Goal: Book appointment/travel/reservation

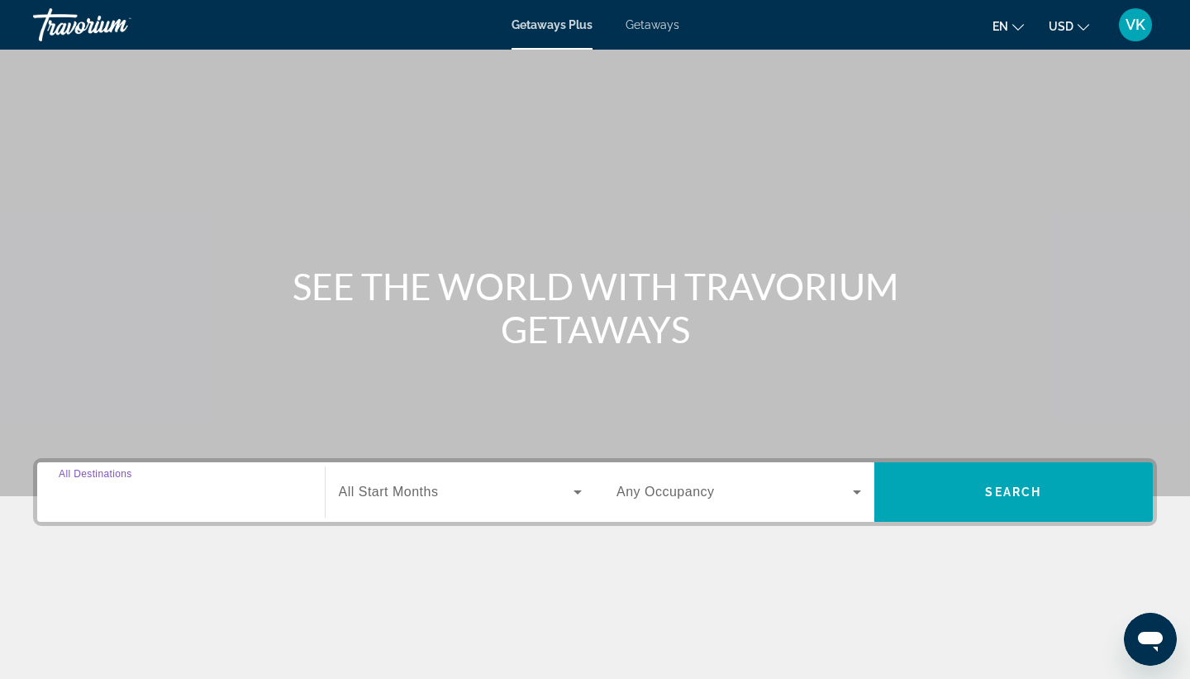
click at [153, 499] on input "Destination All Destinations" at bounding box center [181, 493] width 245 height 20
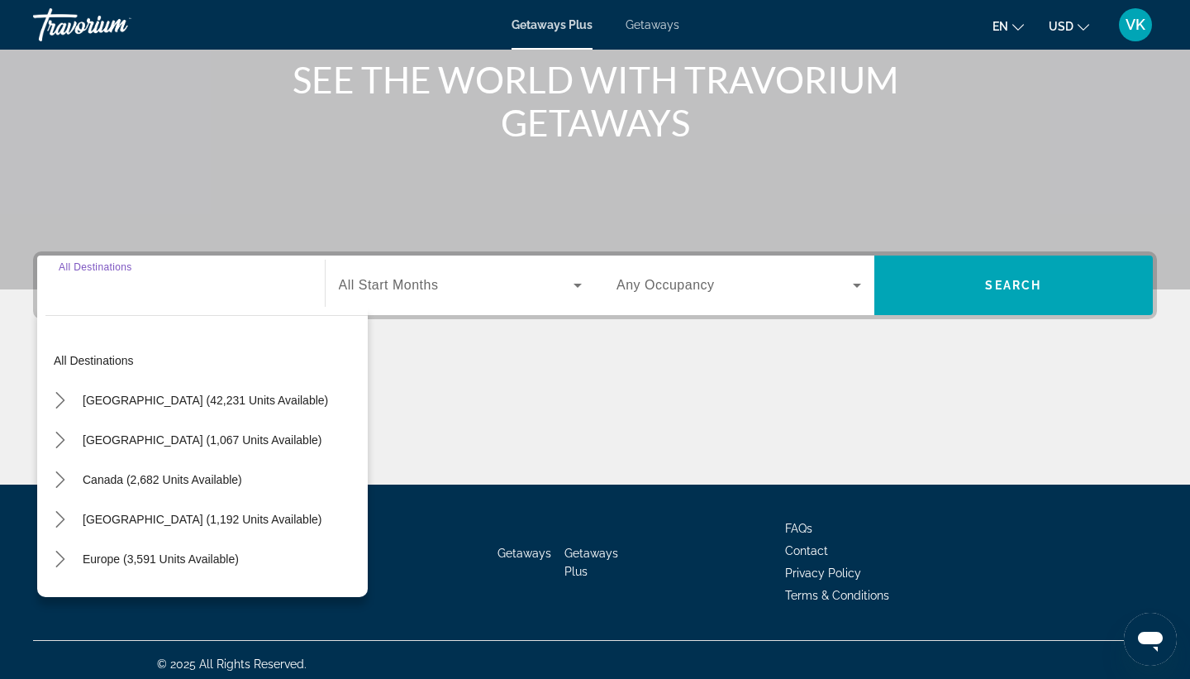
scroll to position [215, 0]
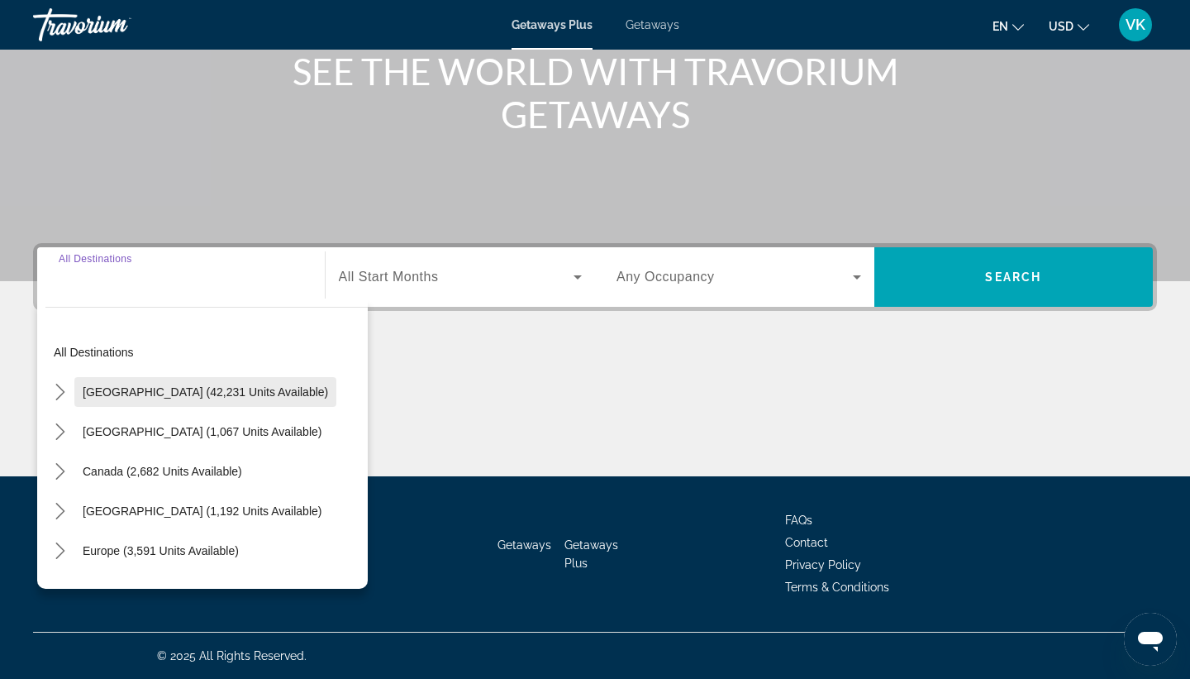
click at [235, 398] on span "[GEOGRAPHIC_DATA] (42,231 units available)" at bounding box center [206, 391] width 246 height 13
type input "**********"
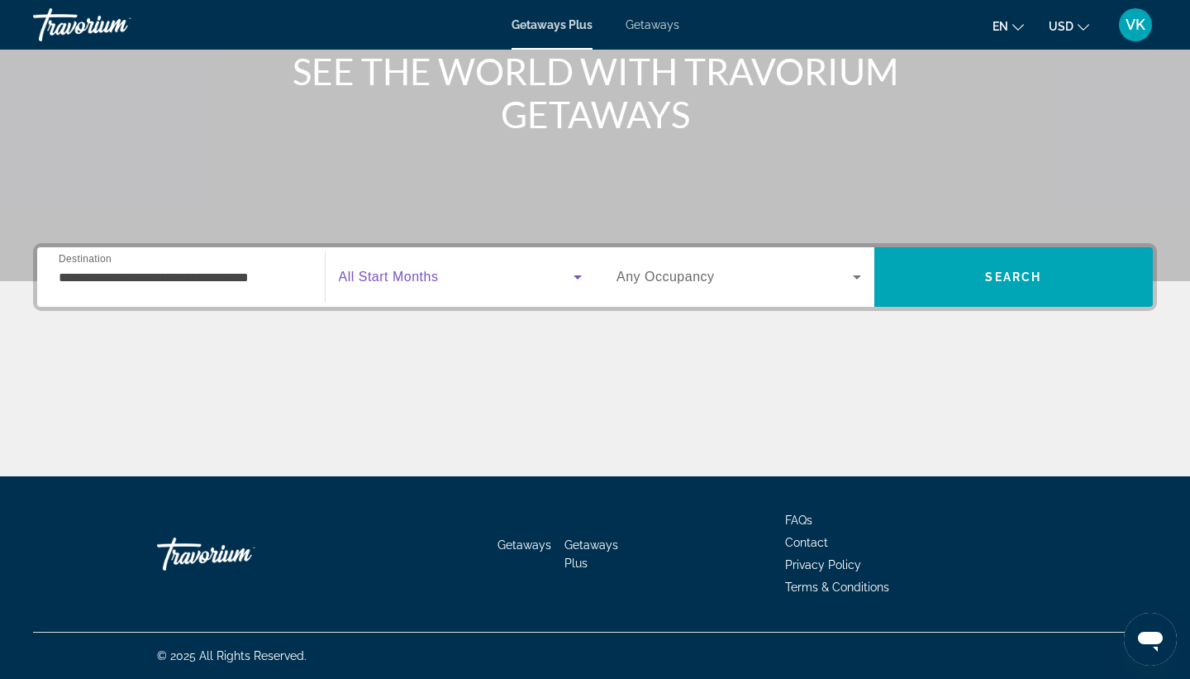
click at [576, 279] on icon "Search widget" at bounding box center [578, 277] width 20 height 20
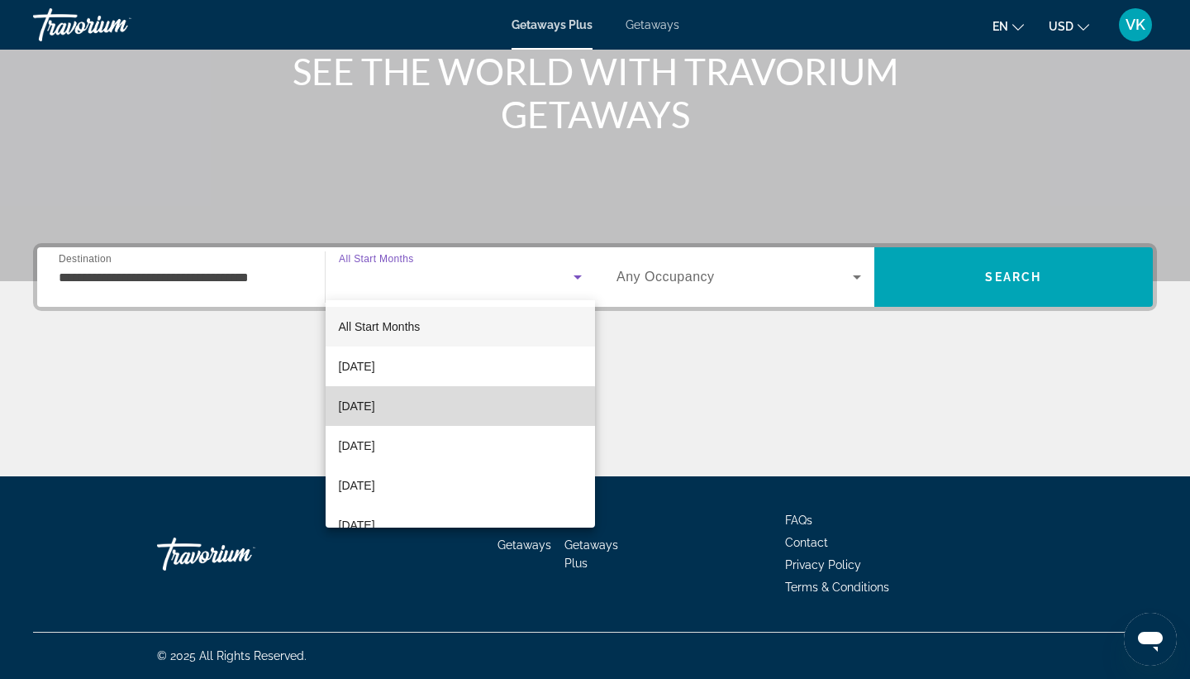
click at [364, 407] on span "[DATE]" at bounding box center [357, 406] width 36 height 20
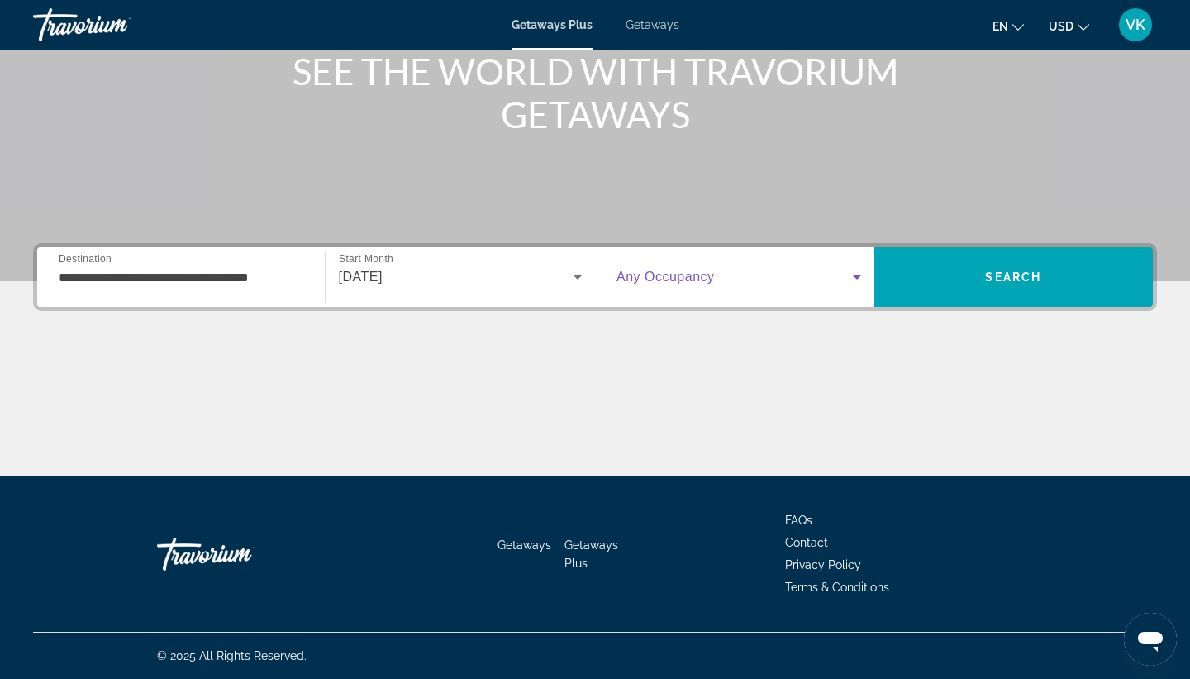
click at [858, 278] on icon "Search widget" at bounding box center [857, 277] width 20 height 20
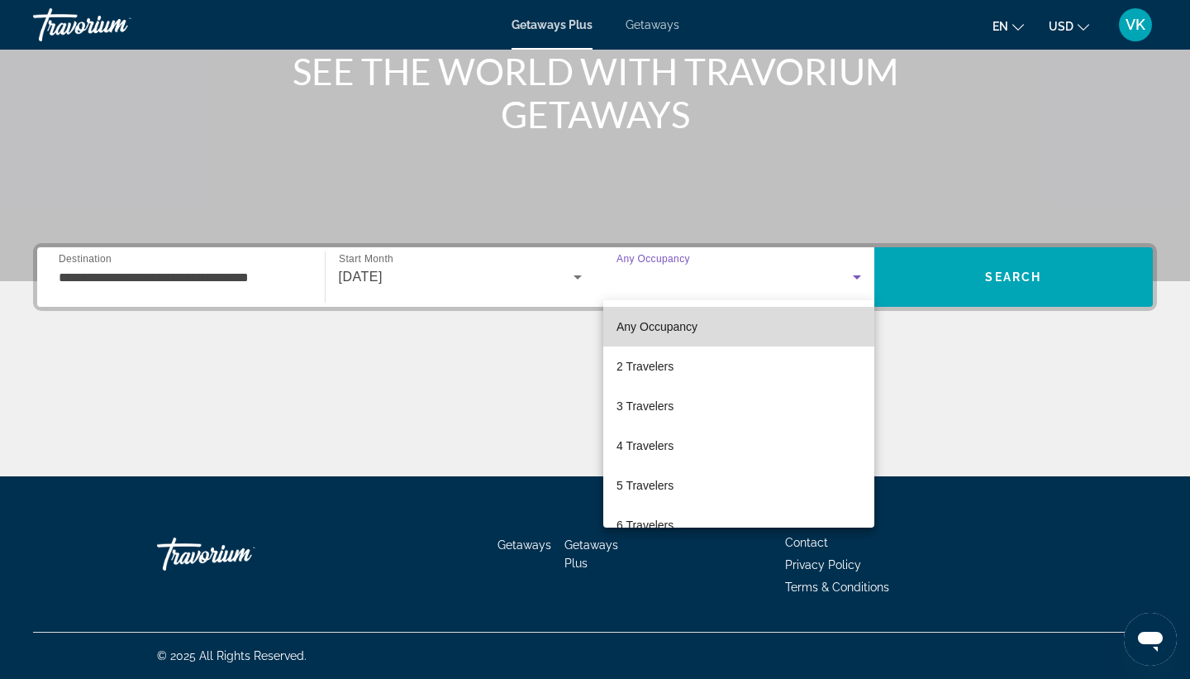
click at [694, 326] on span "Any Occupancy" at bounding box center [657, 326] width 81 height 13
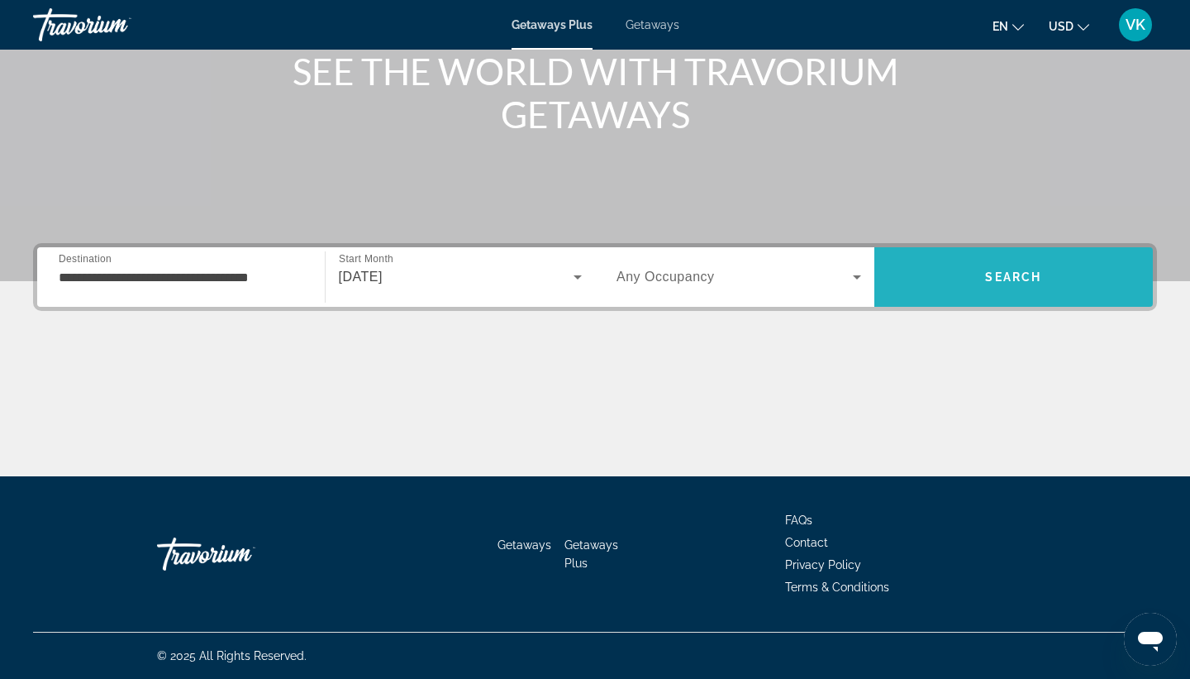
click at [1010, 280] on span "Search" at bounding box center [1013, 276] width 56 height 13
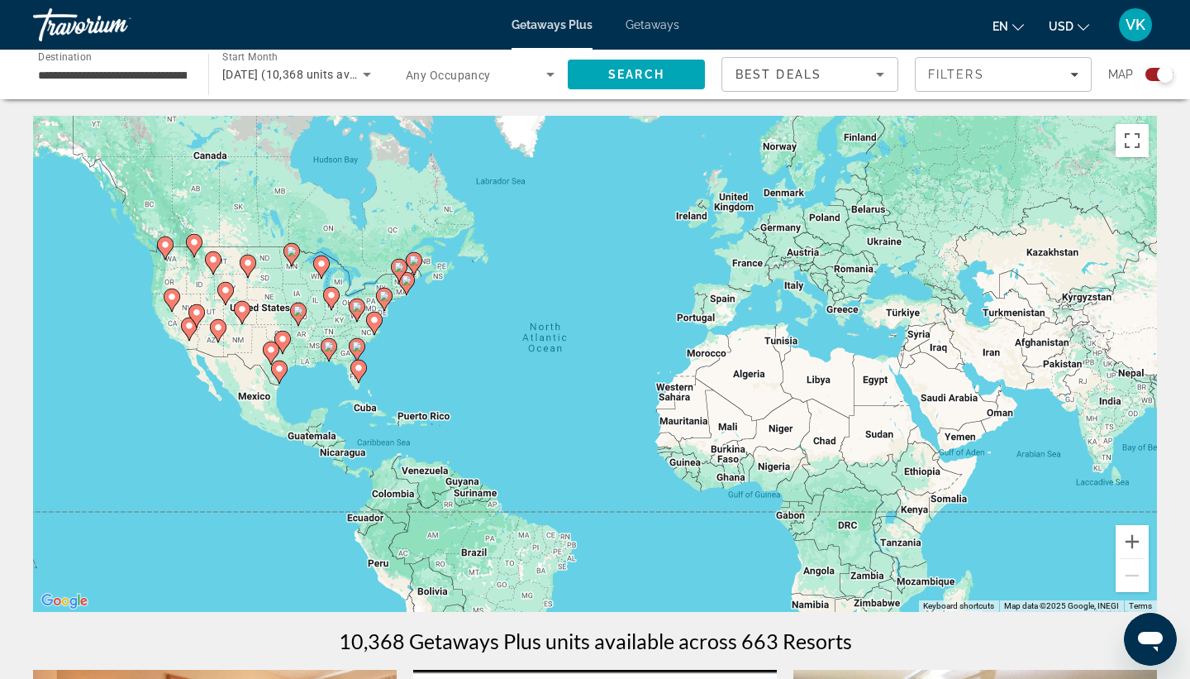
click at [175, 303] on icon "Main content" at bounding box center [172, 299] width 17 height 23
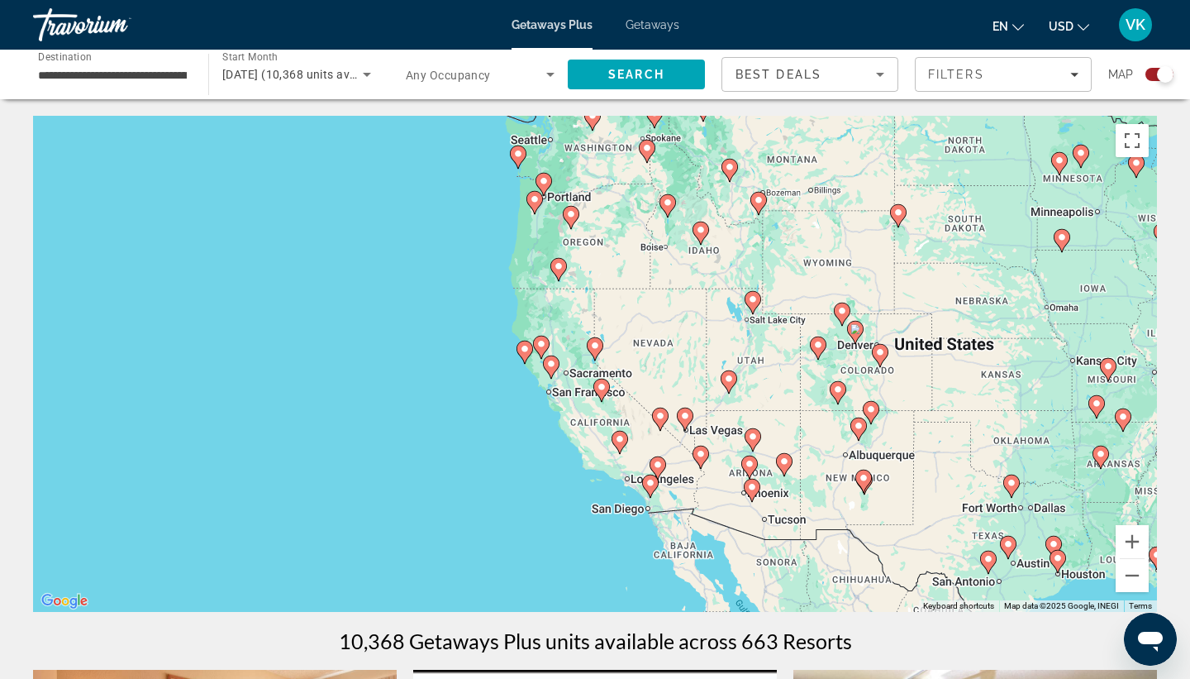
click at [594, 355] on icon "Main content" at bounding box center [595, 348] width 15 height 21
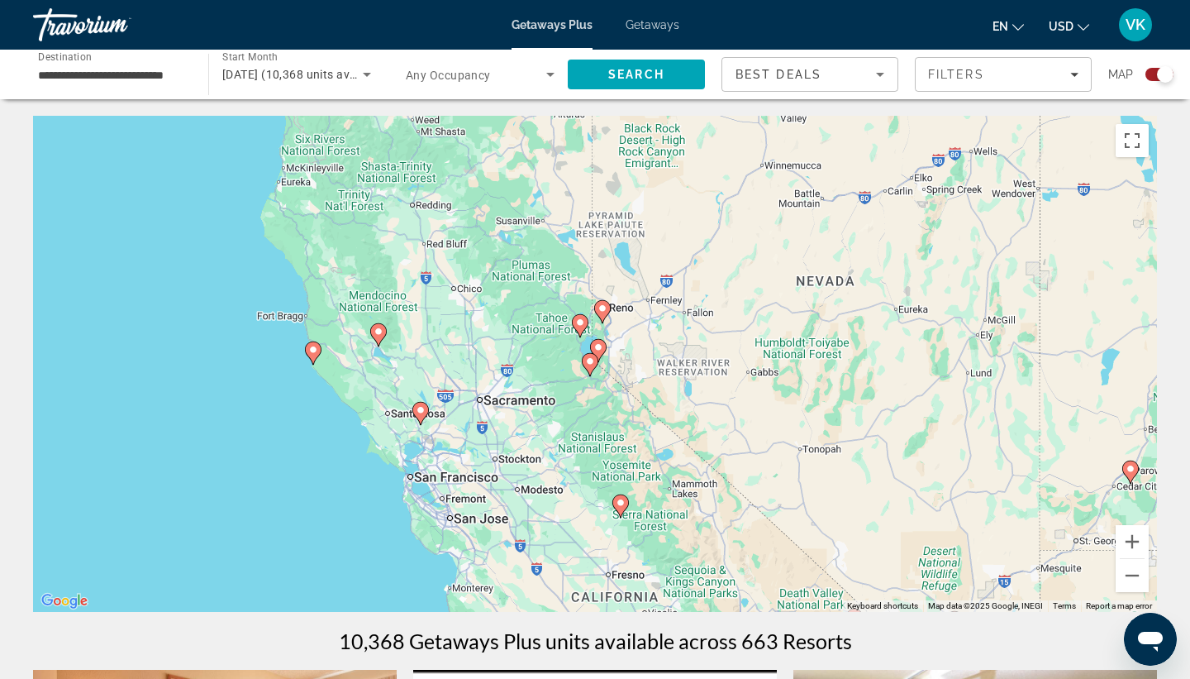
click at [602, 345] on image "Main content" at bounding box center [599, 347] width 10 height 10
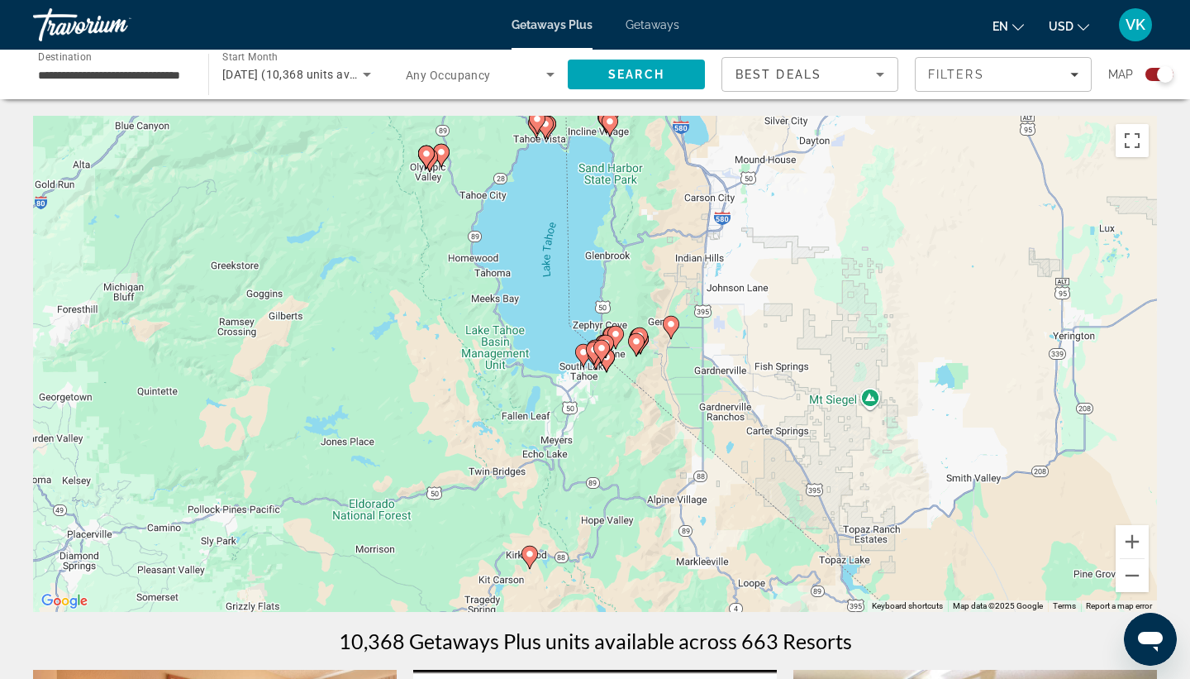
scroll to position [7, 0]
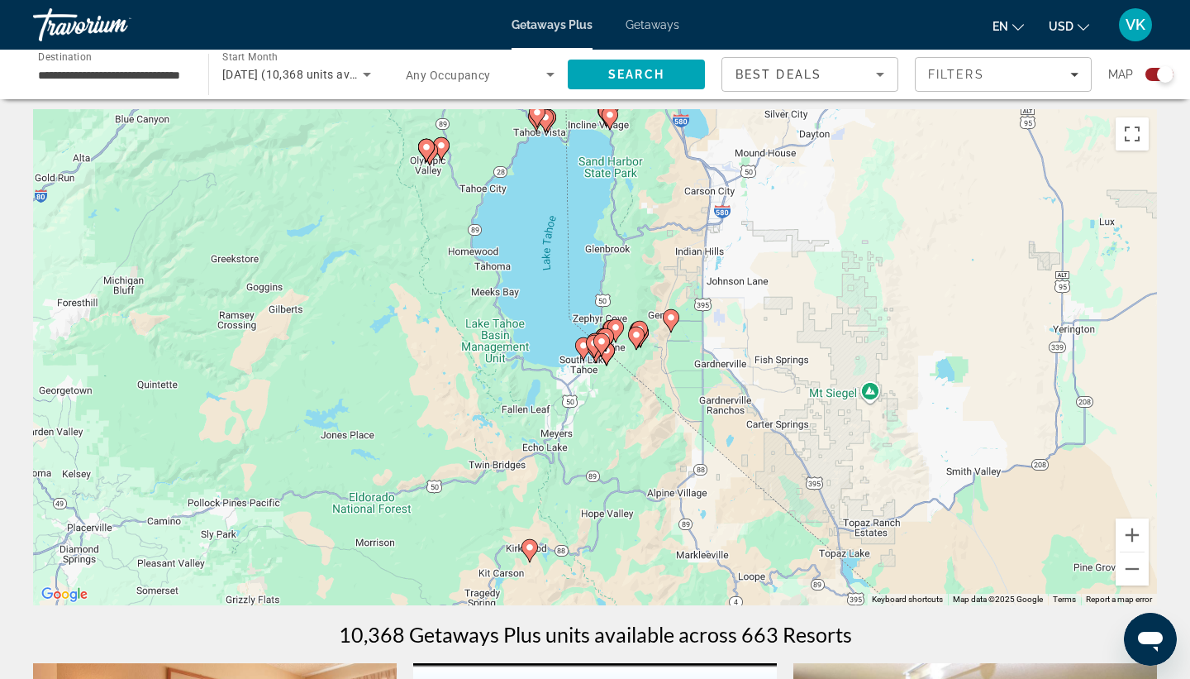
click at [638, 342] on icon "Main content" at bounding box center [636, 337] width 15 height 21
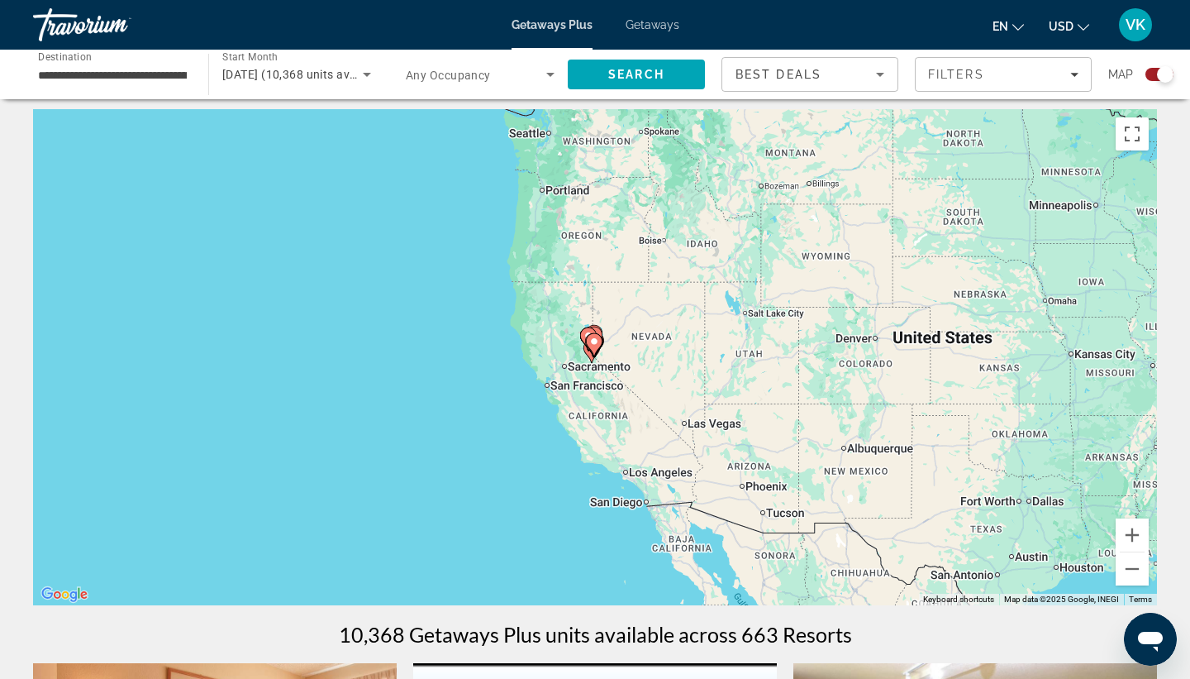
click at [597, 347] on icon "Main content" at bounding box center [594, 344] width 15 height 21
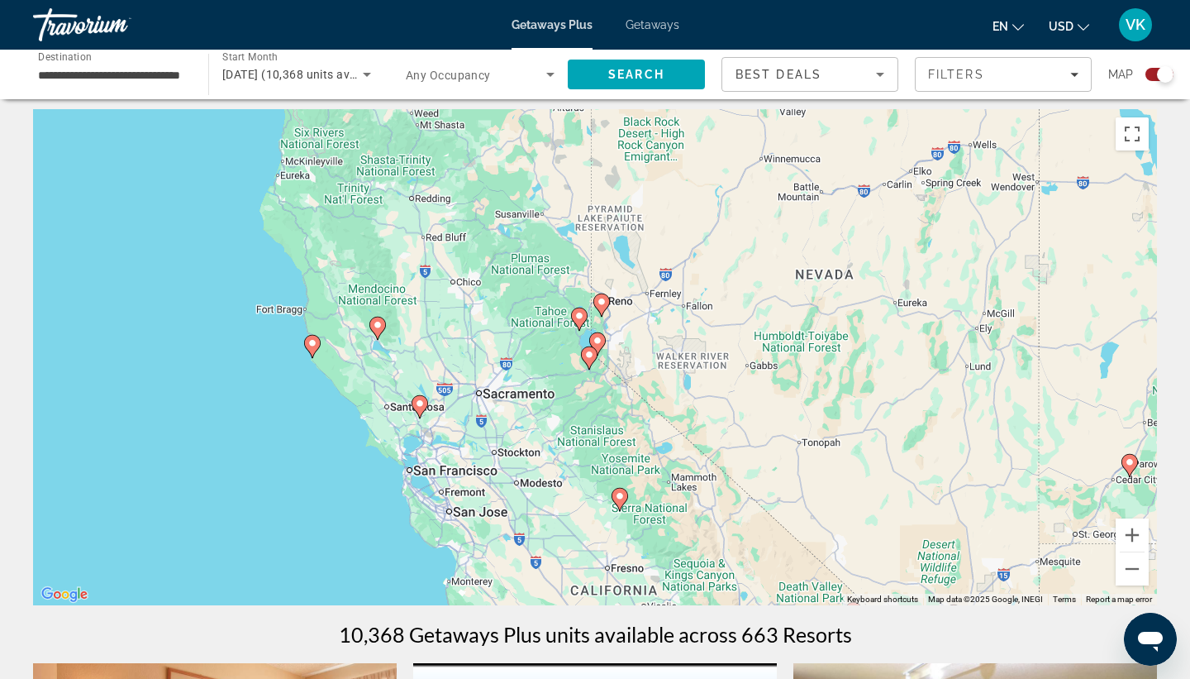
click at [603, 300] on image "Main content" at bounding box center [602, 302] width 10 height 10
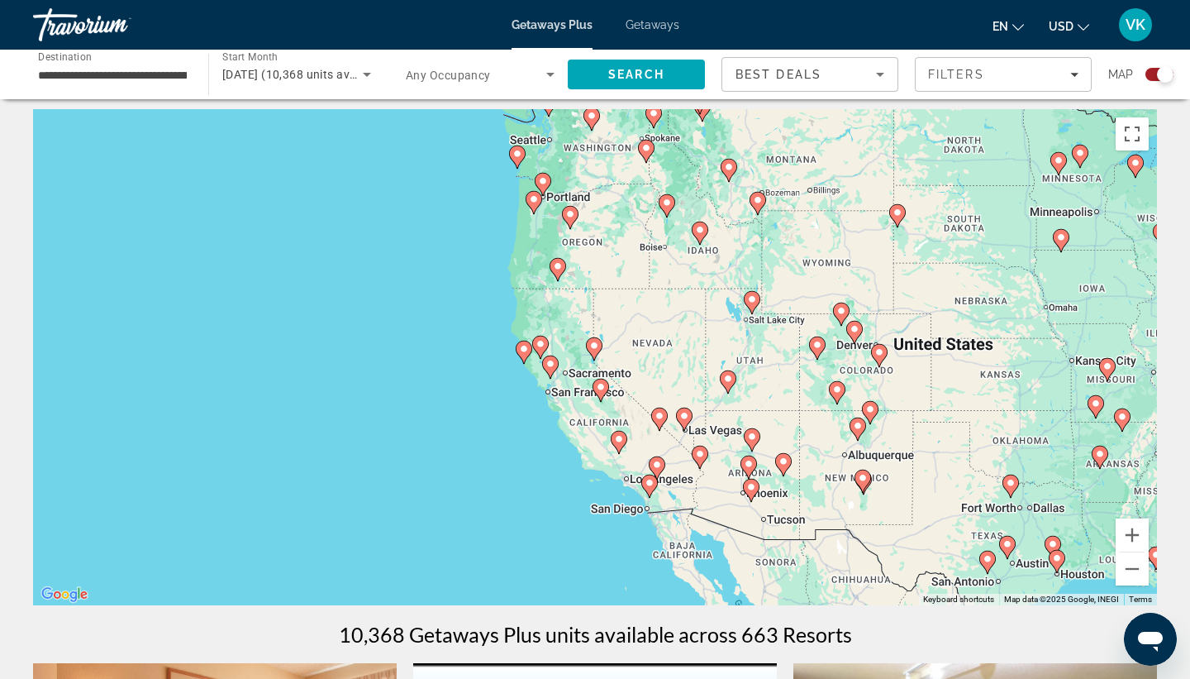
click at [600, 351] on gmp-advanced-marker "Main content" at bounding box center [594, 348] width 17 height 25
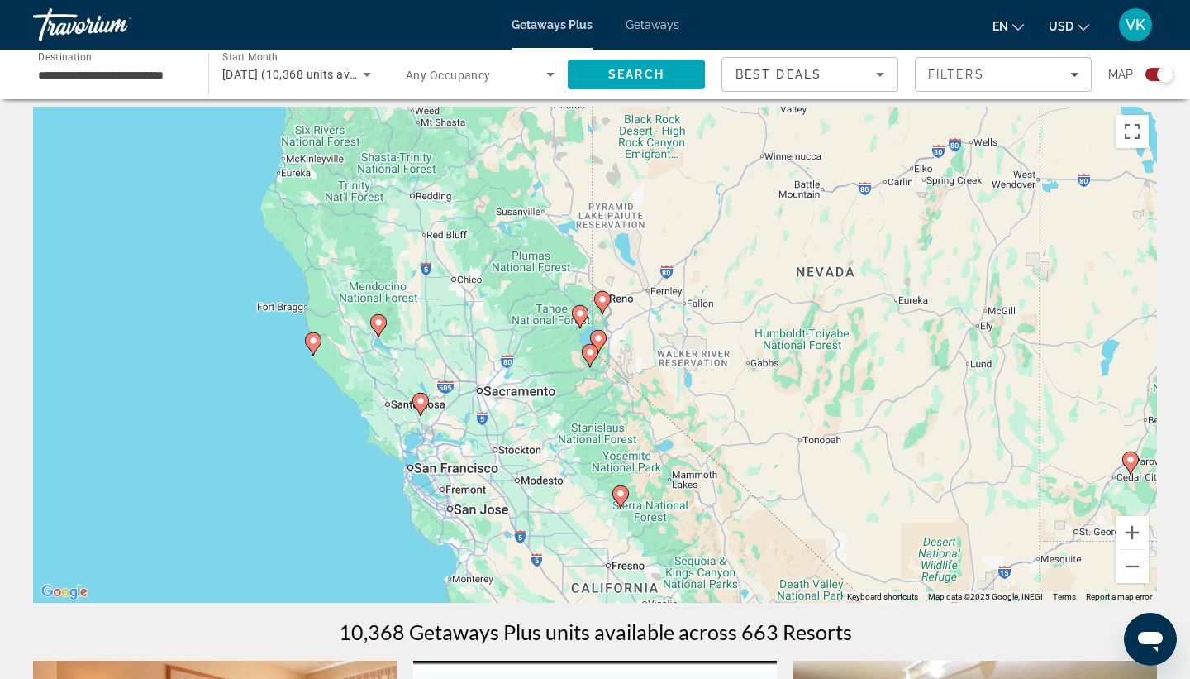
scroll to position [0, 0]
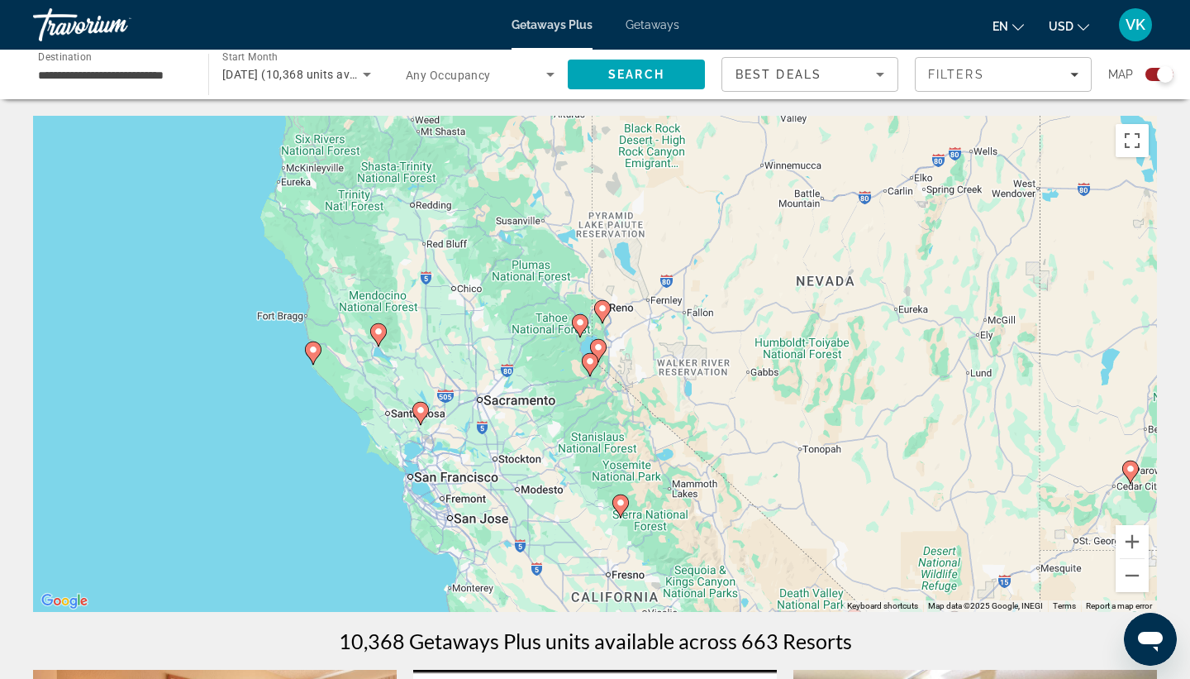
click at [603, 313] on icon "Main content" at bounding box center [602, 311] width 15 height 21
type input "**********"
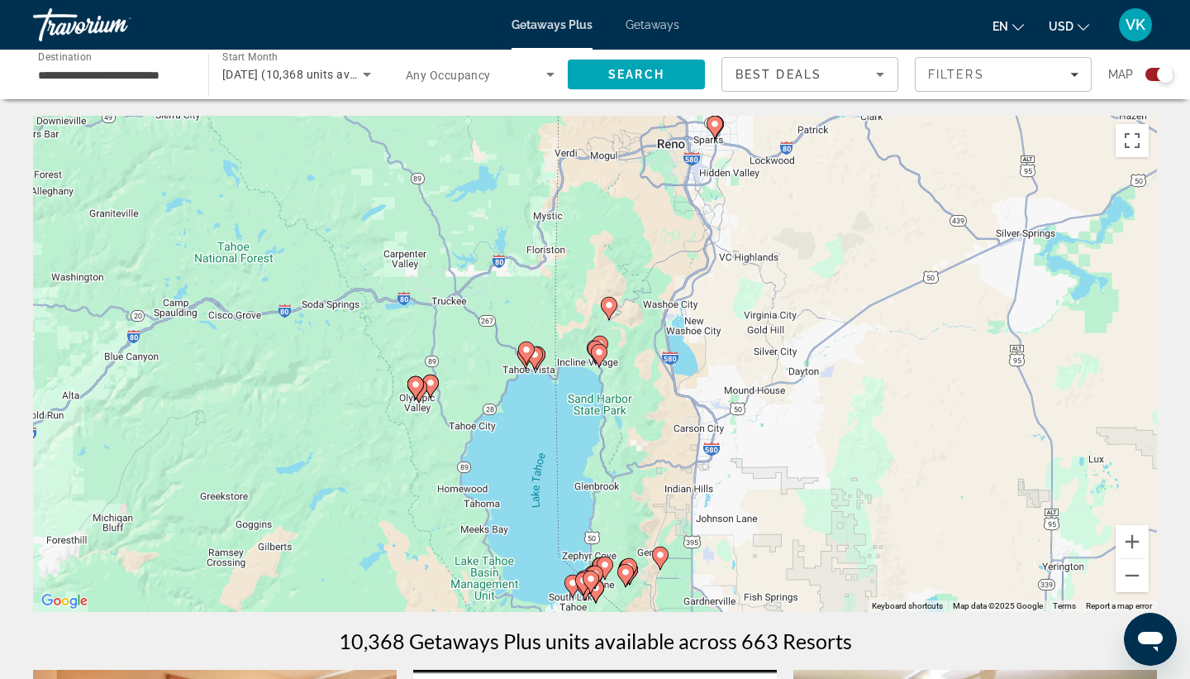
click at [610, 307] on image "Main content" at bounding box center [609, 305] width 10 height 10
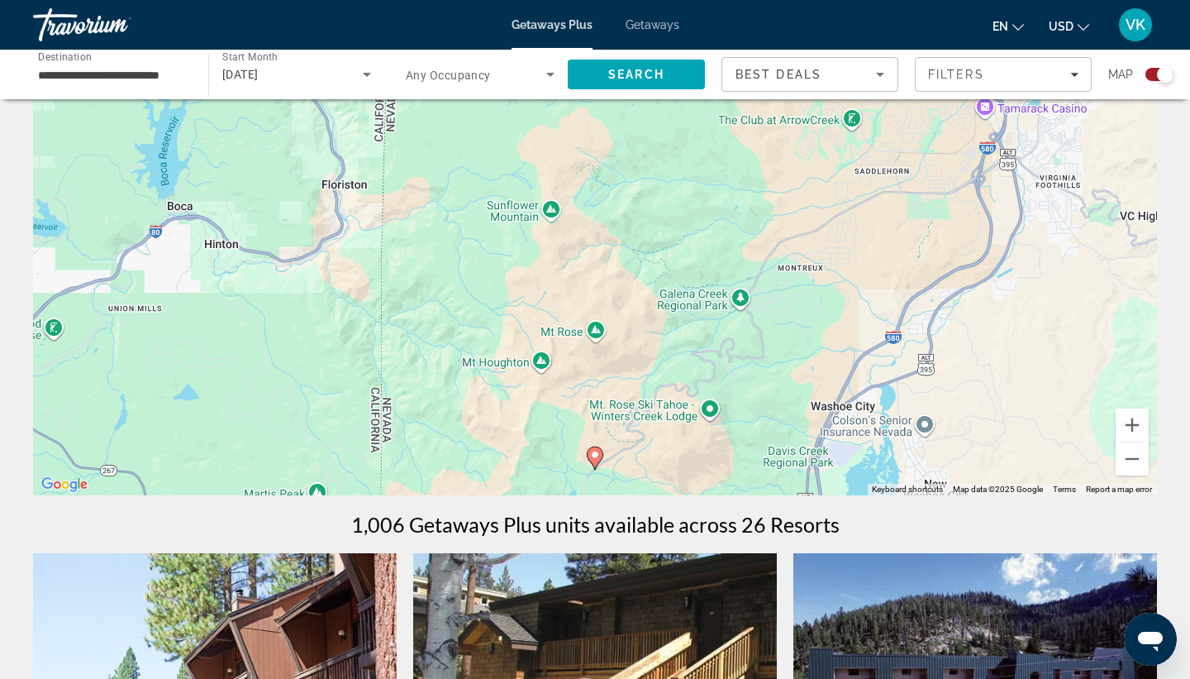
scroll to position [112, 0]
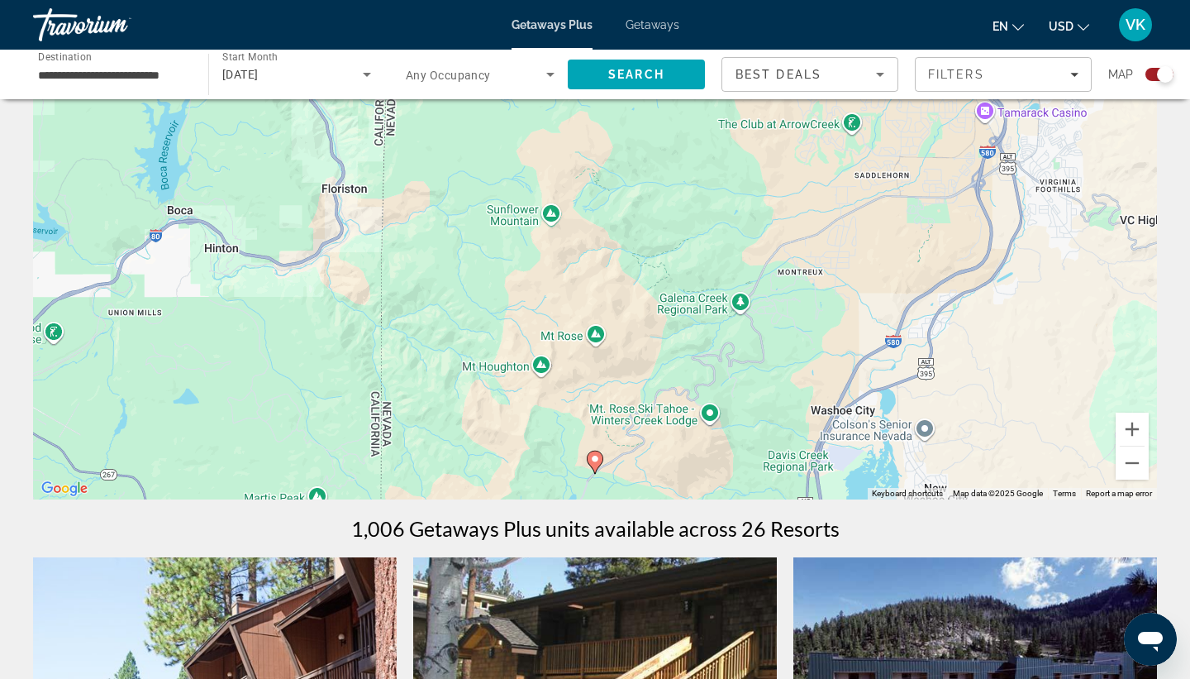
click at [597, 463] on image "Main content" at bounding box center [595, 459] width 10 height 10
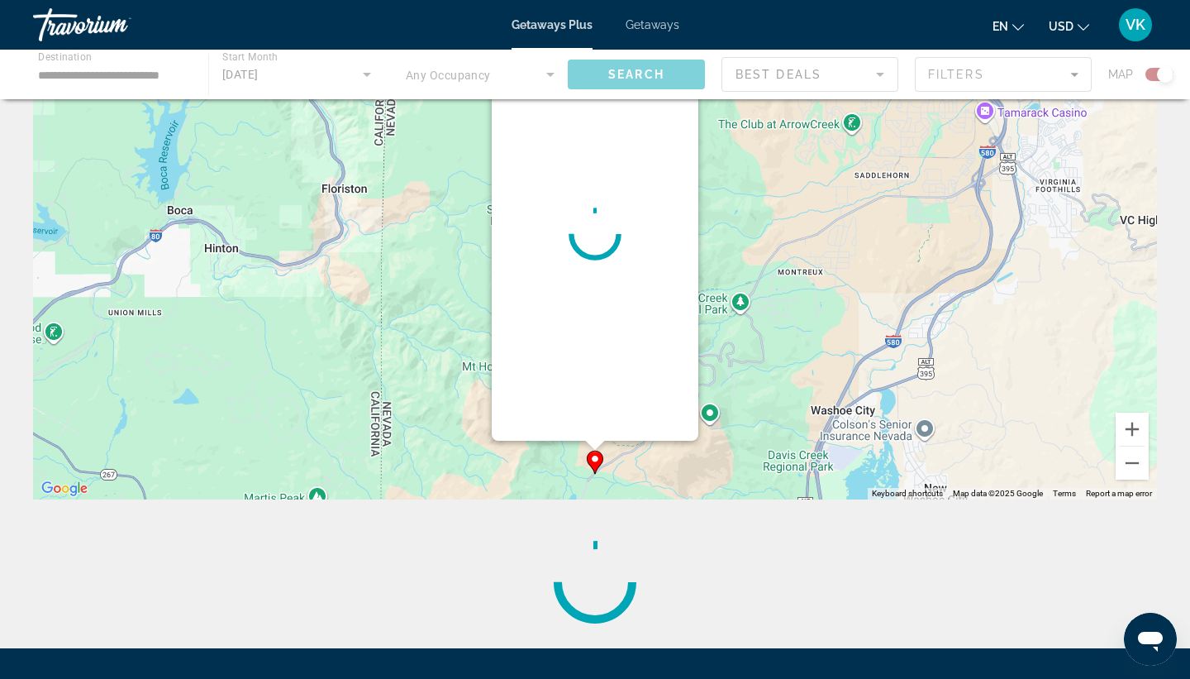
scroll to position [0, 0]
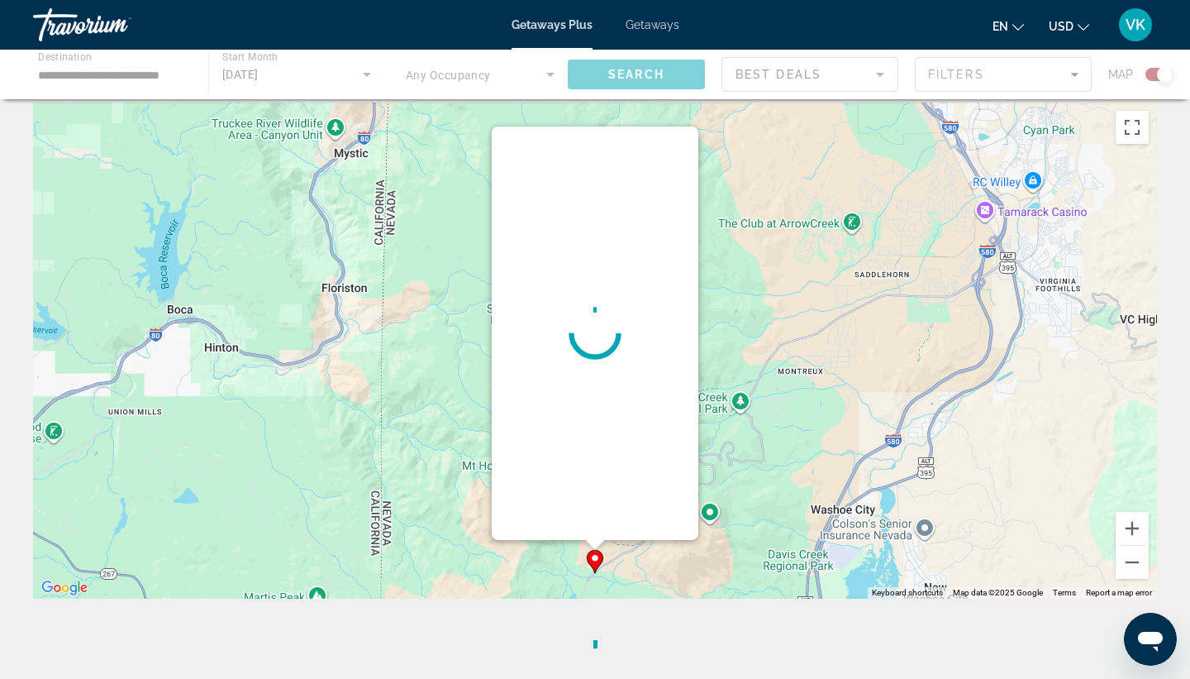
click at [597, 463] on div "Main content" at bounding box center [595, 332] width 207 height 413
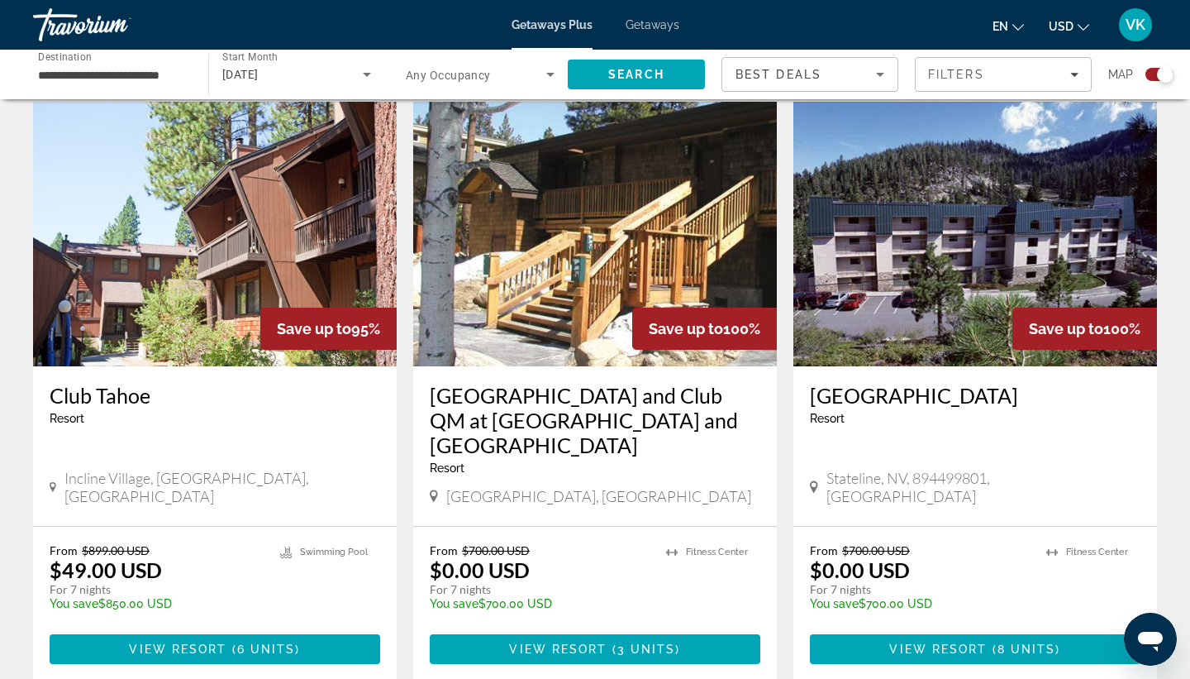
scroll to position [569, 0]
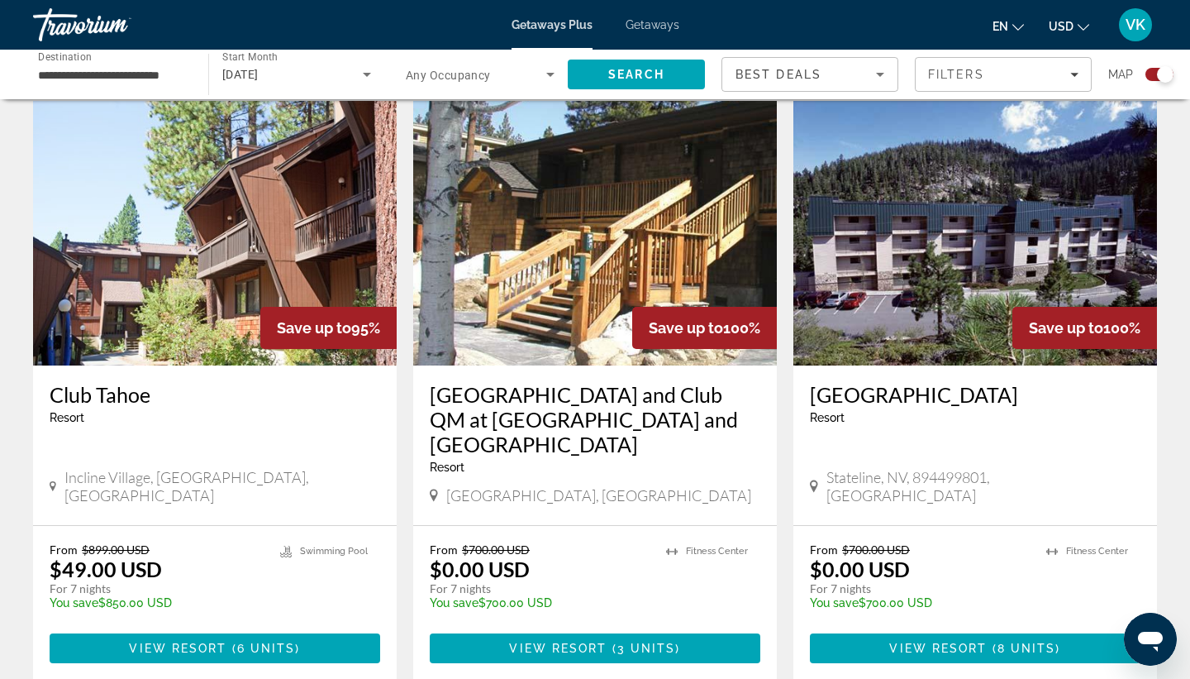
click at [330, 310] on div "Save up to 95%" at bounding box center [328, 328] width 136 height 42
click at [184, 254] on img "Main content" at bounding box center [215, 233] width 364 height 265
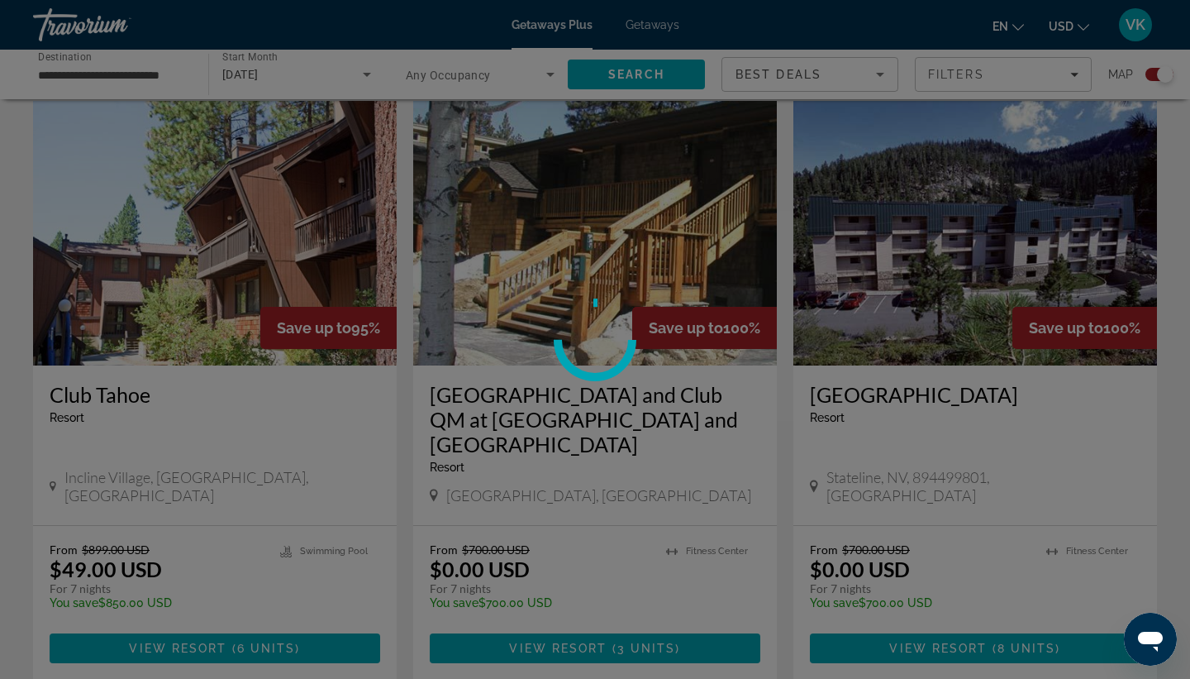
click at [184, 254] on div at bounding box center [595, 339] width 1190 height 679
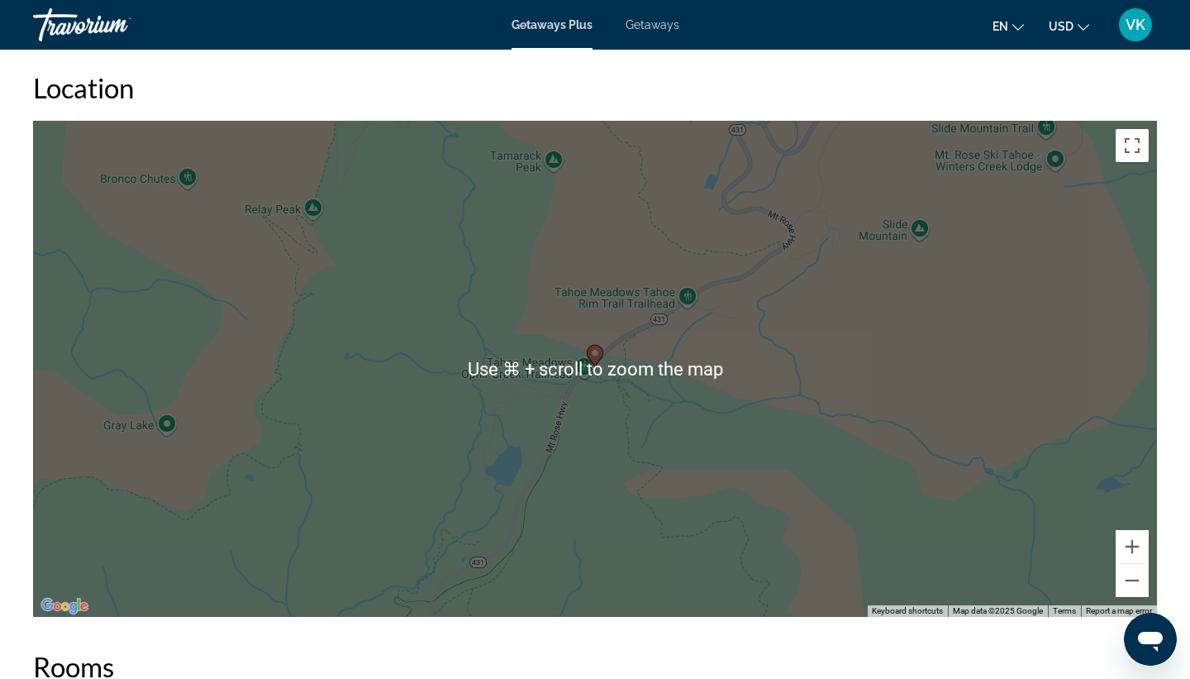
scroll to position [1996, 0]
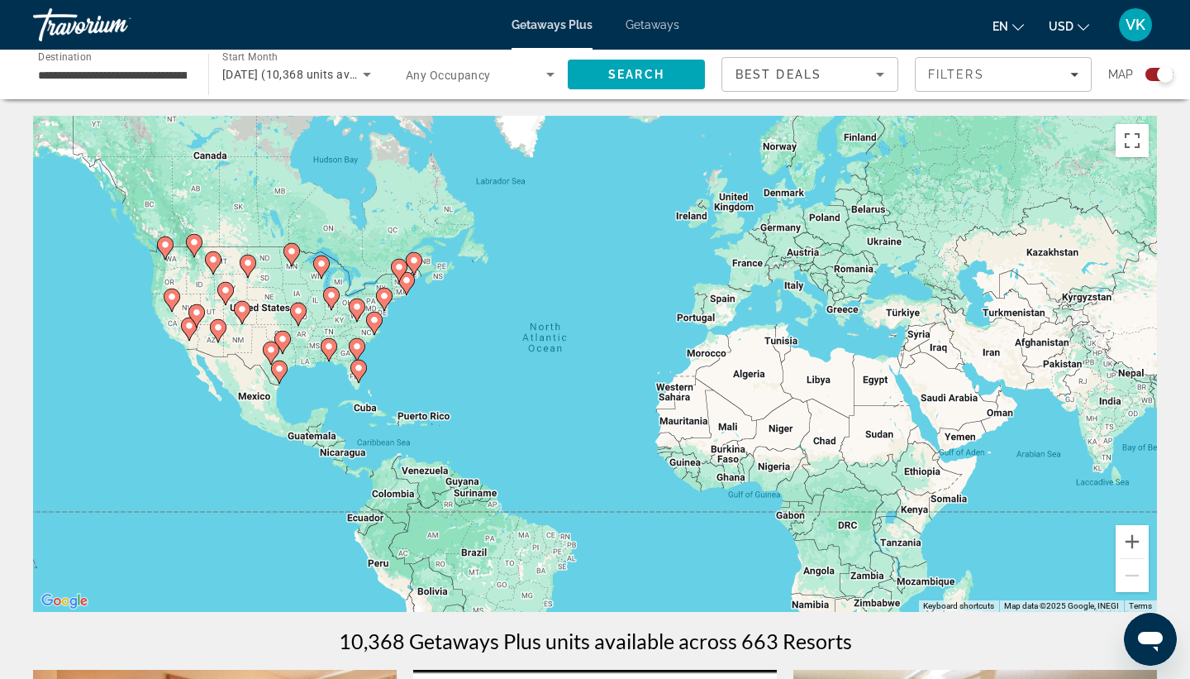
click at [174, 295] on image "Main content" at bounding box center [172, 297] width 10 height 10
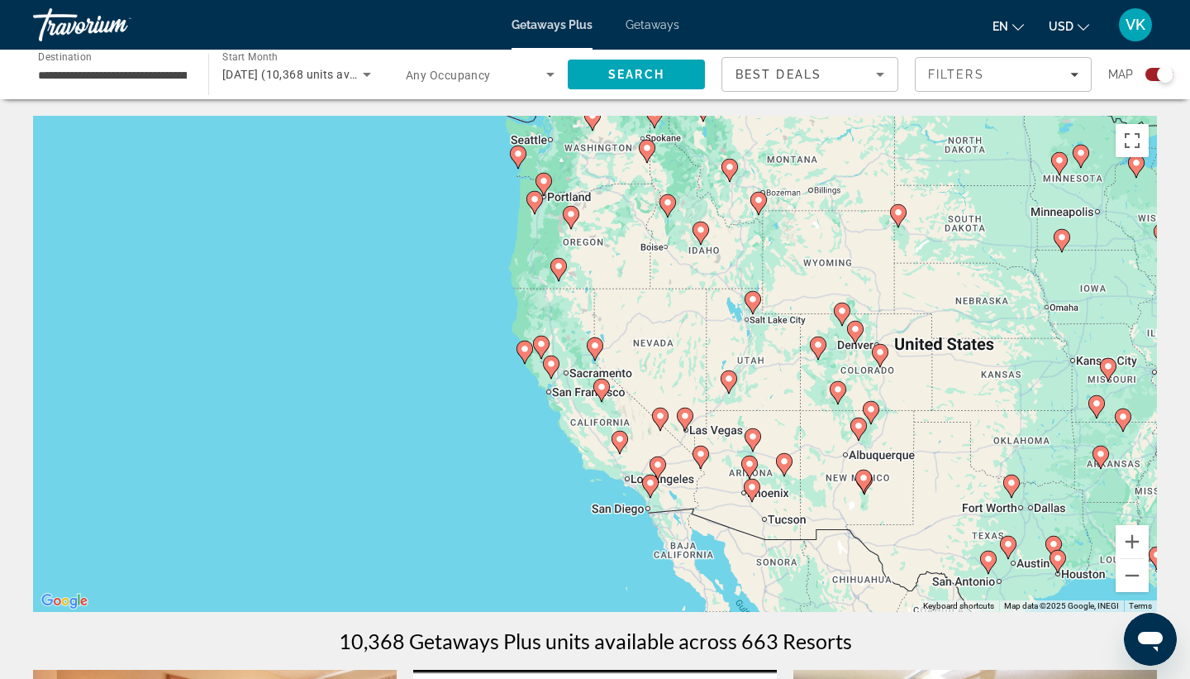
click at [595, 350] on icon "Main content" at bounding box center [595, 348] width 15 height 21
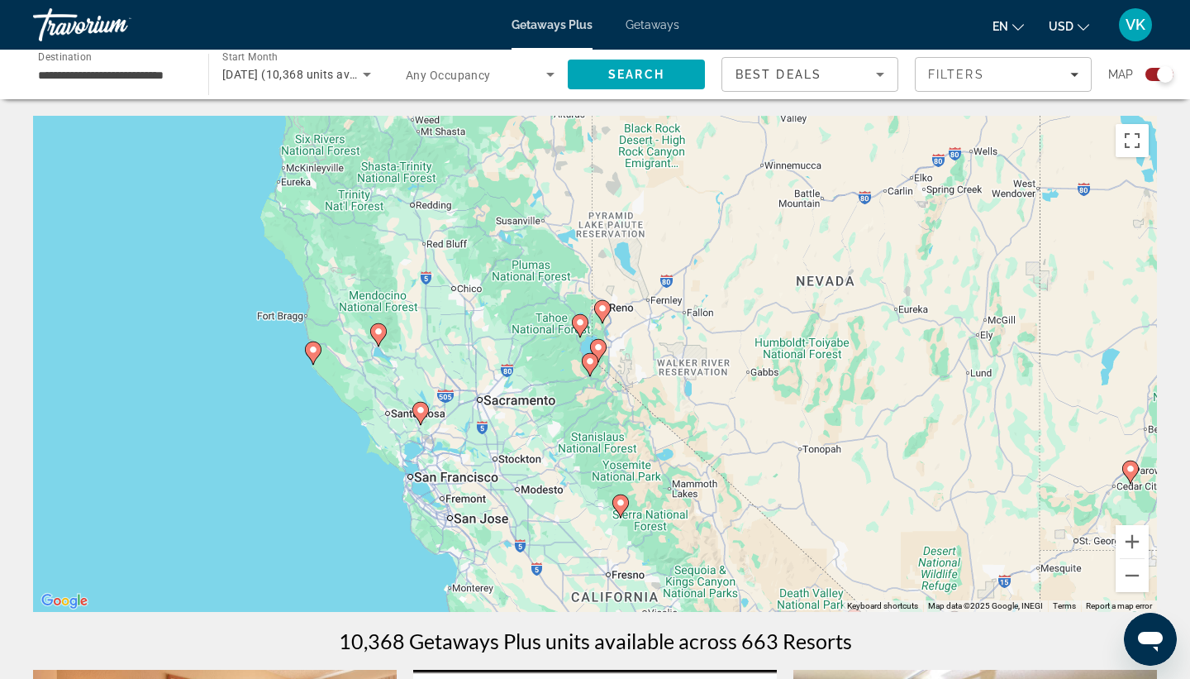
click at [601, 346] on image "Main content" at bounding box center [599, 347] width 10 height 10
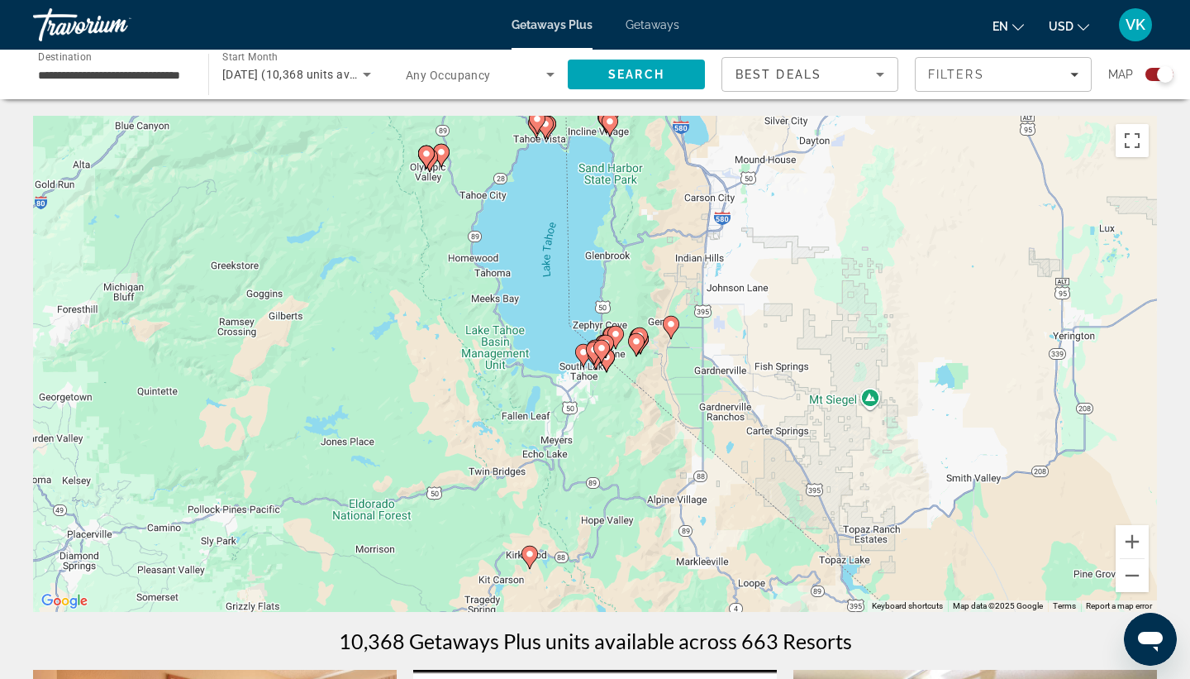
click at [642, 339] on icon "Main content" at bounding box center [636, 344] width 15 height 21
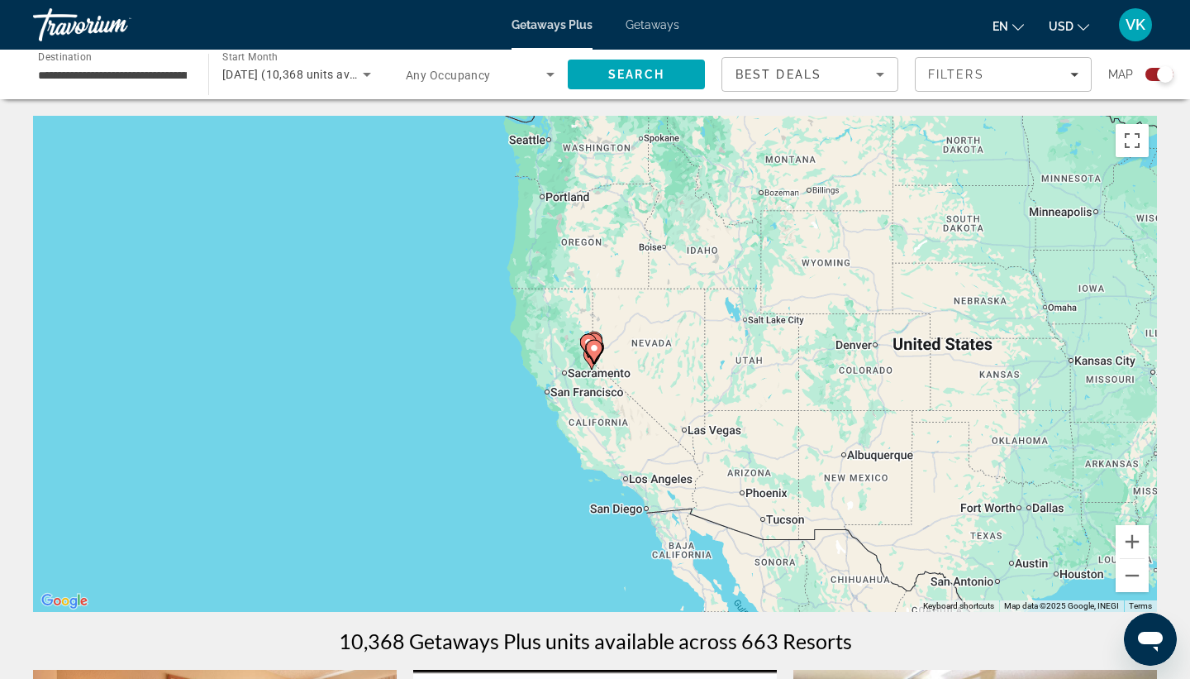
click at [597, 335] on icon "Main content" at bounding box center [594, 344] width 15 height 21
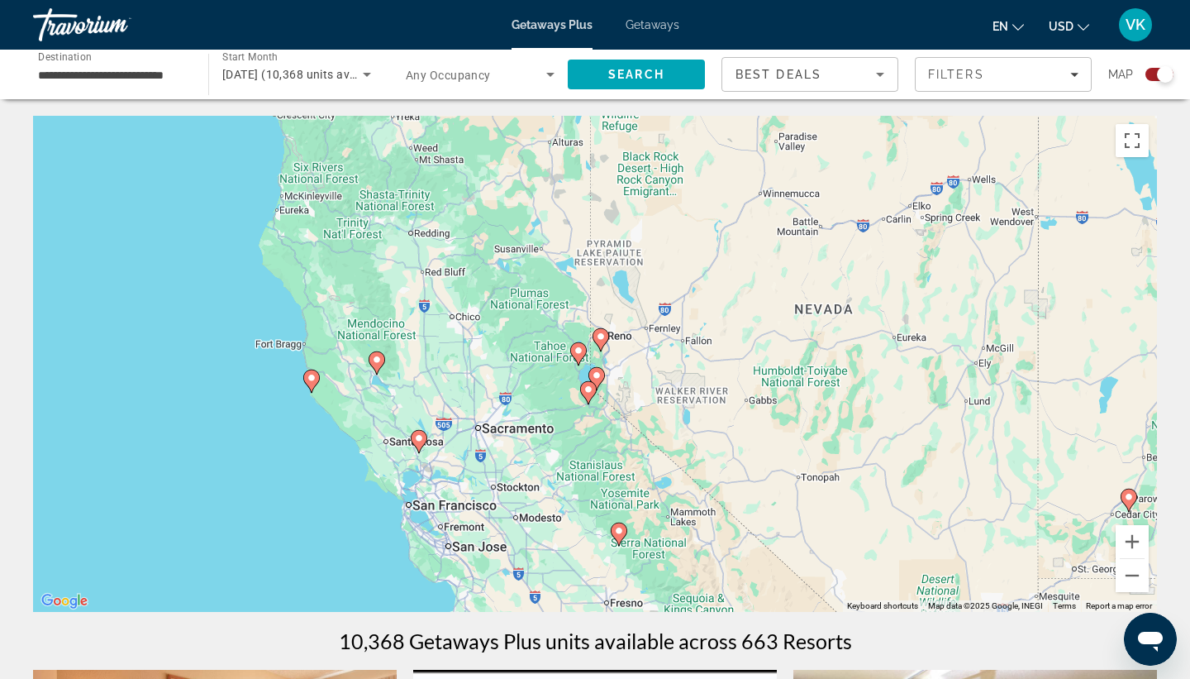
click at [608, 384] on div "To activate drag with keyboard, press Alt + Enter. Once in keyboard drag state,…" at bounding box center [595, 364] width 1124 height 496
click at [597, 377] on image "Main content" at bounding box center [597, 375] width 10 height 10
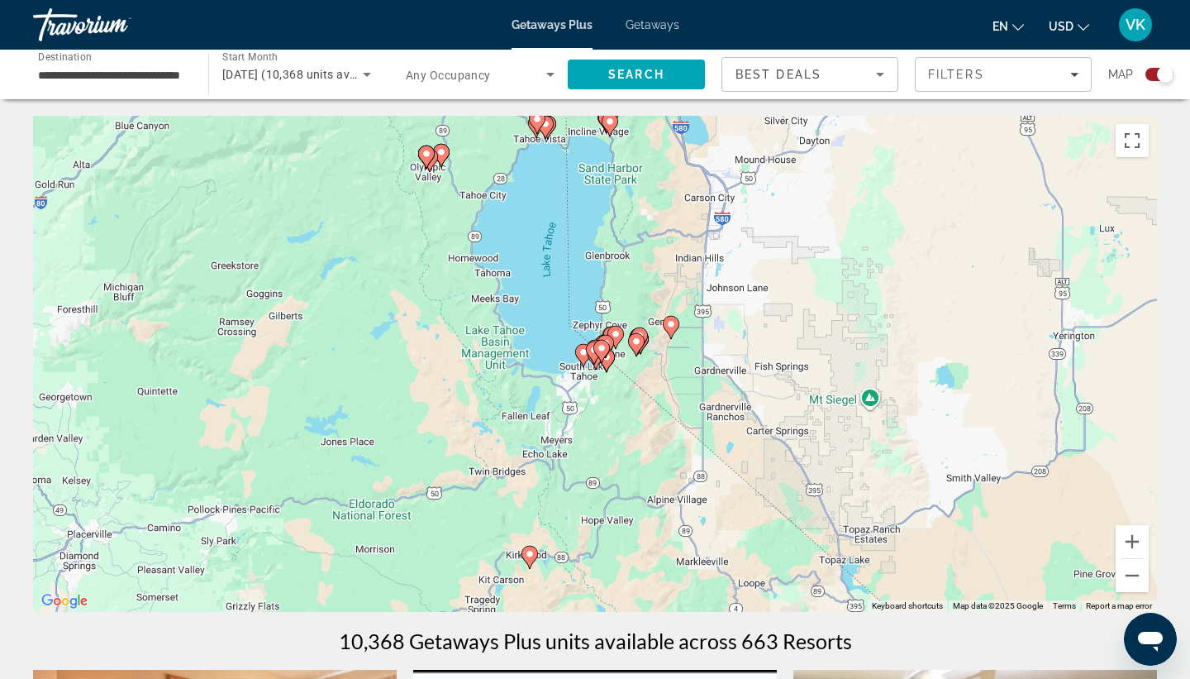
click at [639, 341] on image "Main content" at bounding box center [637, 341] width 10 height 10
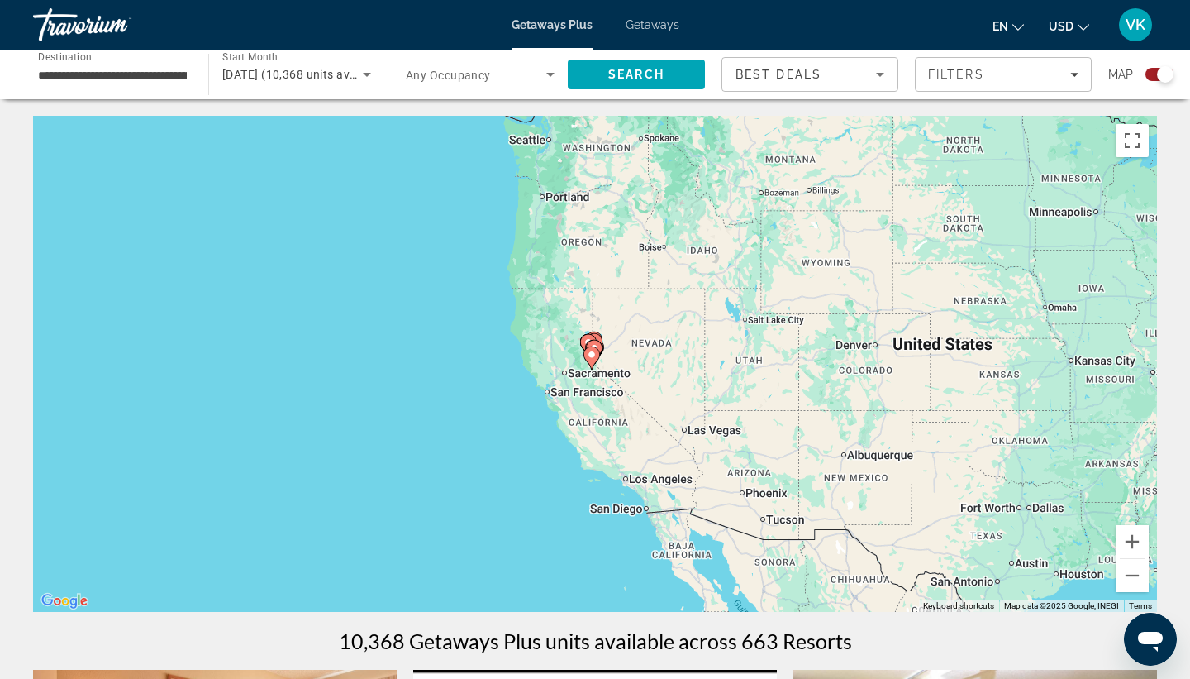
drag, startPoint x: 525, startPoint y: 539, endPoint x: 572, endPoint y: 600, distance: 77.2
click at [572, 600] on div "To navigate, press the arrow keys. To activate drag with keyboard, press Alt + …" at bounding box center [595, 364] width 1124 height 496
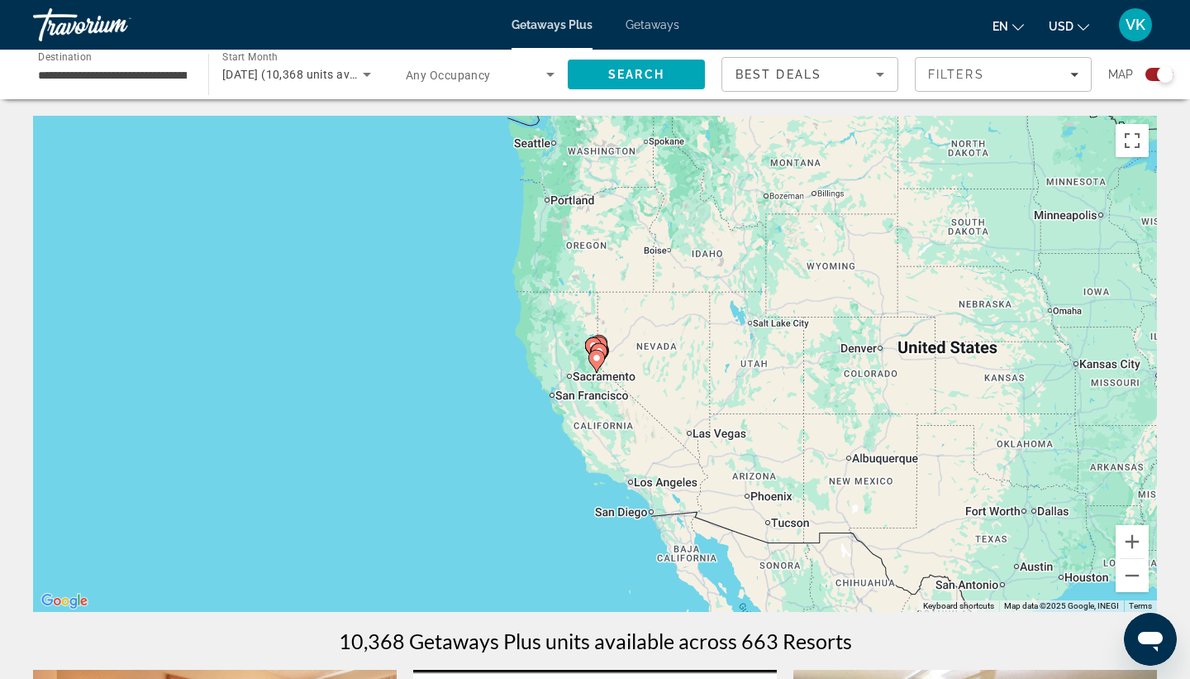
click at [600, 358] on image "Main content" at bounding box center [597, 358] width 10 height 10
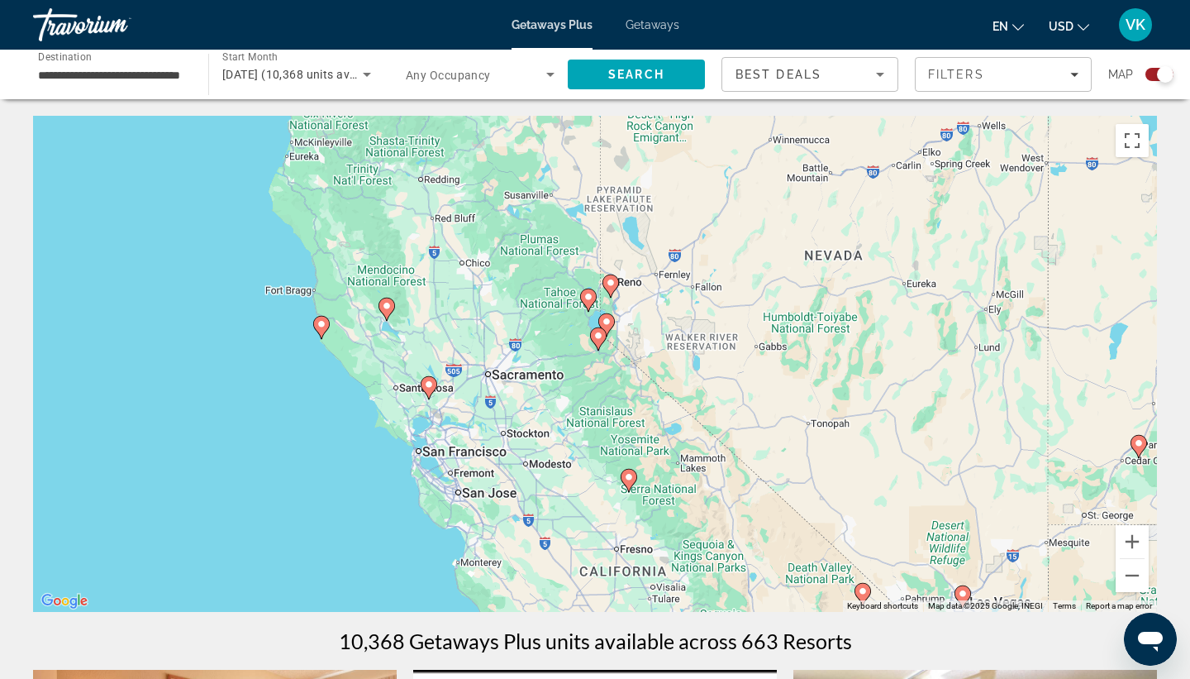
click at [606, 322] on image "Main content" at bounding box center [607, 322] width 10 height 10
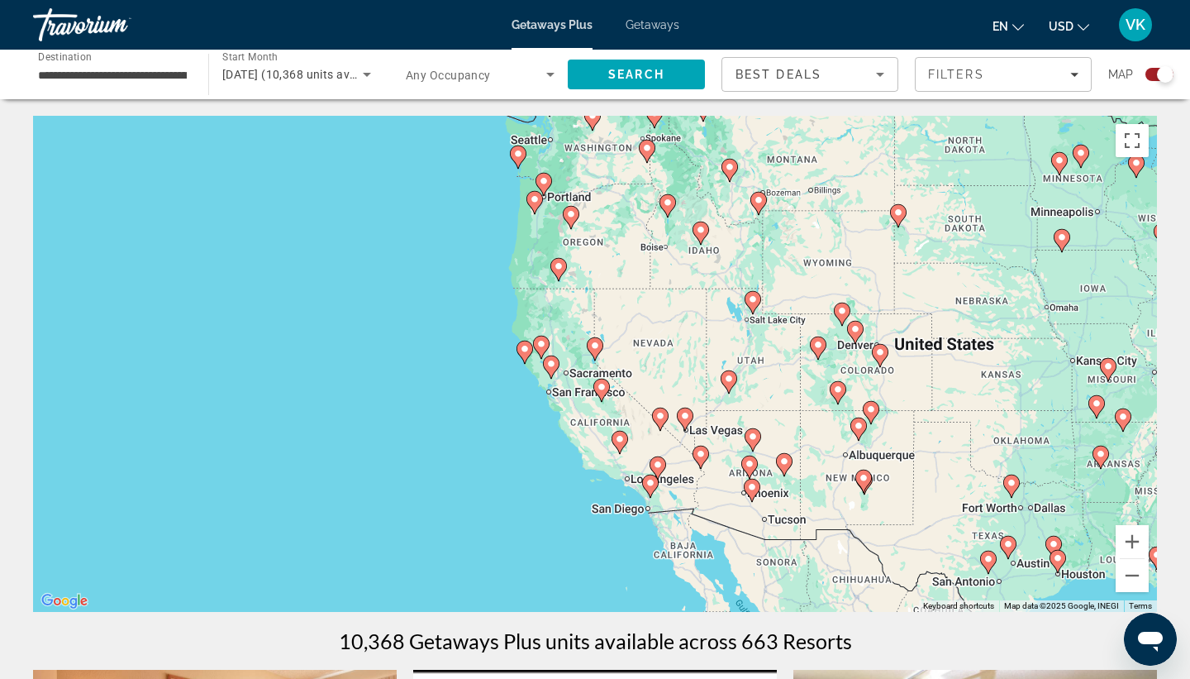
click at [593, 346] on image "Main content" at bounding box center [595, 346] width 10 height 10
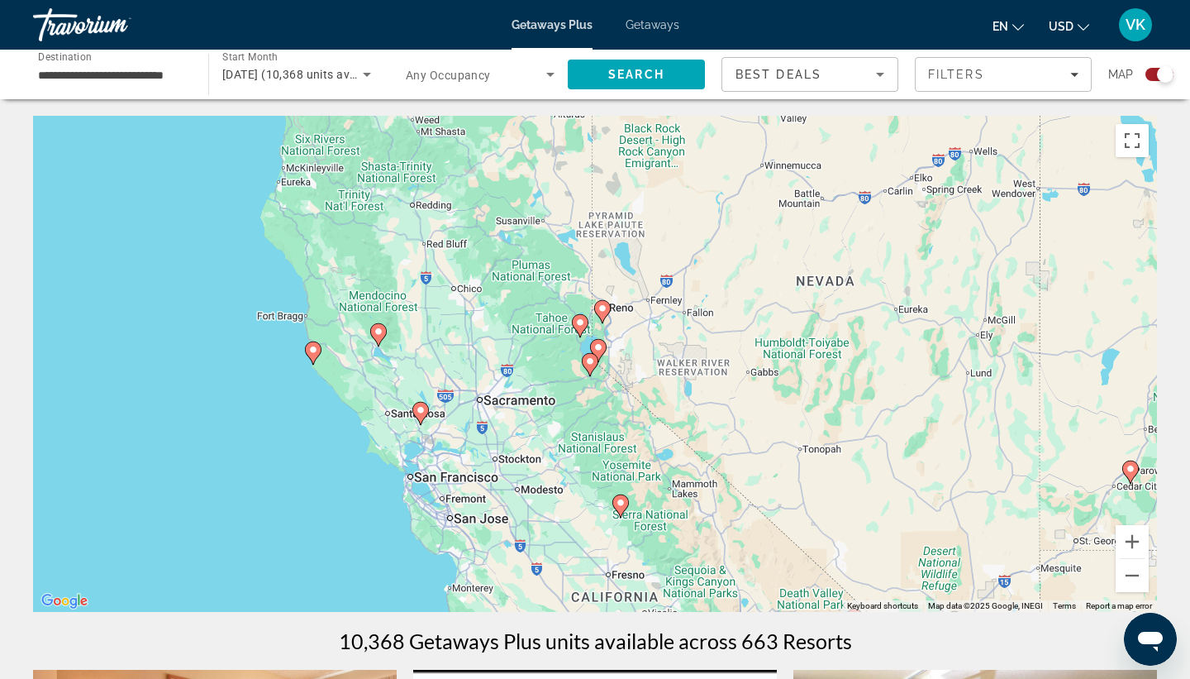
click at [600, 350] on image "Main content" at bounding box center [599, 347] width 10 height 10
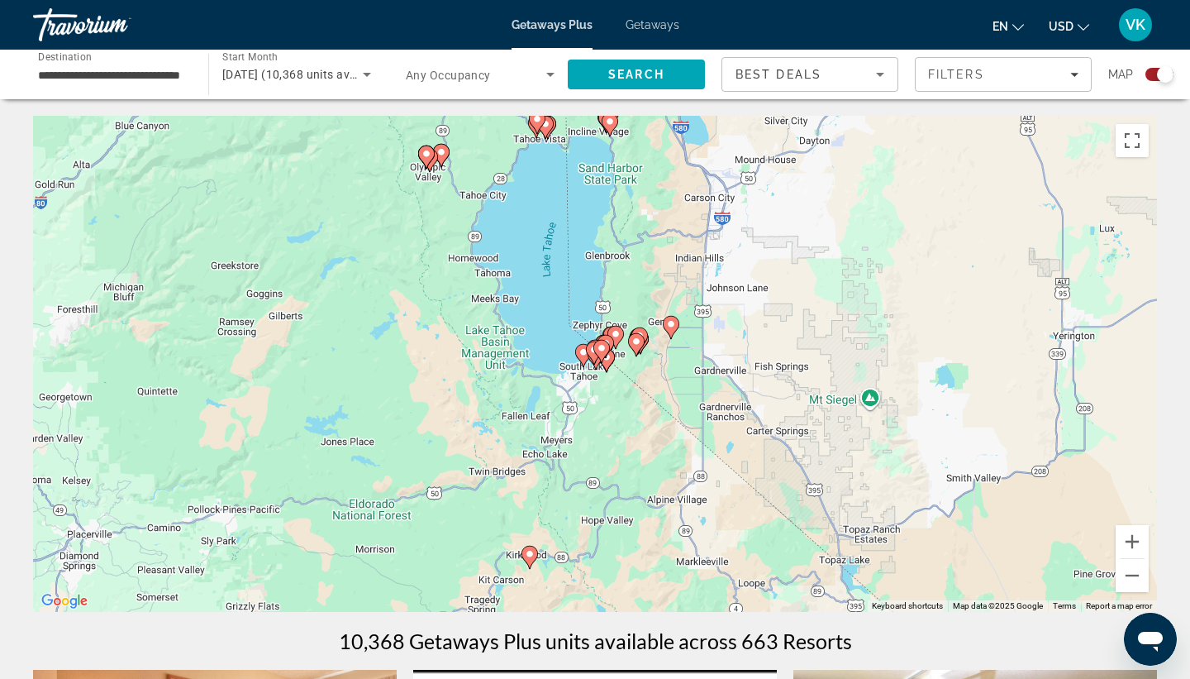
click at [637, 343] on image "Main content" at bounding box center [637, 341] width 10 height 10
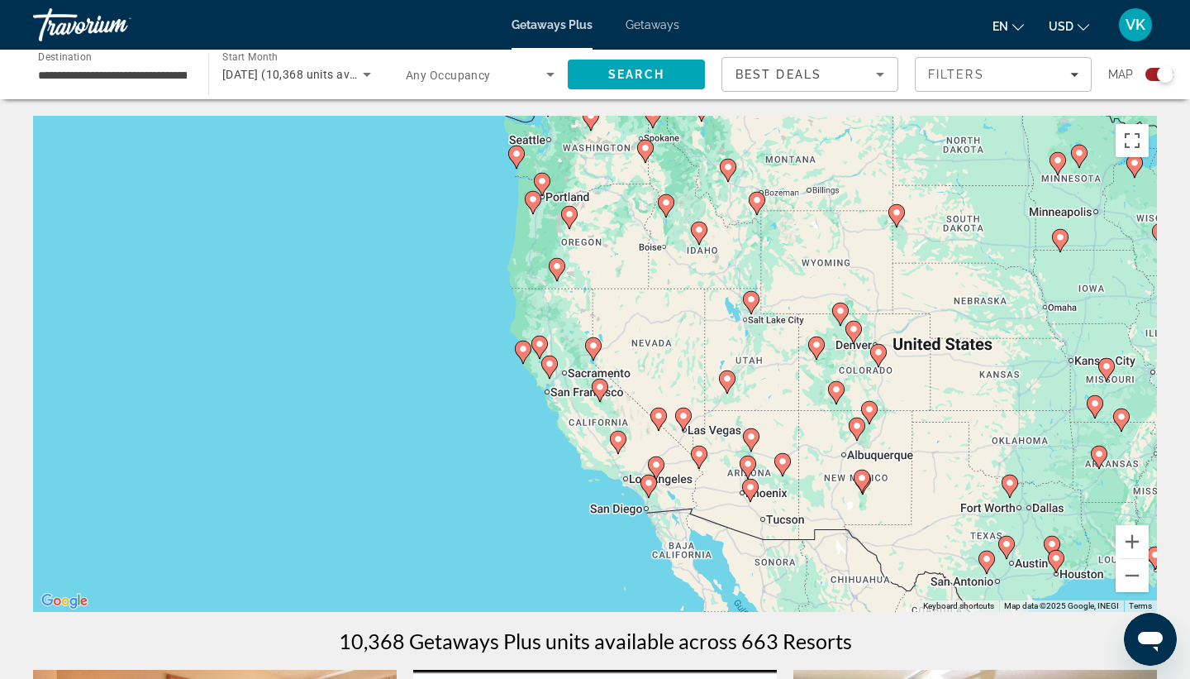
click at [590, 350] on icon "Main content" at bounding box center [593, 348] width 15 height 21
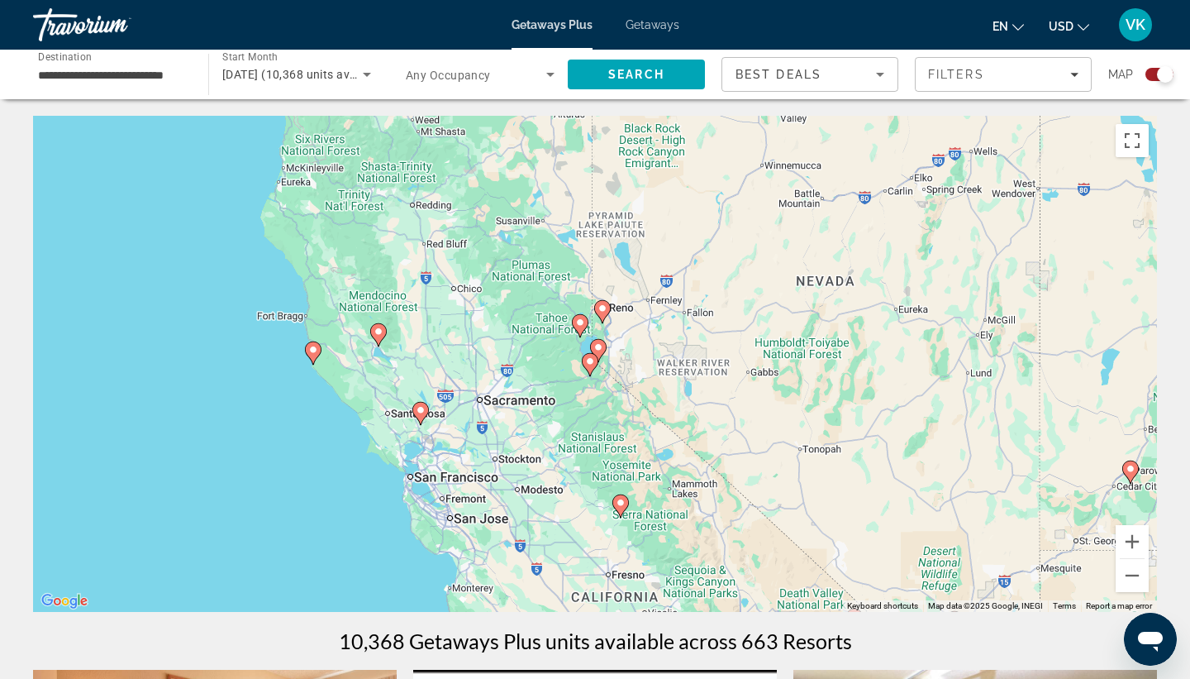
click at [602, 348] on image "Main content" at bounding box center [599, 347] width 10 height 10
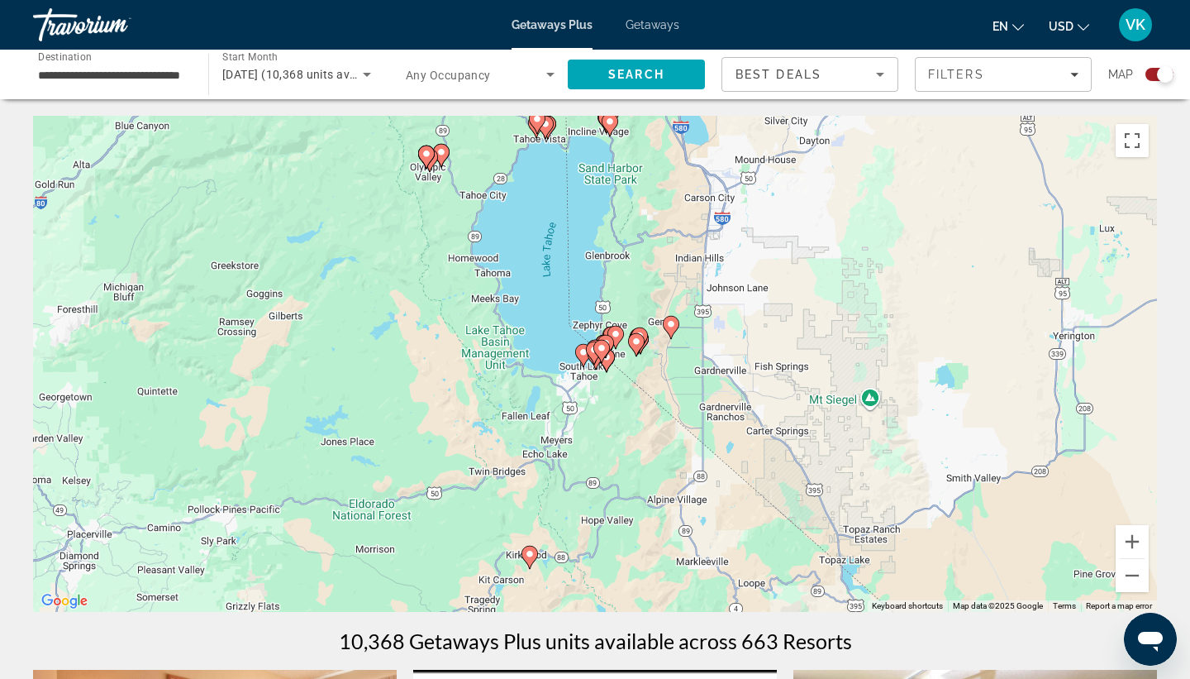
click at [638, 339] on image "Main content" at bounding box center [637, 341] width 10 height 10
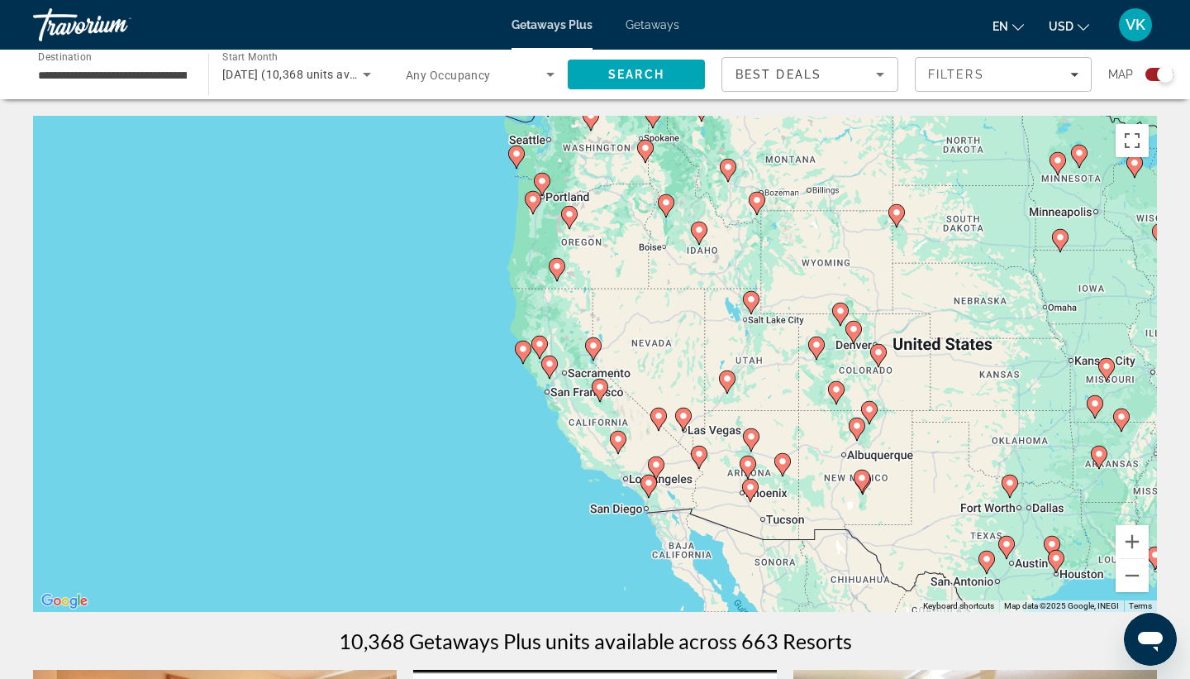
click at [596, 353] on icon "Main content" at bounding box center [593, 348] width 15 height 21
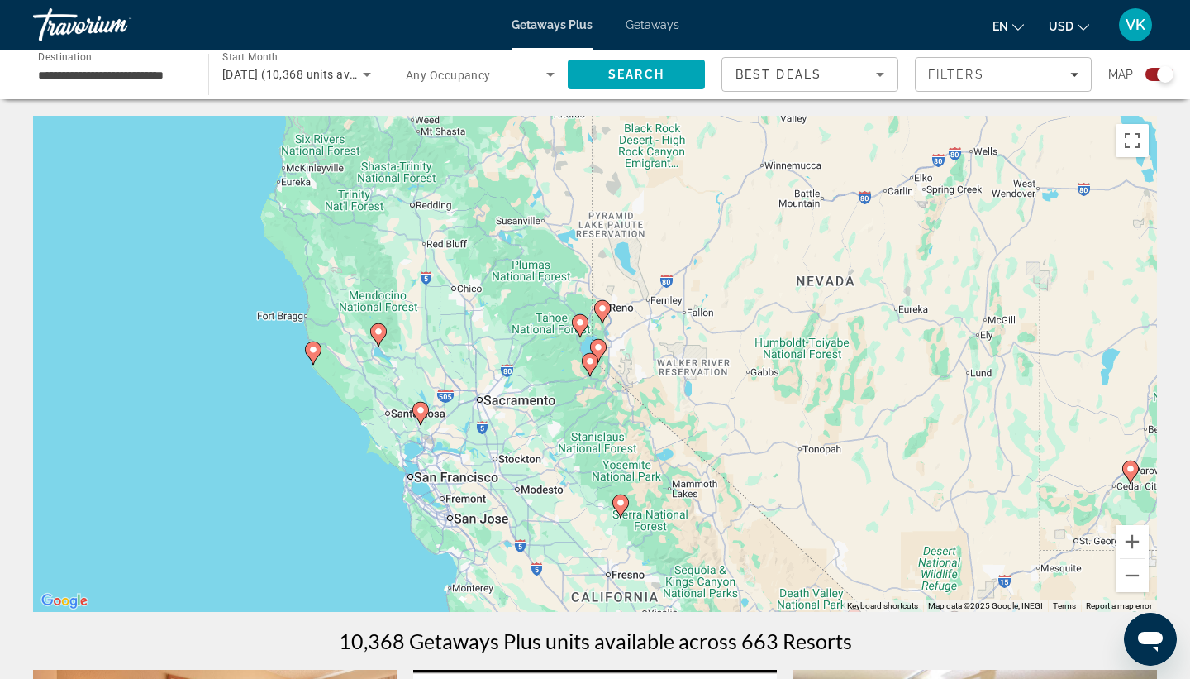
click at [598, 355] on icon "Main content" at bounding box center [598, 350] width 15 height 21
type input "**********"
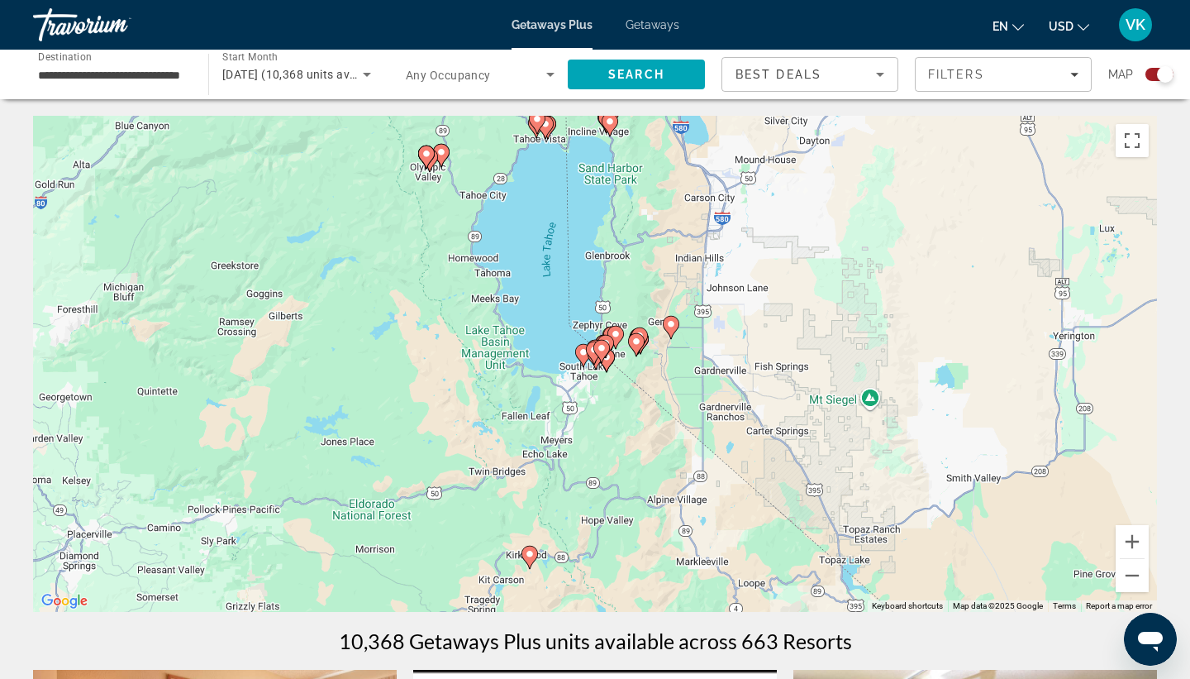
click at [607, 354] on gmp-advanced-marker "Main content" at bounding box center [602, 351] width 17 height 25
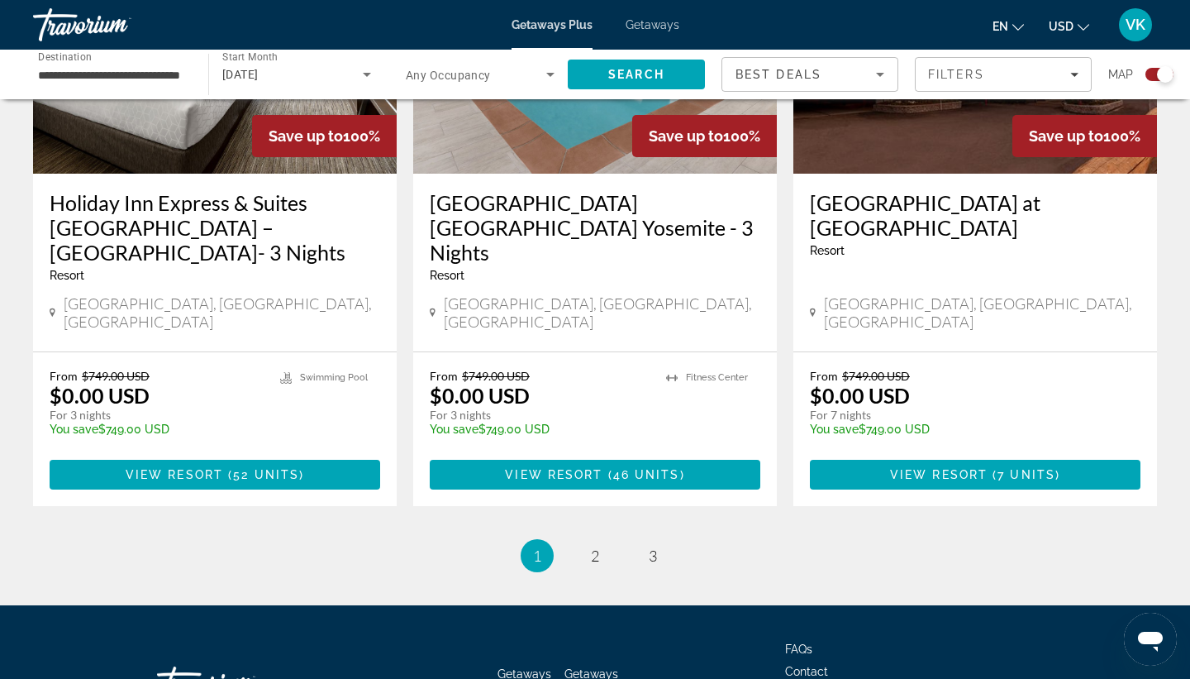
scroll to position [2558, 0]
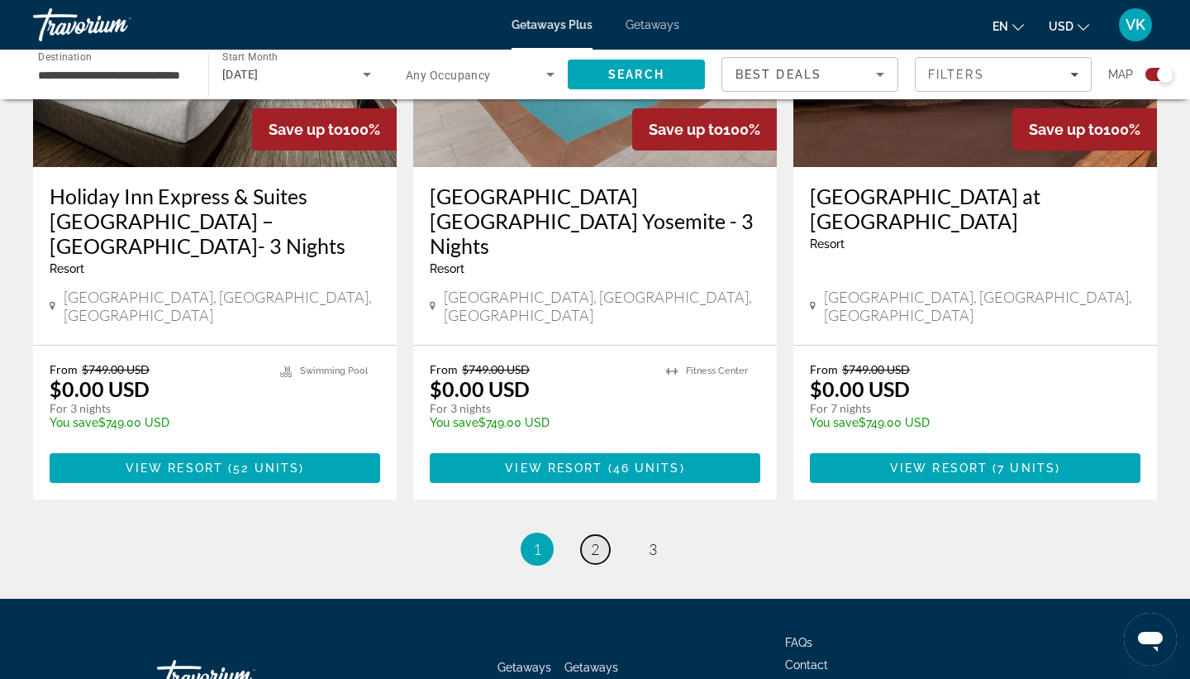
click at [597, 540] on span "2" at bounding box center [595, 549] width 8 height 18
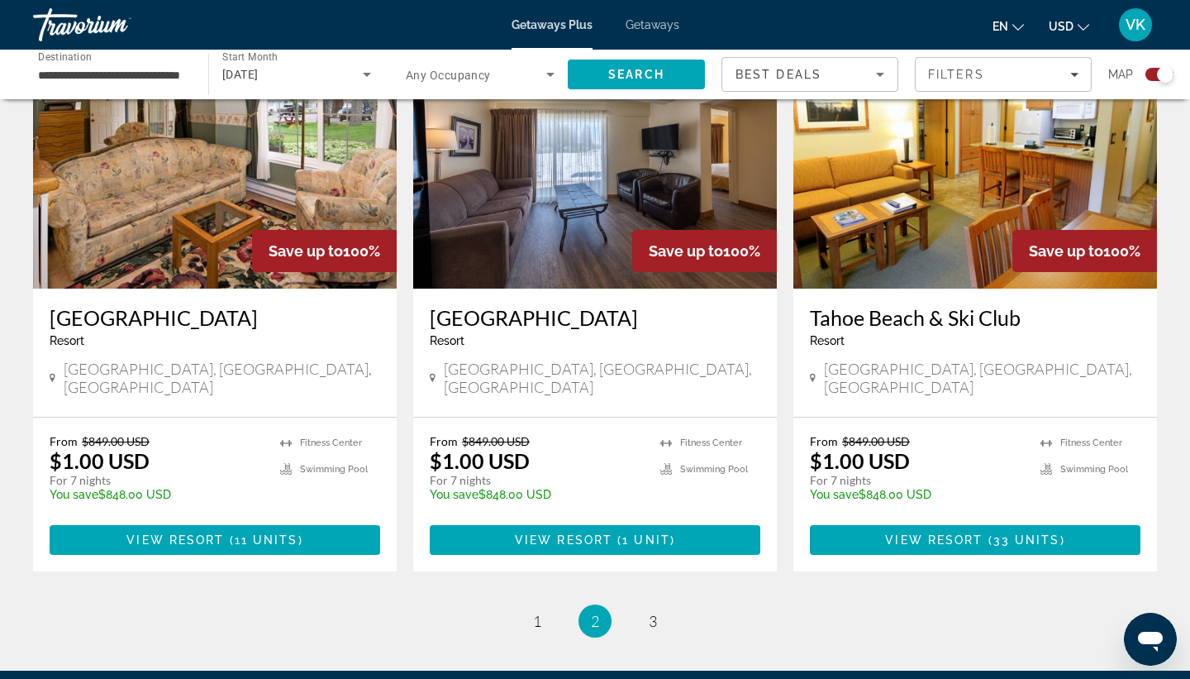
scroll to position [2582, 0]
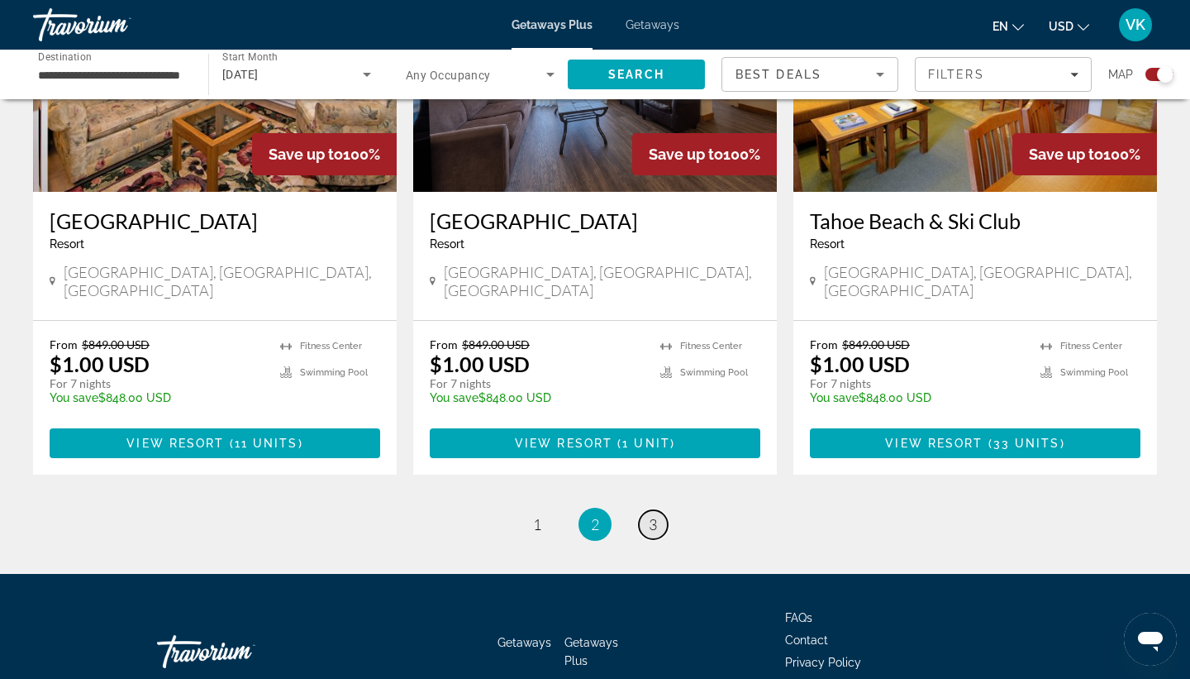
click at [649, 515] on span "3" at bounding box center [653, 524] width 8 height 18
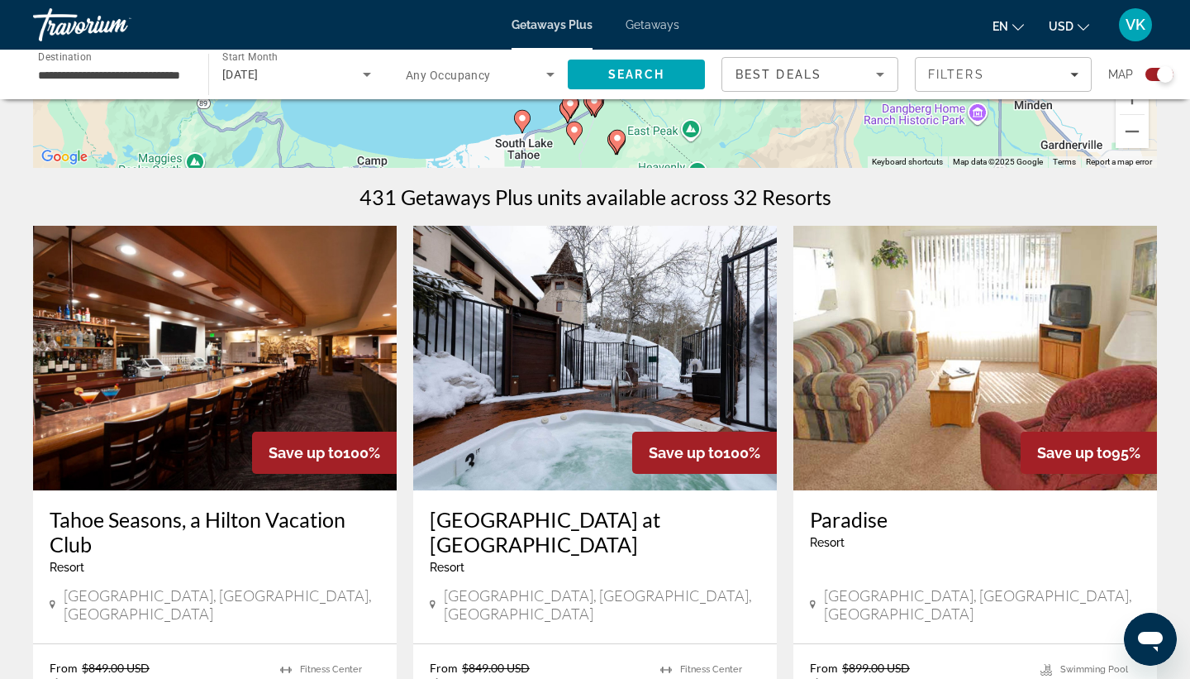
scroll to position [481, 0]
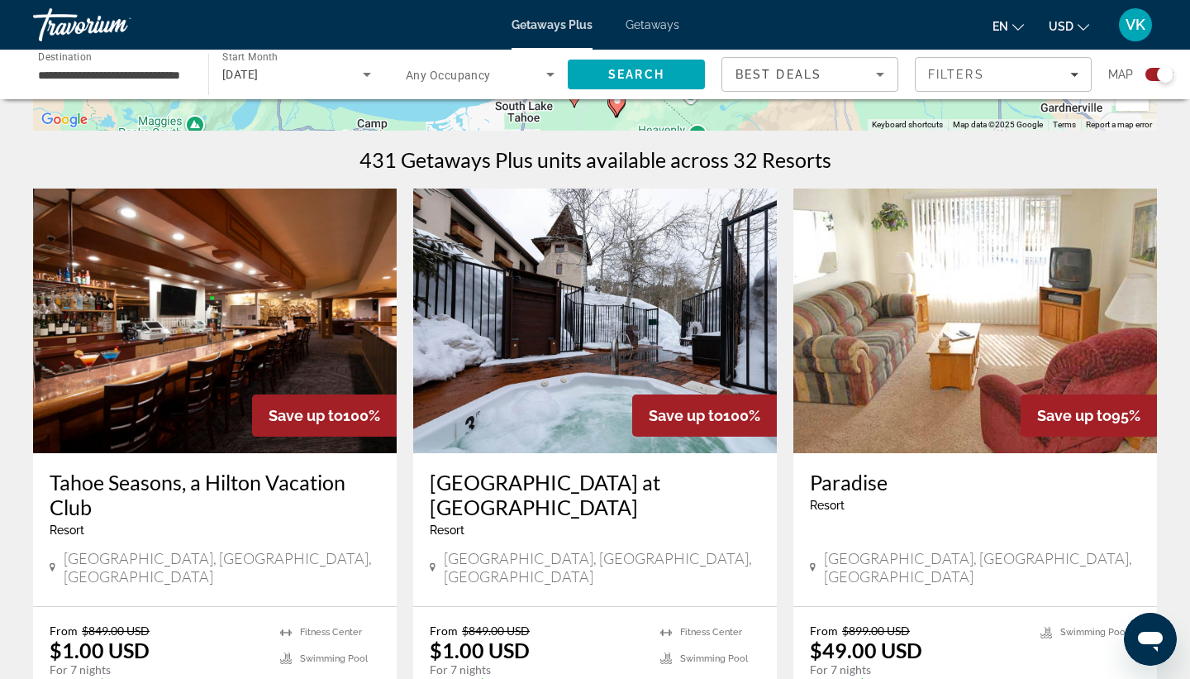
click at [256, 398] on div "Save up to 100%" at bounding box center [324, 415] width 145 height 42
click at [207, 365] on img "Main content" at bounding box center [215, 320] width 364 height 265
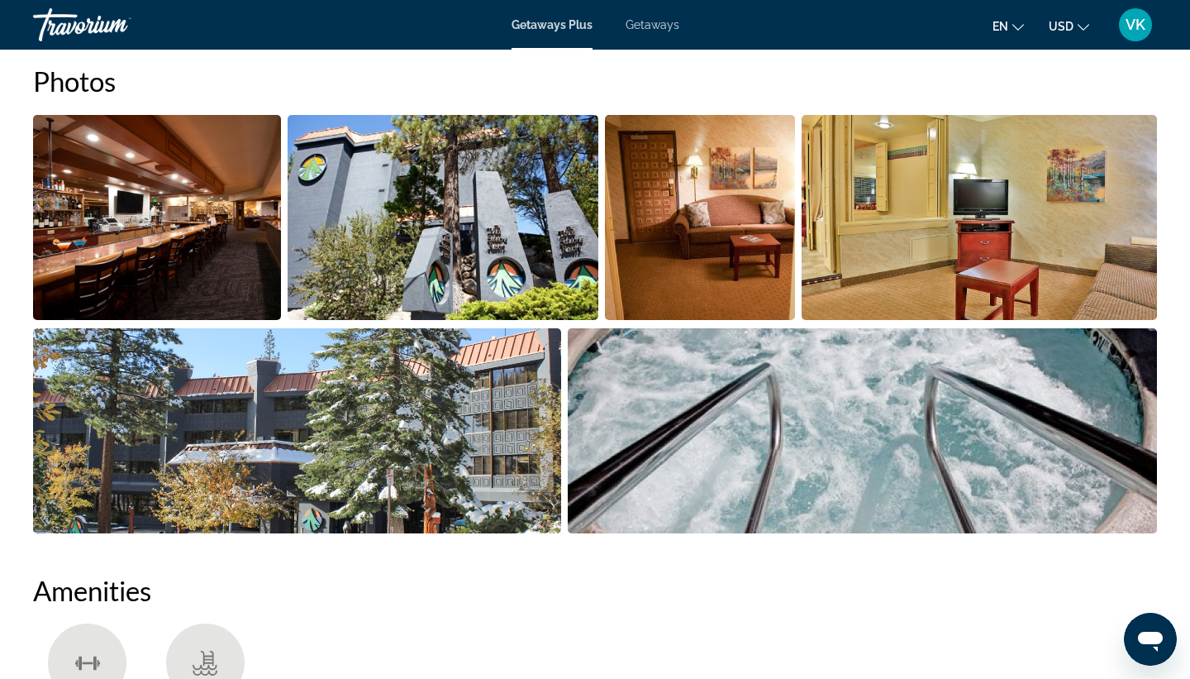
scroll to position [780, 0]
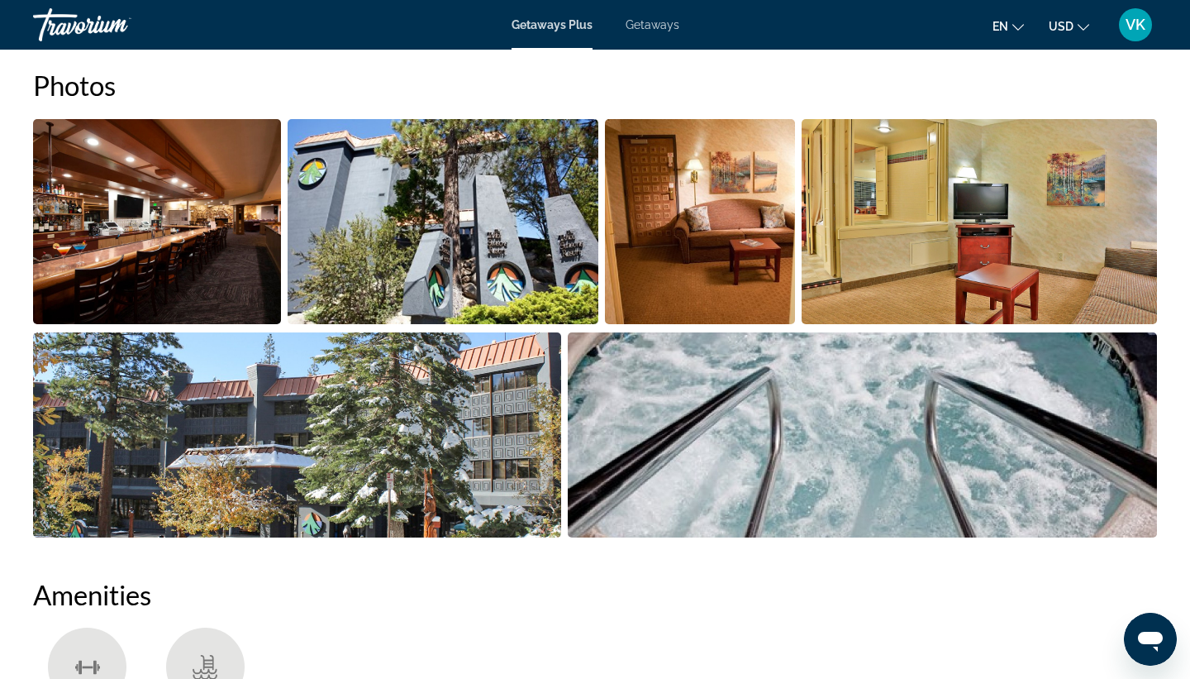
click at [397, 247] on img "Open full-screen image slider" at bounding box center [443, 221] width 310 height 205
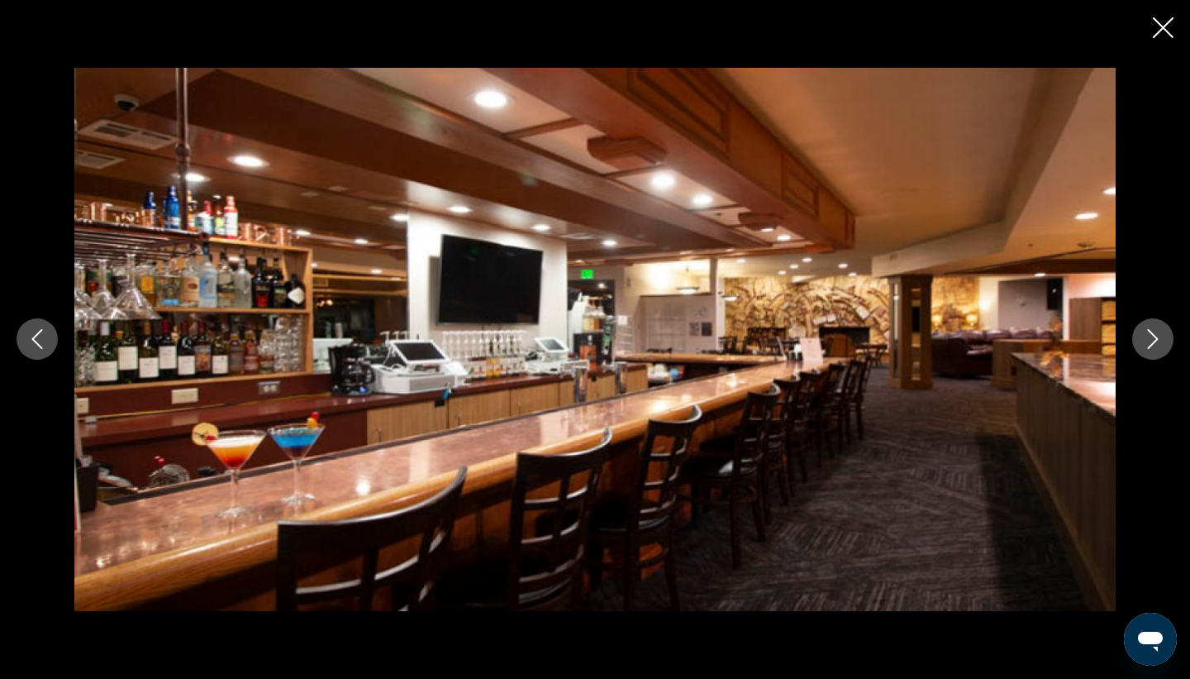
click at [1150, 336] on icon "Next image" at bounding box center [1153, 339] width 20 height 20
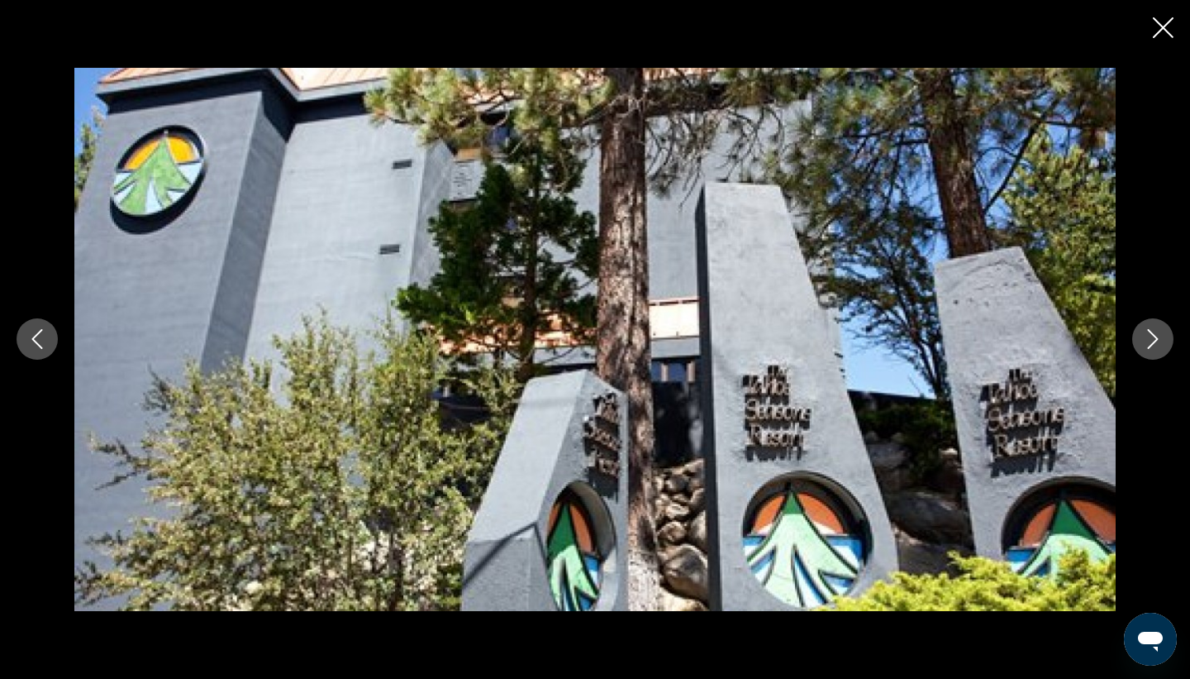
click at [1150, 336] on icon "Next image" at bounding box center [1153, 339] width 20 height 20
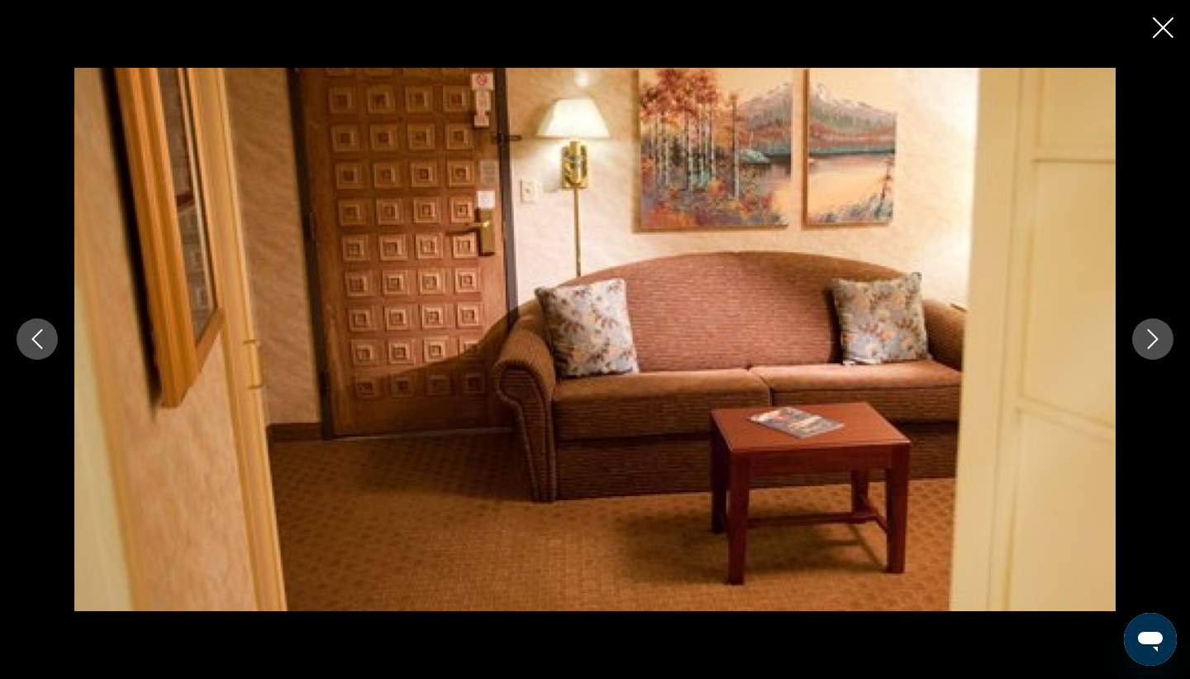
click at [1150, 336] on icon "Next image" at bounding box center [1153, 339] width 20 height 20
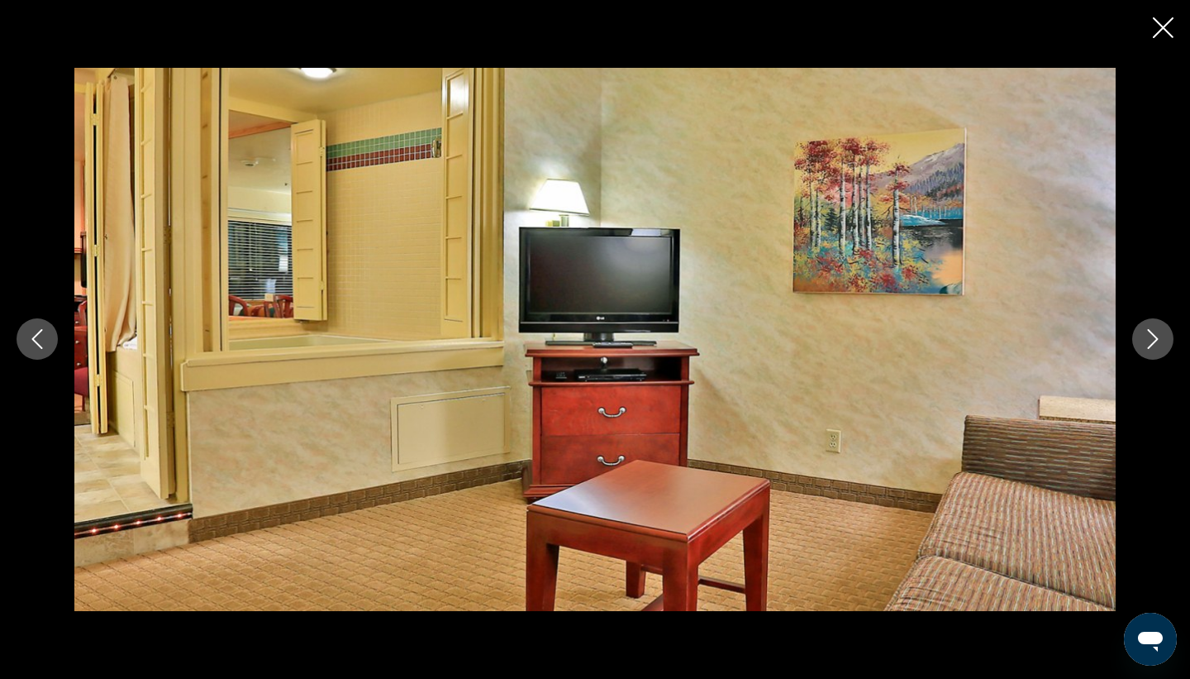
click at [1150, 336] on icon "Next image" at bounding box center [1153, 339] width 20 height 20
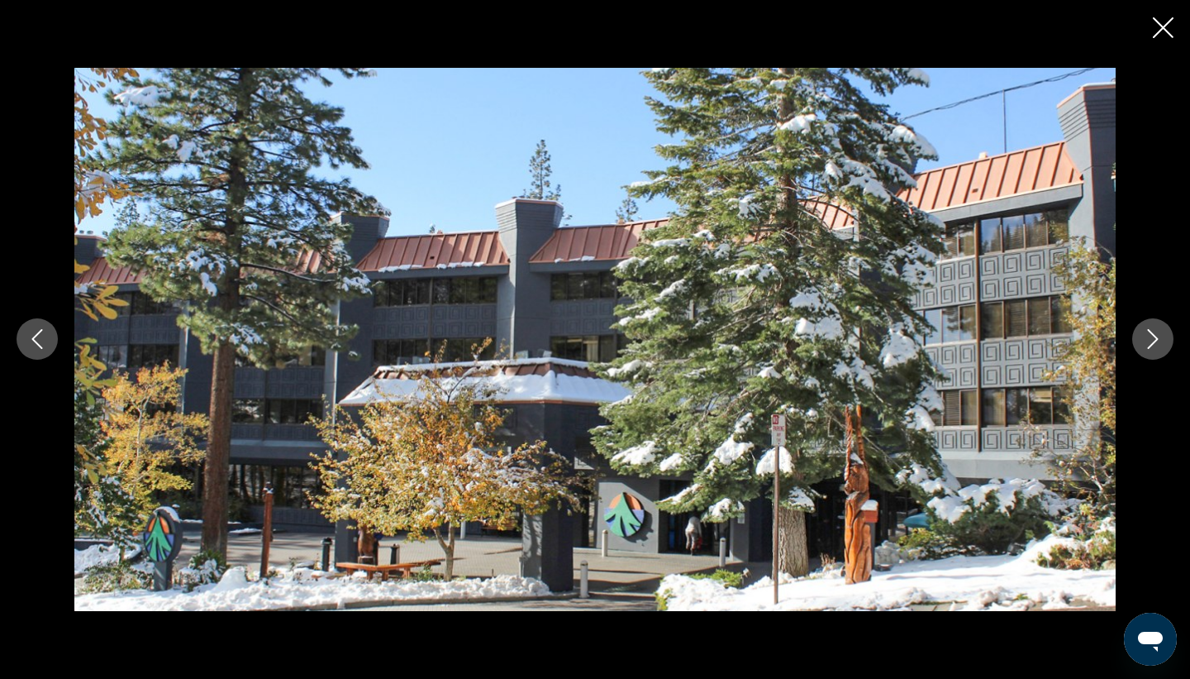
click at [1150, 336] on icon "Next image" at bounding box center [1153, 339] width 20 height 20
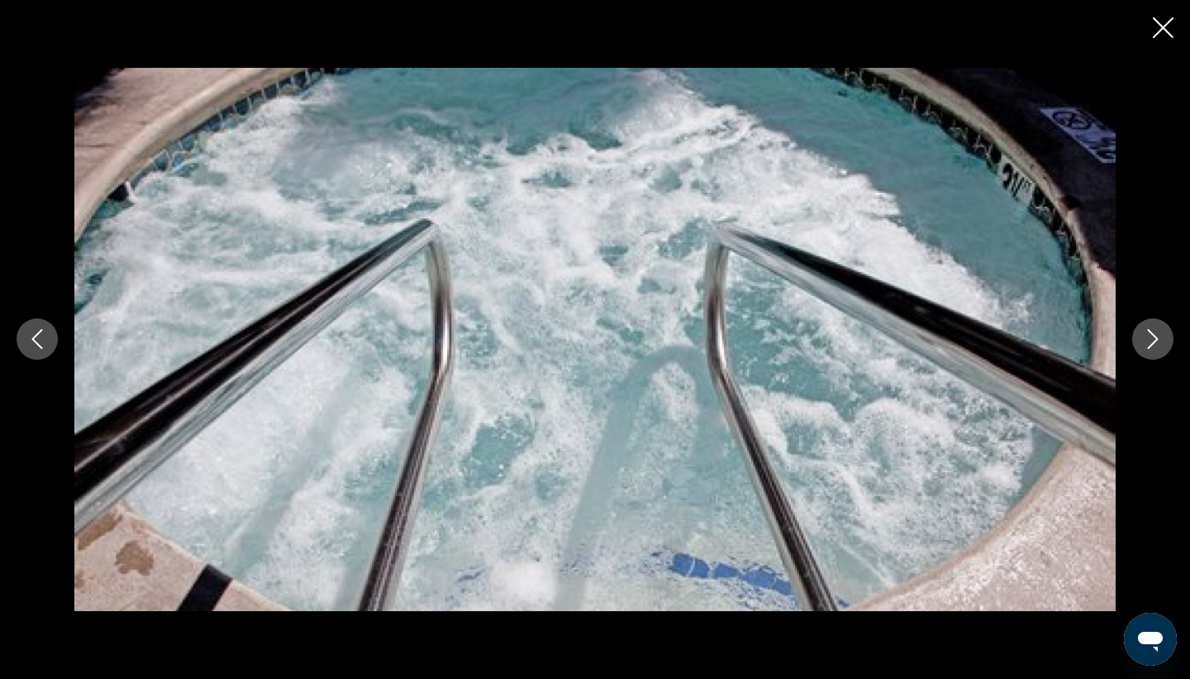
click at [1150, 336] on icon "Next image" at bounding box center [1153, 339] width 20 height 20
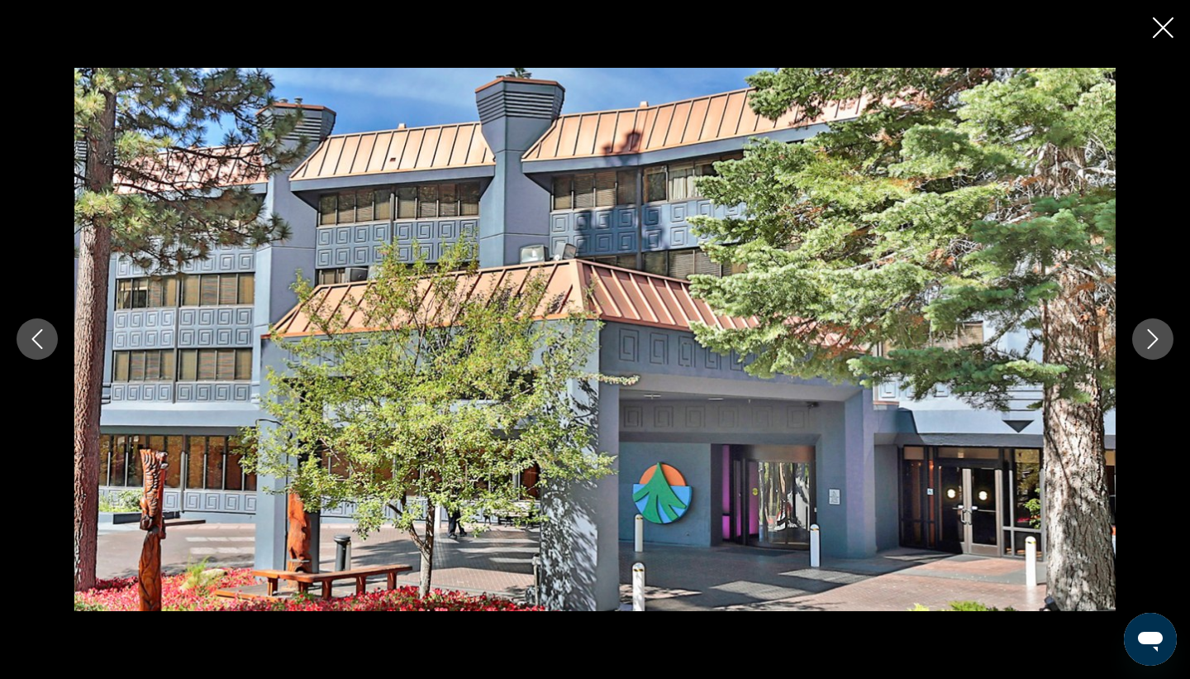
click at [1150, 336] on icon "Next image" at bounding box center [1153, 339] width 20 height 20
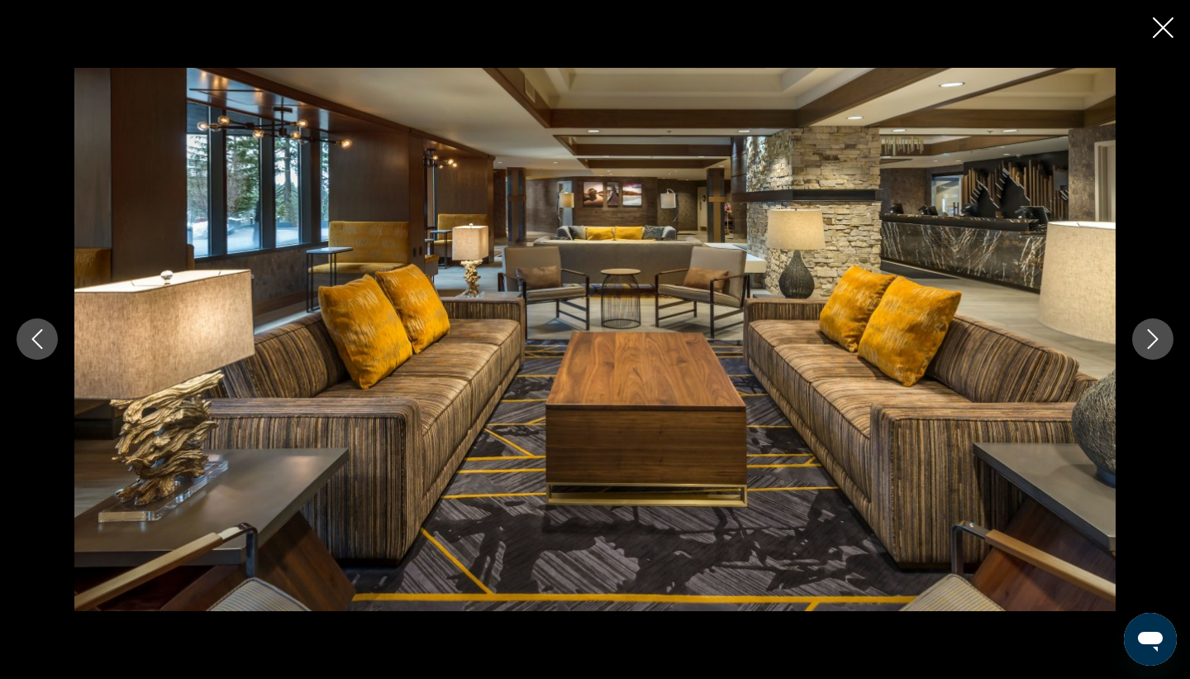
click at [1150, 336] on icon "Next image" at bounding box center [1153, 339] width 20 height 20
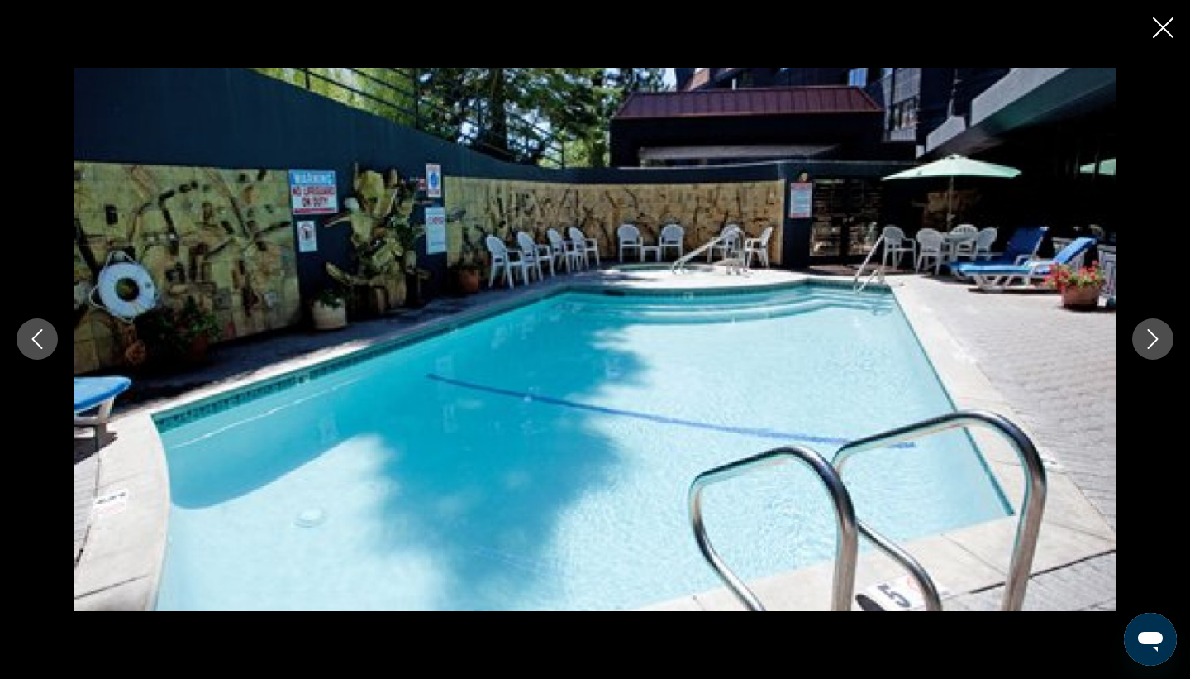
click at [1150, 336] on icon "Next image" at bounding box center [1153, 339] width 20 height 20
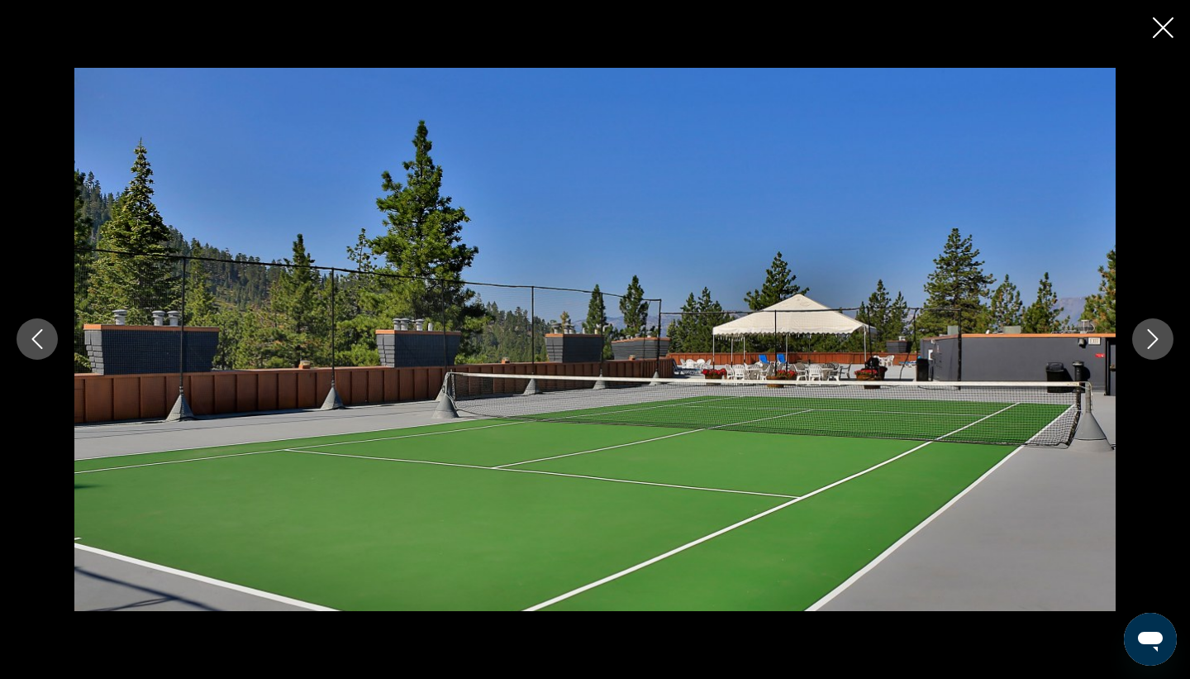
click at [1150, 336] on icon "Next image" at bounding box center [1153, 339] width 20 height 20
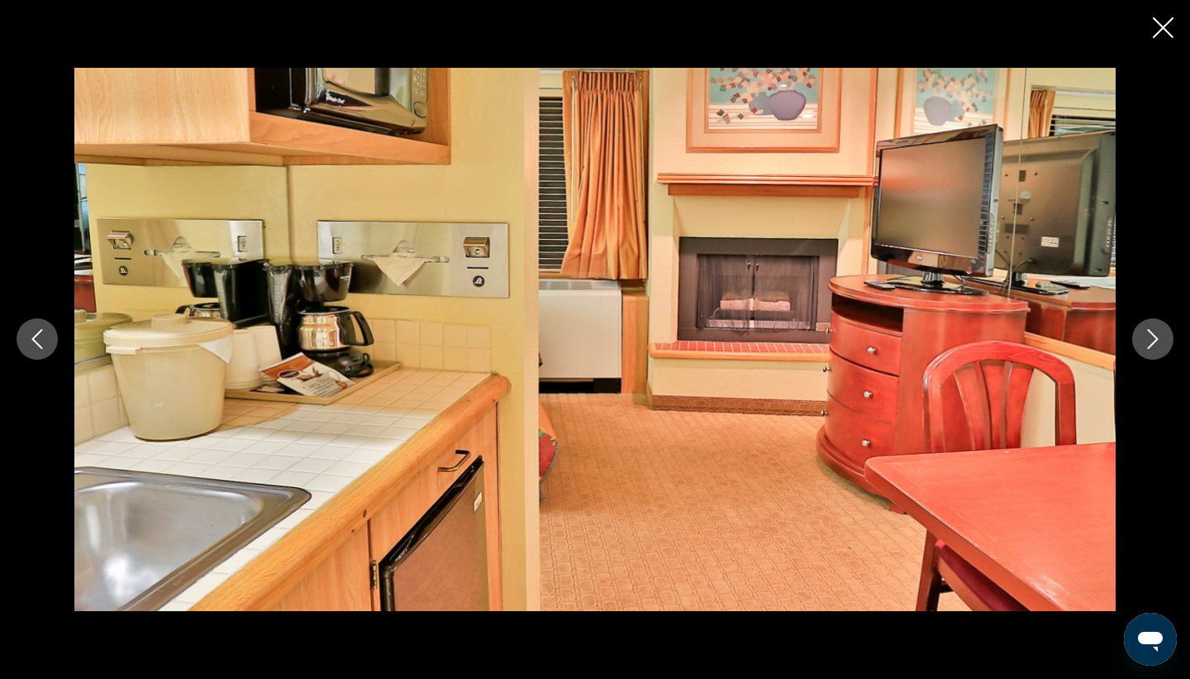
click at [1150, 336] on icon "Next image" at bounding box center [1153, 339] width 20 height 20
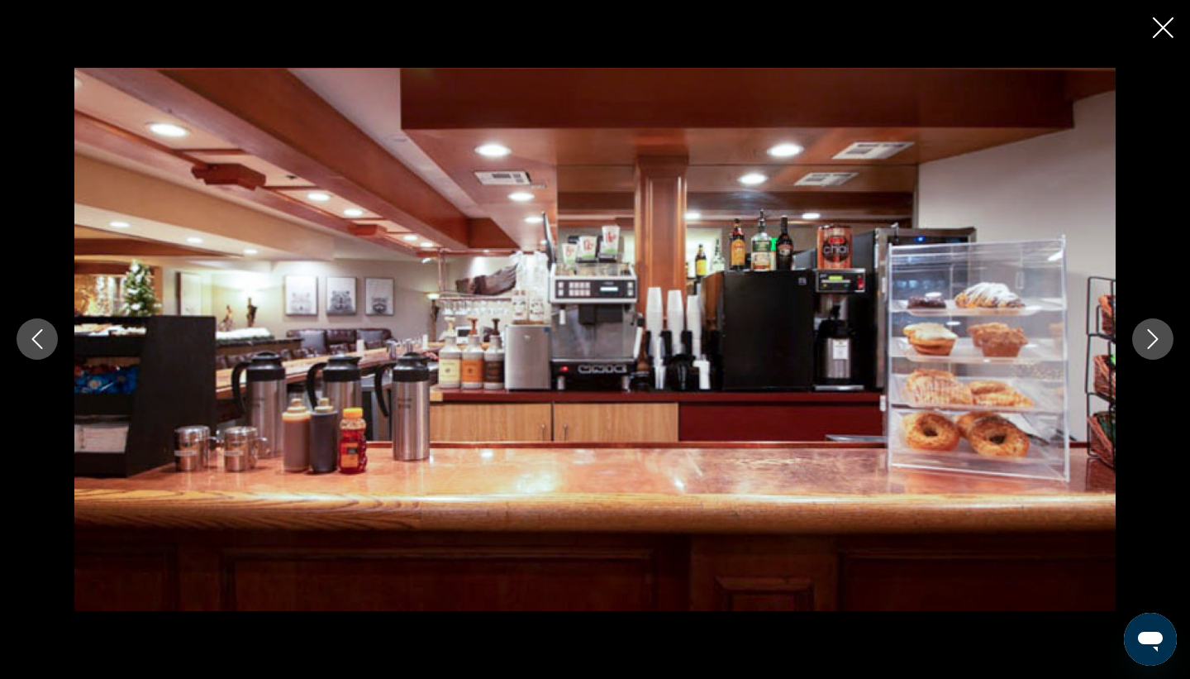
click at [1150, 336] on icon "Next image" at bounding box center [1153, 339] width 20 height 20
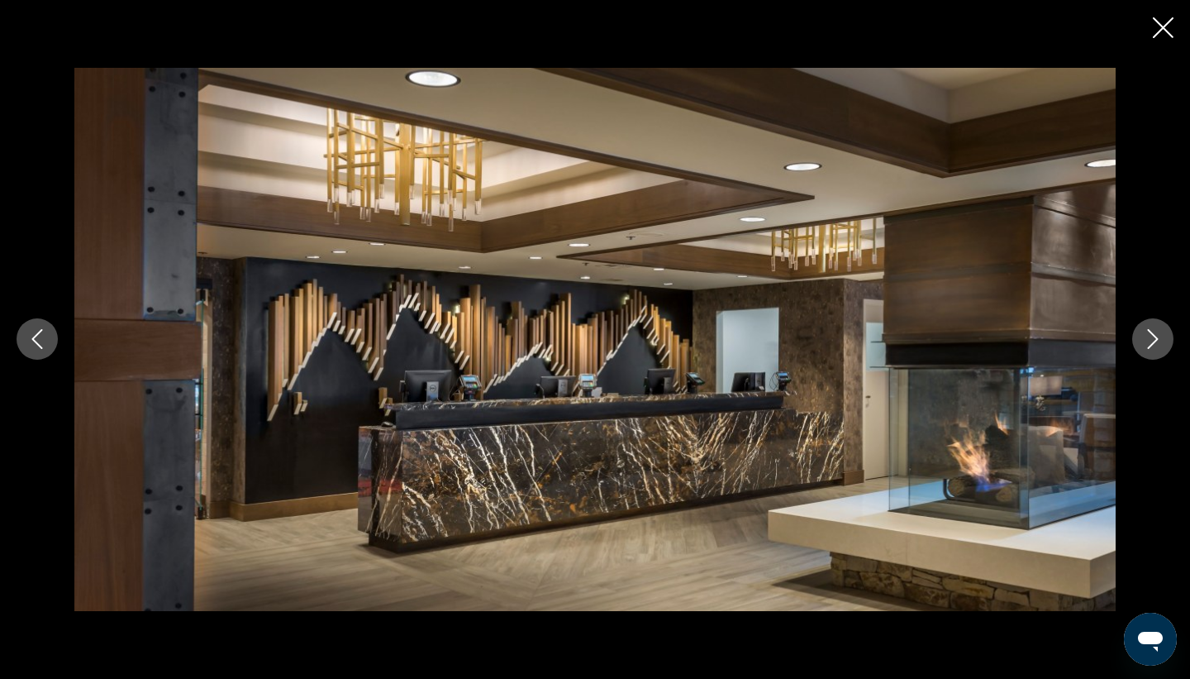
click at [1150, 336] on icon "Next image" at bounding box center [1153, 339] width 20 height 20
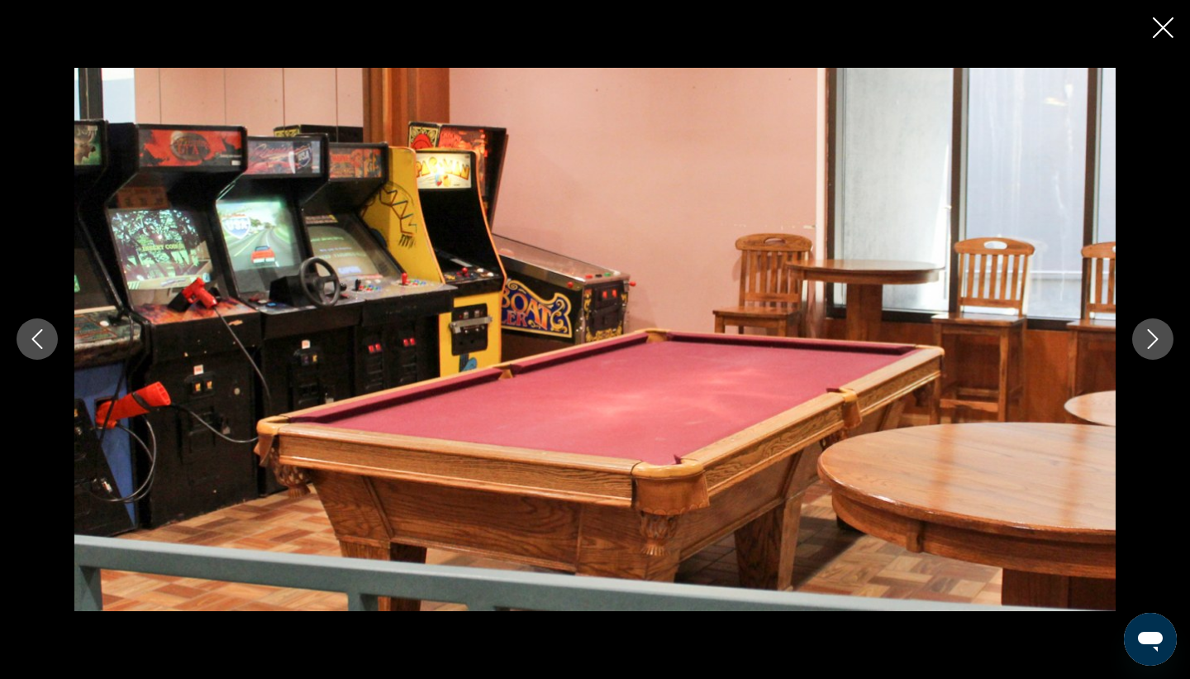
click at [1150, 336] on icon "Next image" at bounding box center [1153, 339] width 20 height 20
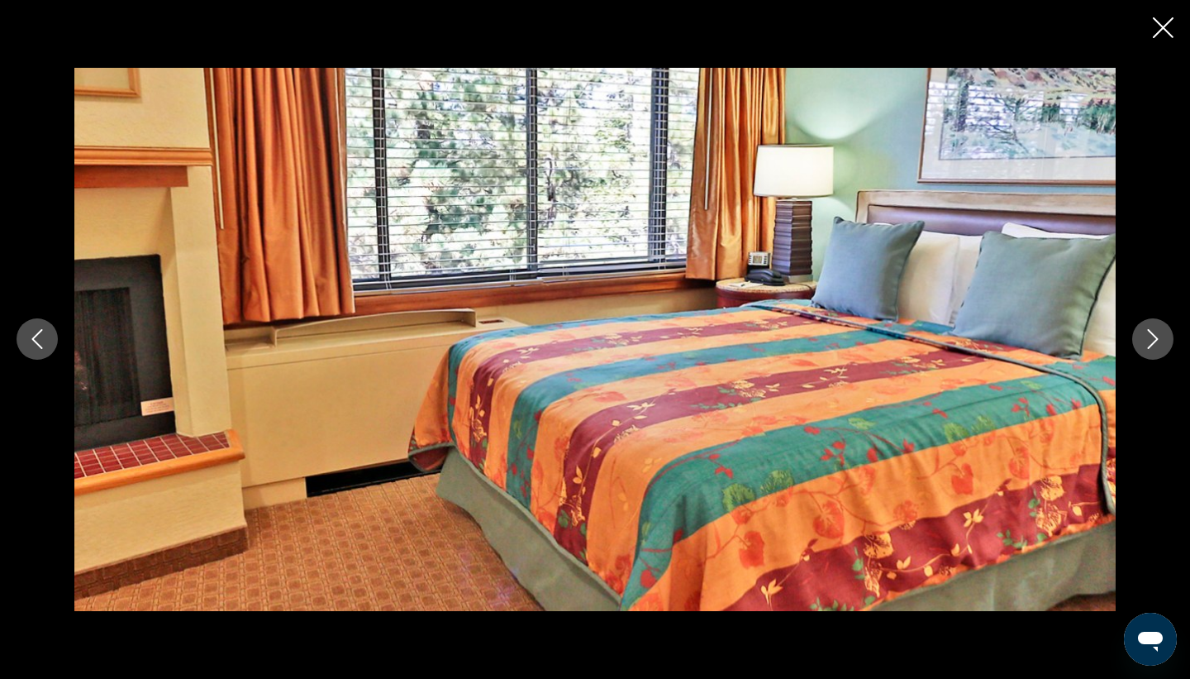
click at [1150, 336] on icon "Next image" at bounding box center [1153, 339] width 20 height 20
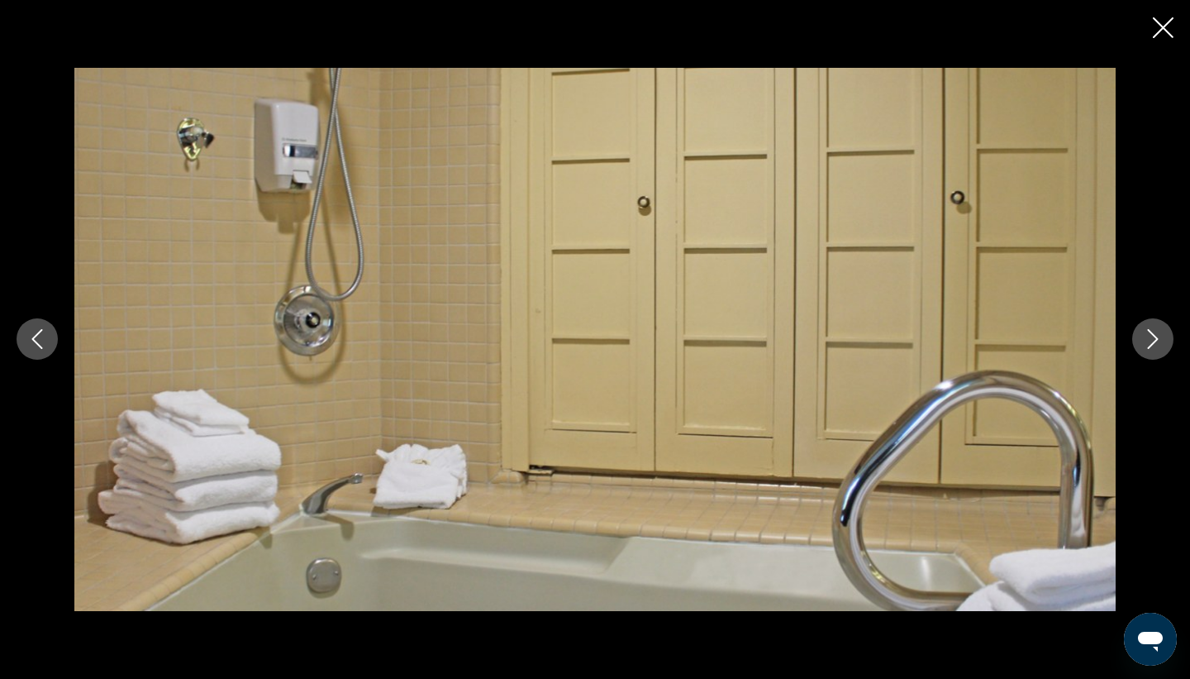
click at [1150, 337] on icon "Next image" at bounding box center [1153, 339] width 20 height 20
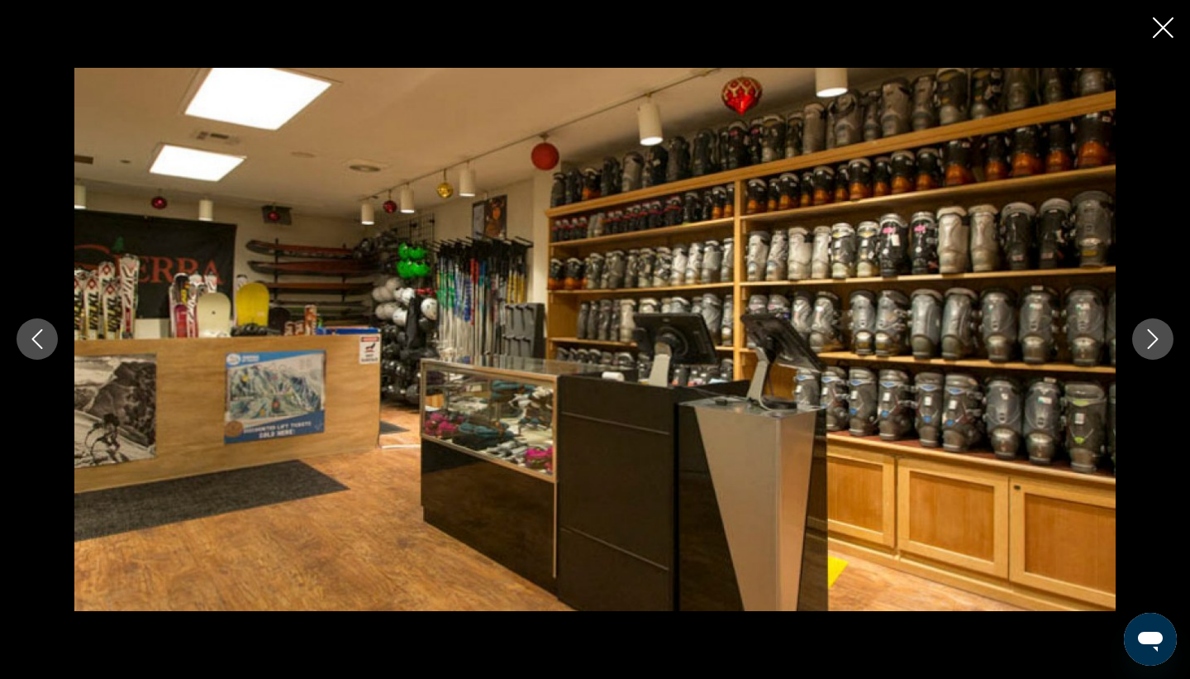
click at [41, 341] on icon "Previous image" at bounding box center [37, 339] width 20 height 20
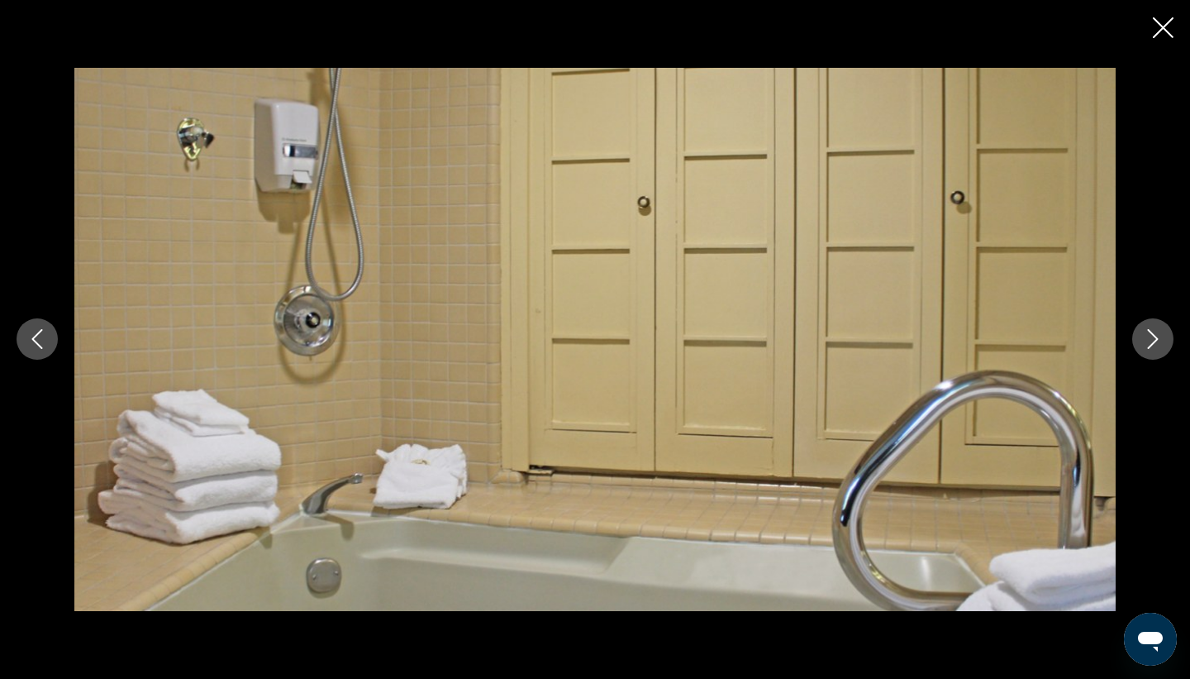
click at [1151, 343] on icon "Next image" at bounding box center [1153, 339] width 20 height 20
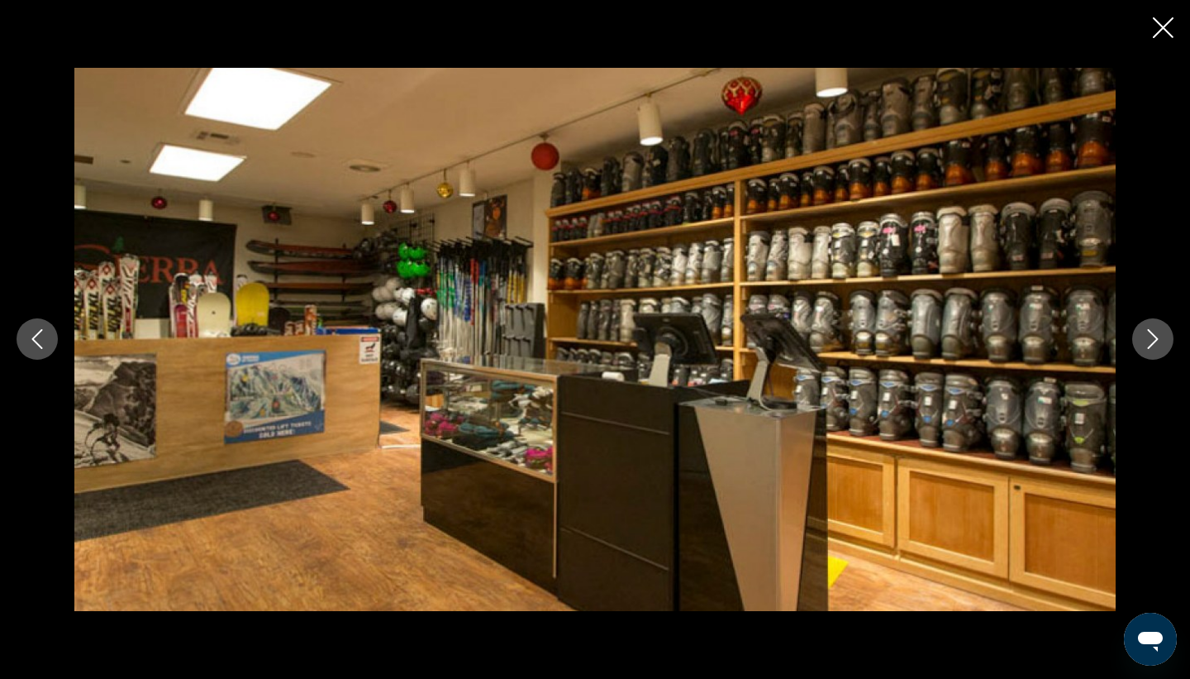
click at [1151, 343] on icon "Next image" at bounding box center [1153, 339] width 20 height 20
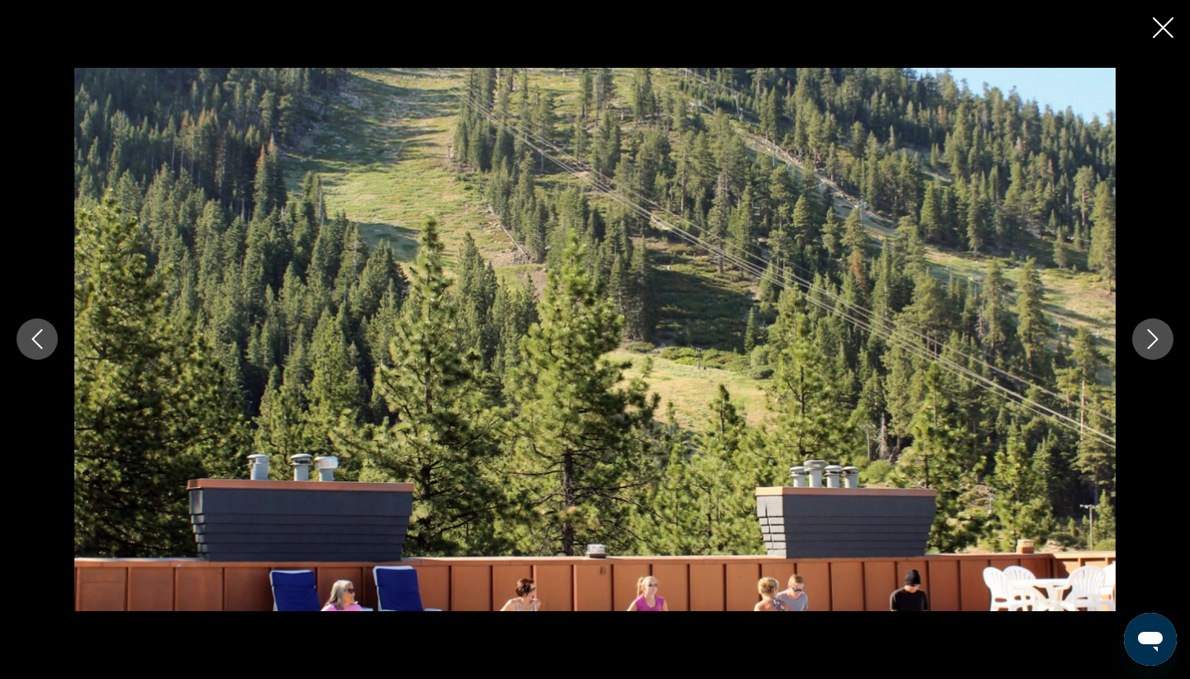
click at [1151, 343] on icon "Next image" at bounding box center [1153, 339] width 20 height 20
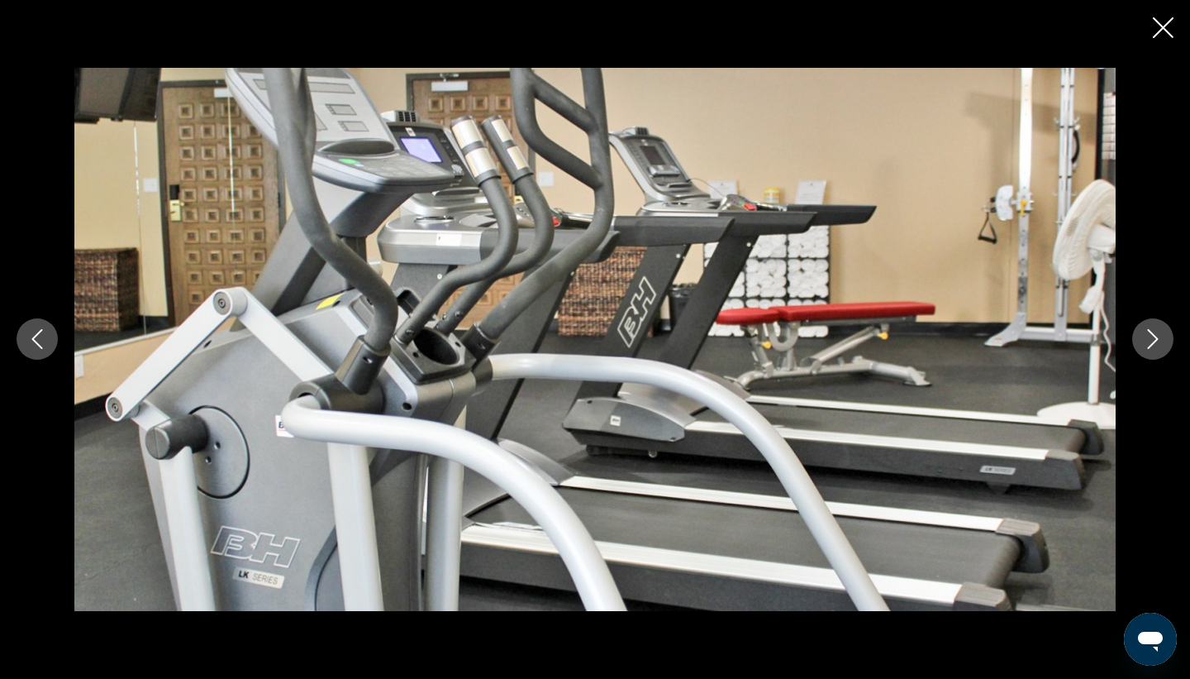
click at [40, 337] on icon "Previous image" at bounding box center [37, 339] width 20 height 20
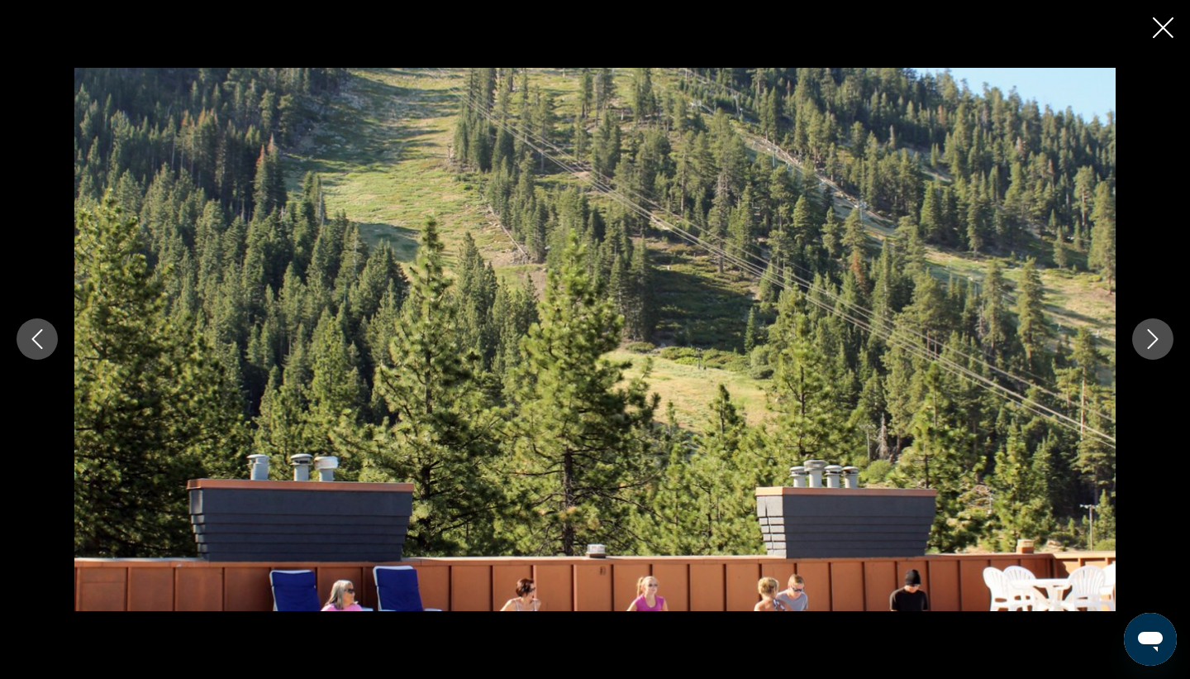
click at [1160, 336] on icon "Next image" at bounding box center [1153, 339] width 20 height 20
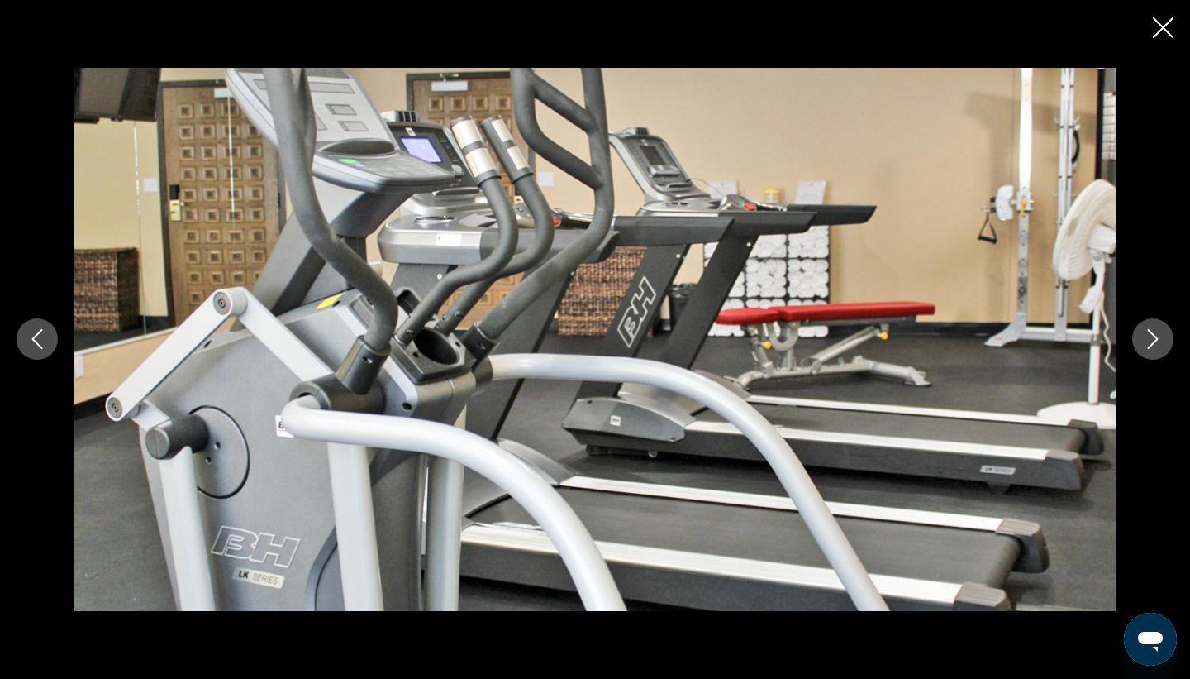
click at [1160, 336] on icon "Next image" at bounding box center [1153, 339] width 20 height 20
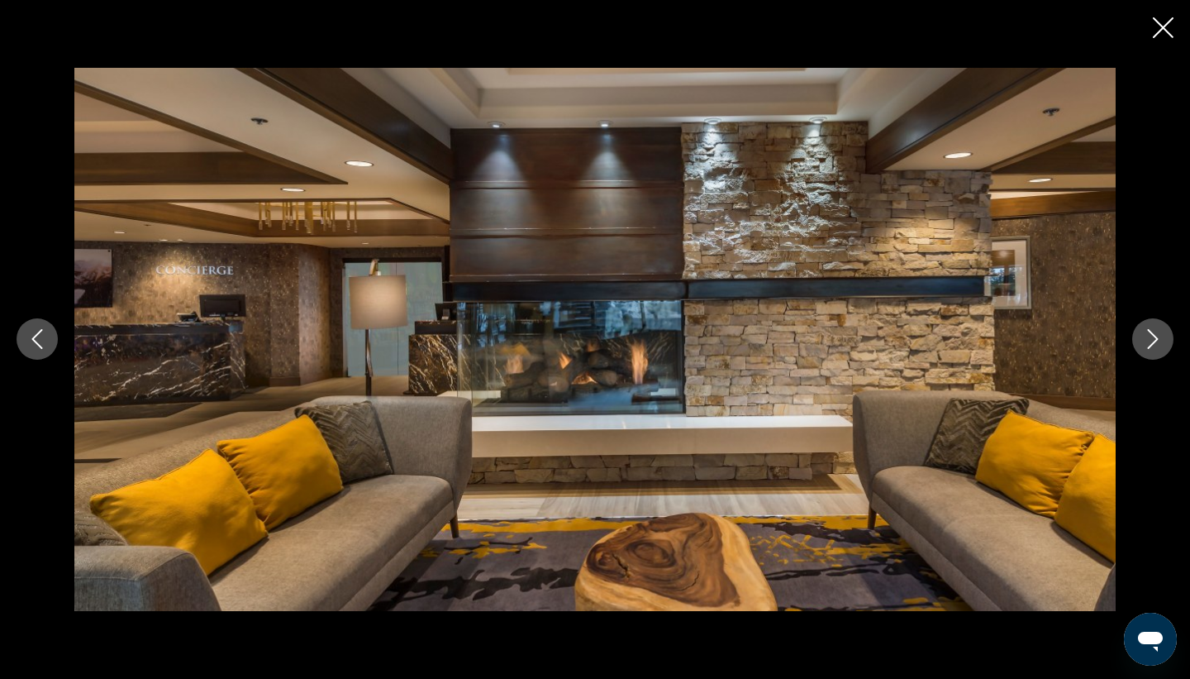
click at [1160, 336] on icon "Next image" at bounding box center [1153, 339] width 20 height 20
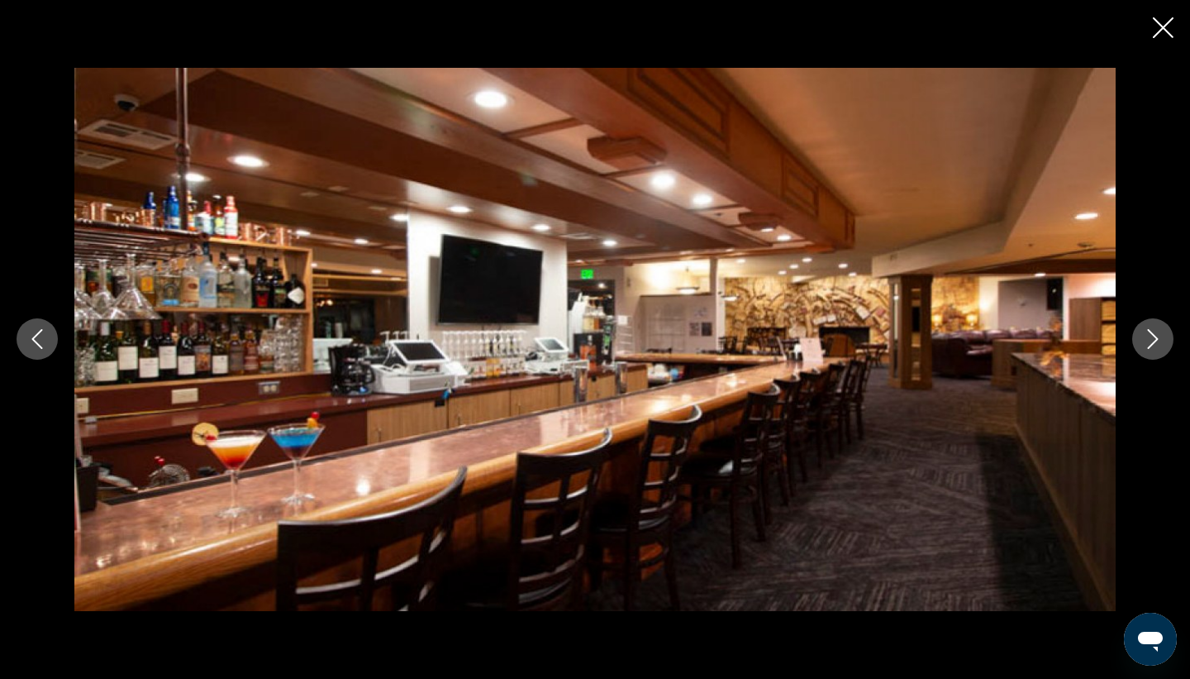
click at [1160, 336] on icon "Next image" at bounding box center [1153, 339] width 20 height 20
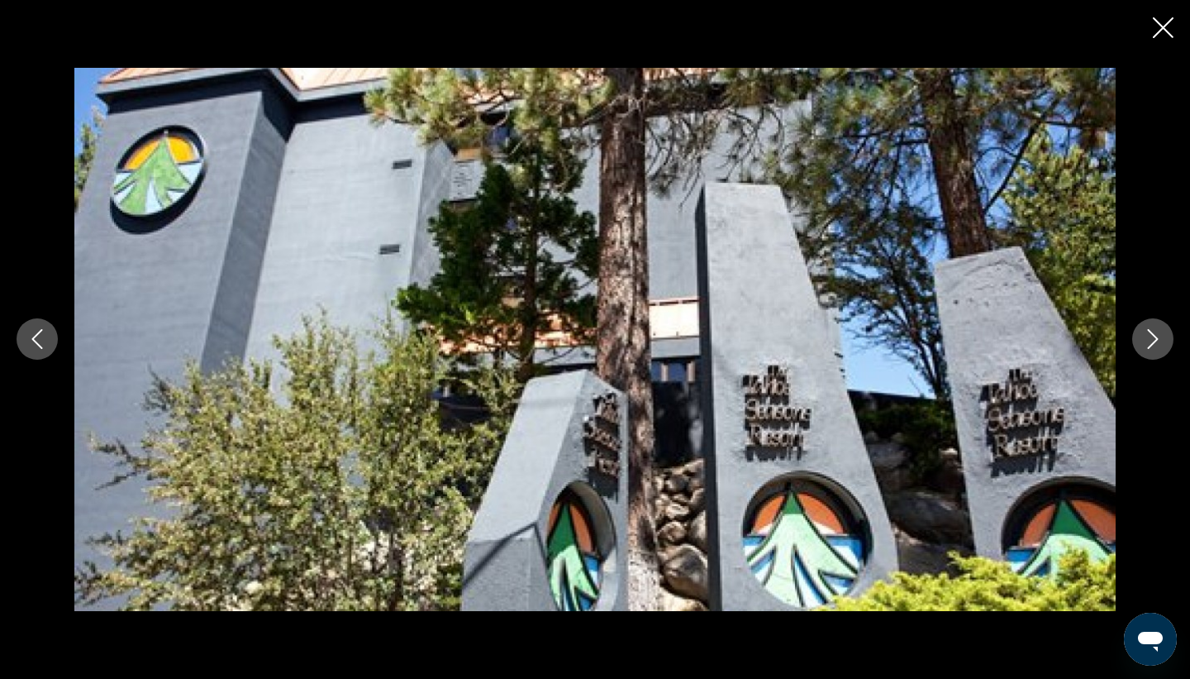
click at [1160, 336] on icon "Next image" at bounding box center [1153, 339] width 20 height 20
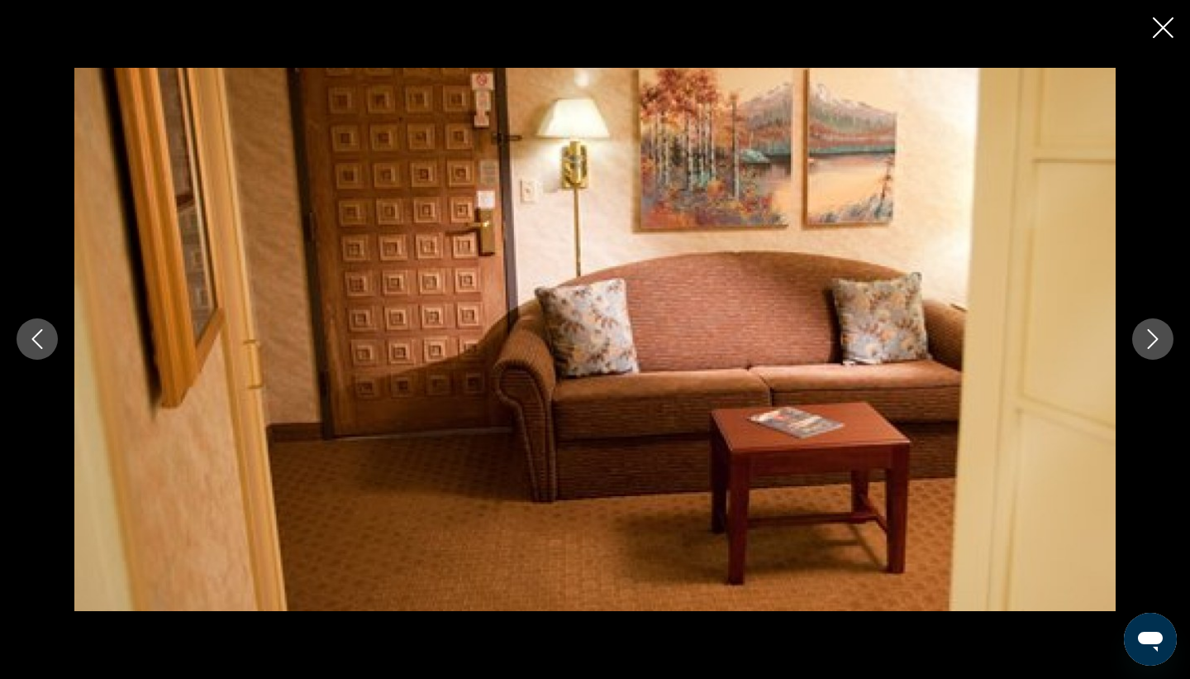
click at [1160, 336] on icon "Next image" at bounding box center [1153, 339] width 20 height 20
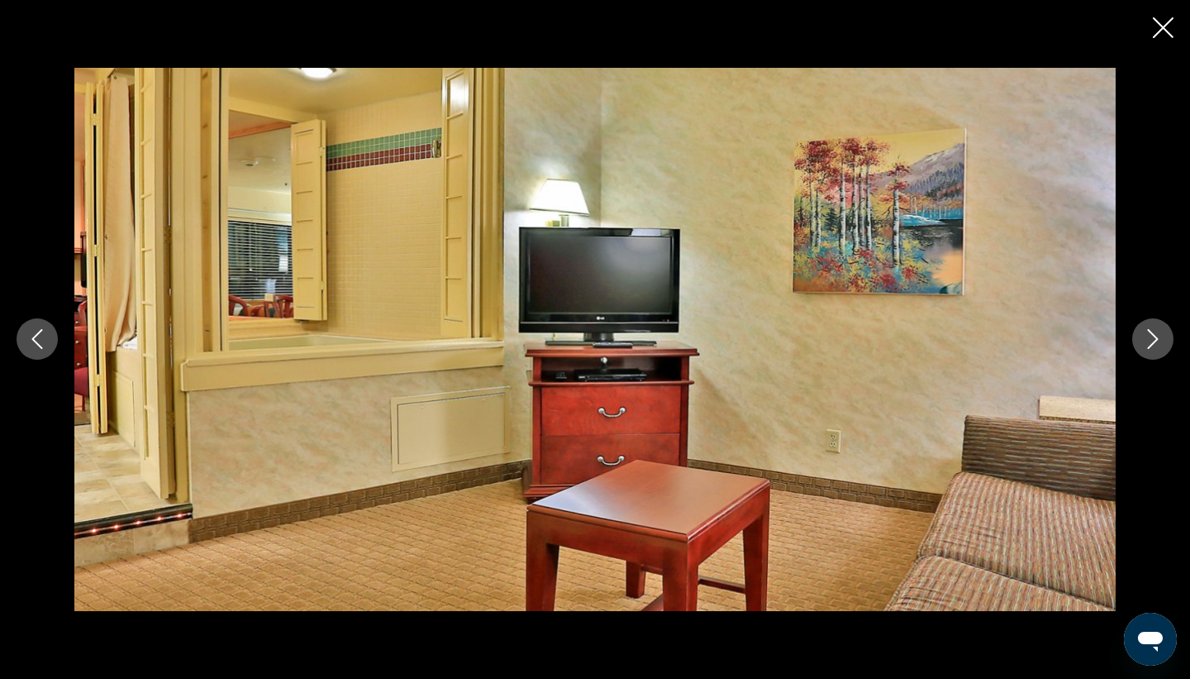
click at [39, 337] on icon "Previous image" at bounding box center [37, 339] width 20 height 20
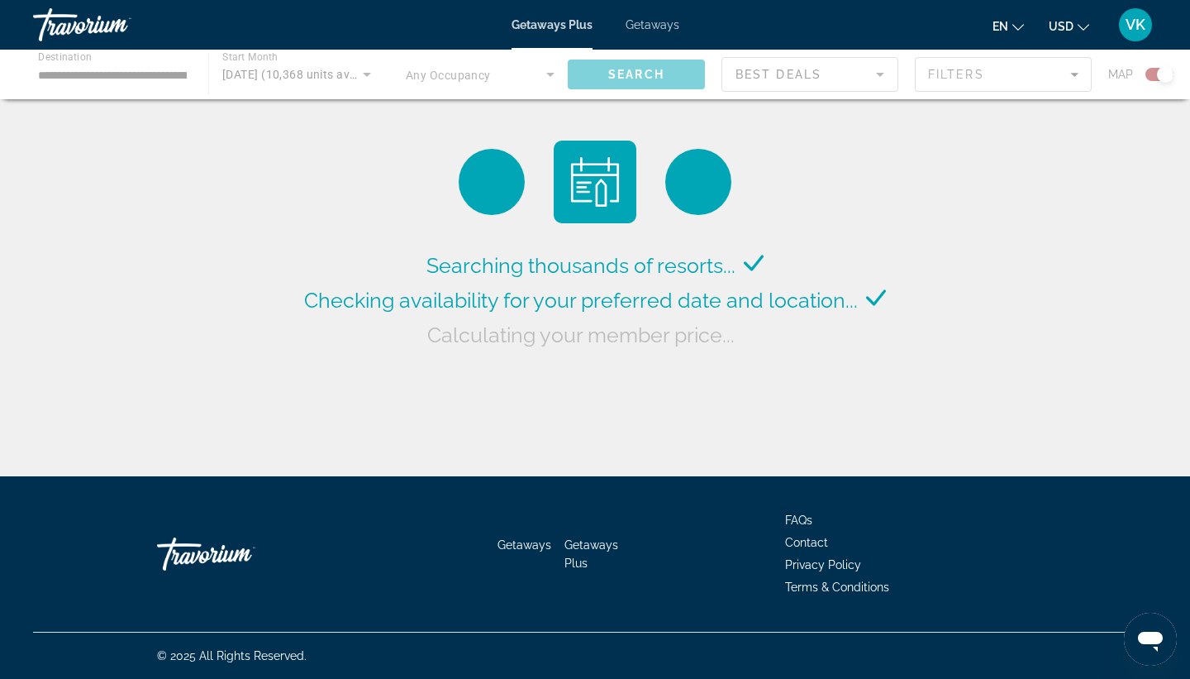
click at [179, 78] on div "Main content" at bounding box center [595, 75] width 1190 height 50
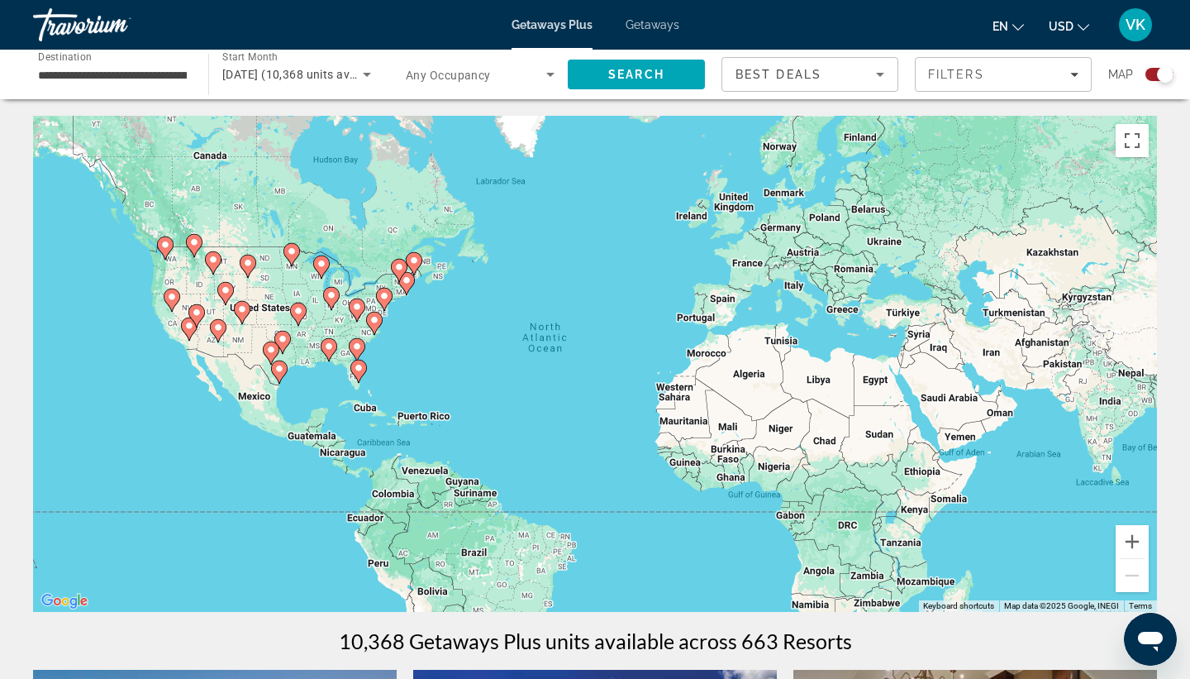
click at [194, 301] on div "To activate drag with keyboard, press Alt + Enter. Once in keyboard drag state,…" at bounding box center [595, 364] width 1124 height 496
click at [189, 321] on gmp-advanced-marker "Main content" at bounding box center [196, 315] width 17 height 25
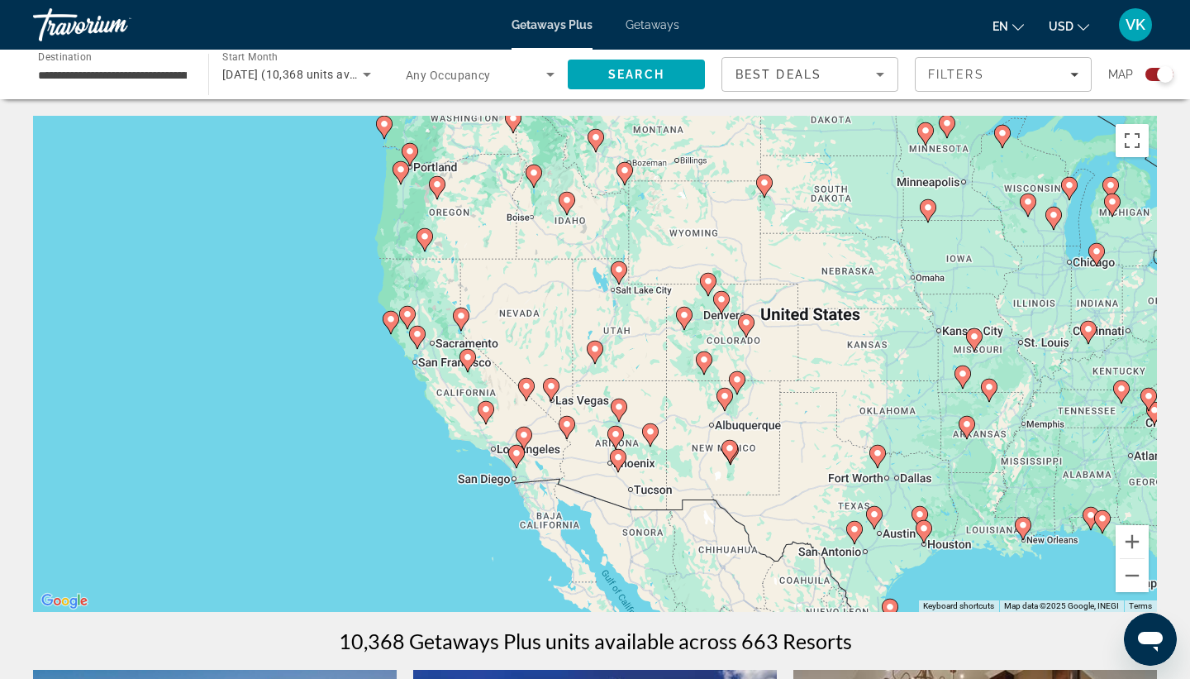
click at [518, 459] on icon "Main content" at bounding box center [516, 456] width 15 height 21
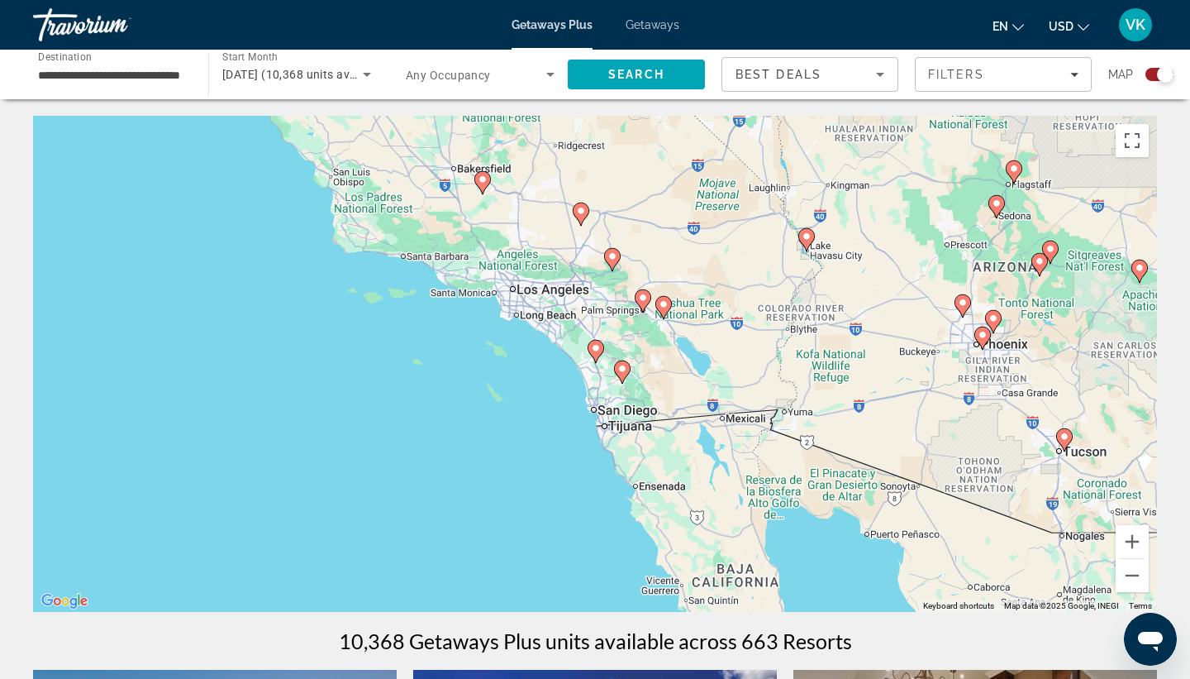
click at [599, 356] on gmp-advanced-marker "Main content" at bounding box center [596, 351] width 17 height 25
type input "**********"
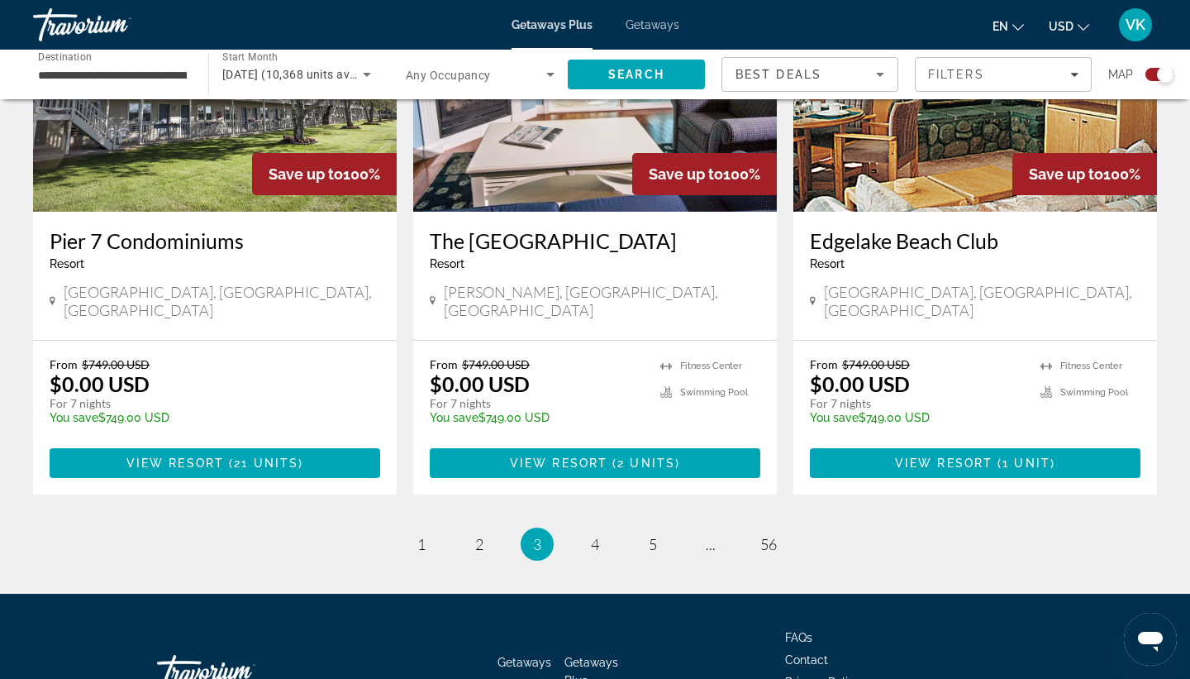
scroll to position [2533, 0]
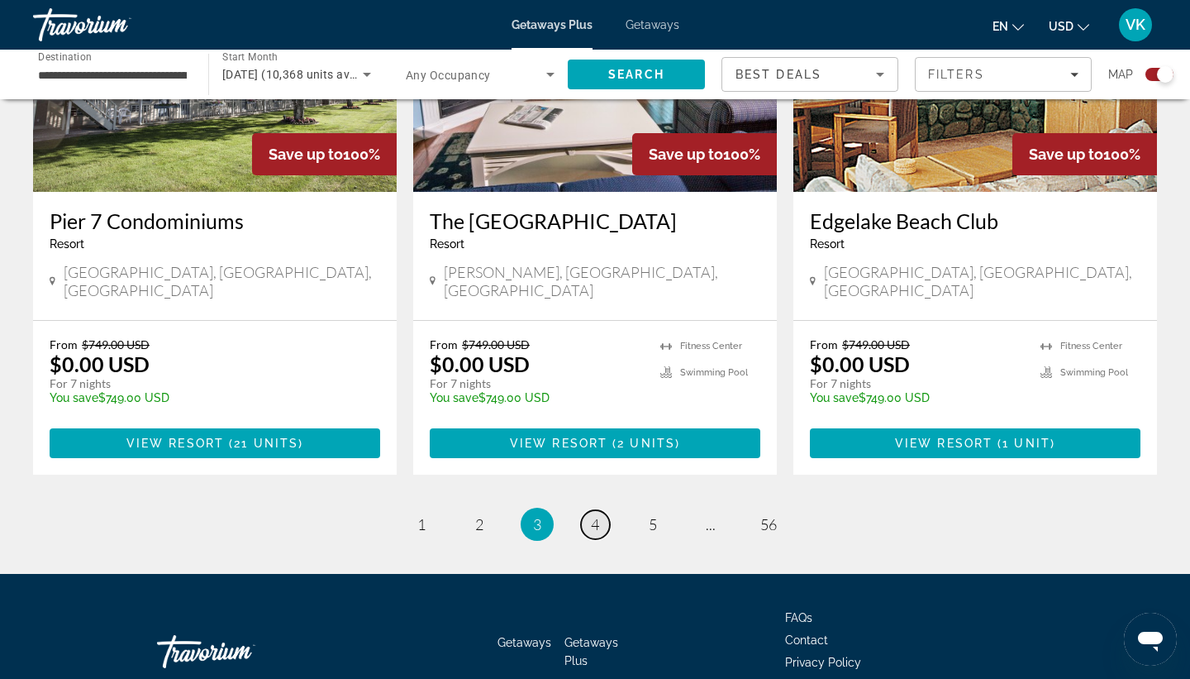
click at [592, 510] on link "page 4" at bounding box center [595, 524] width 29 height 29
